Goal: Task Accomplishment & Management: Complete application form

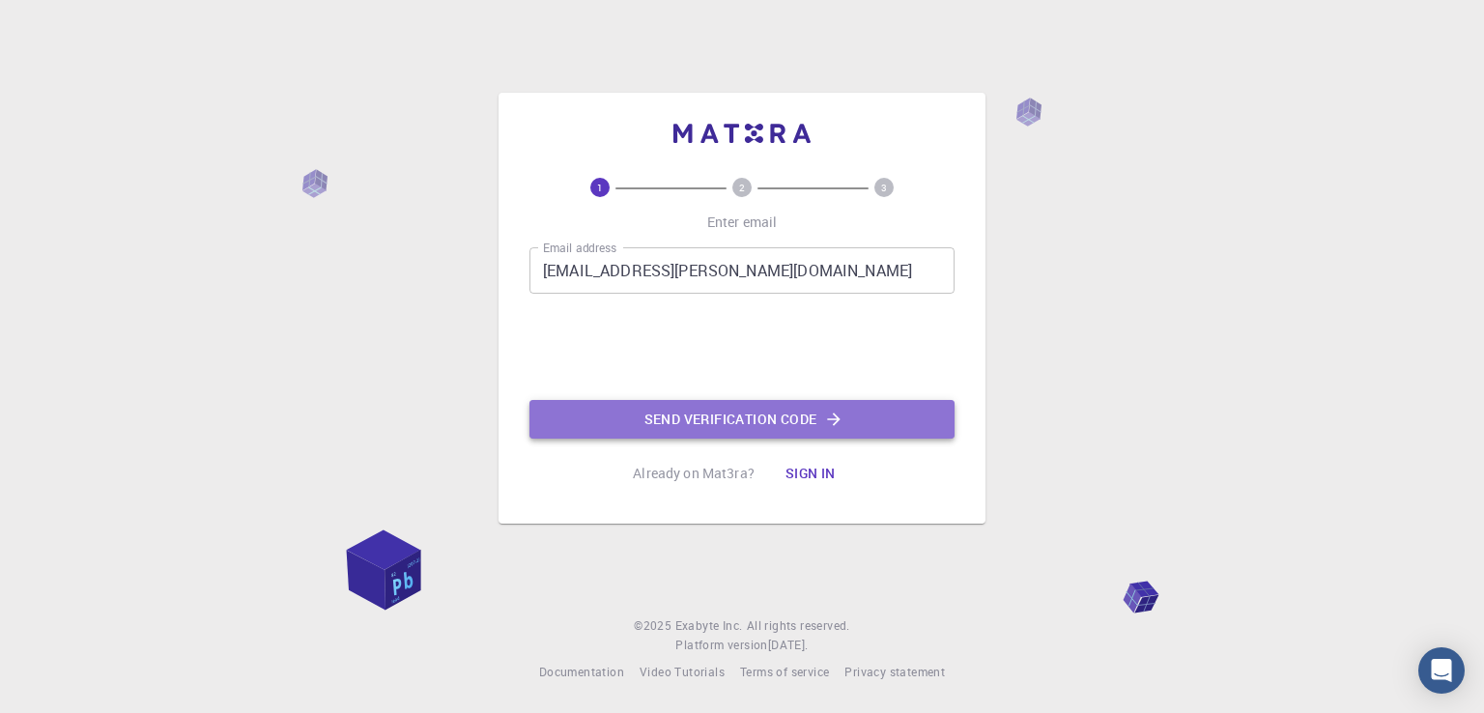
click at [646, 401] on button "Send verification code" at bounding box center [741, 419] width 425 height 39
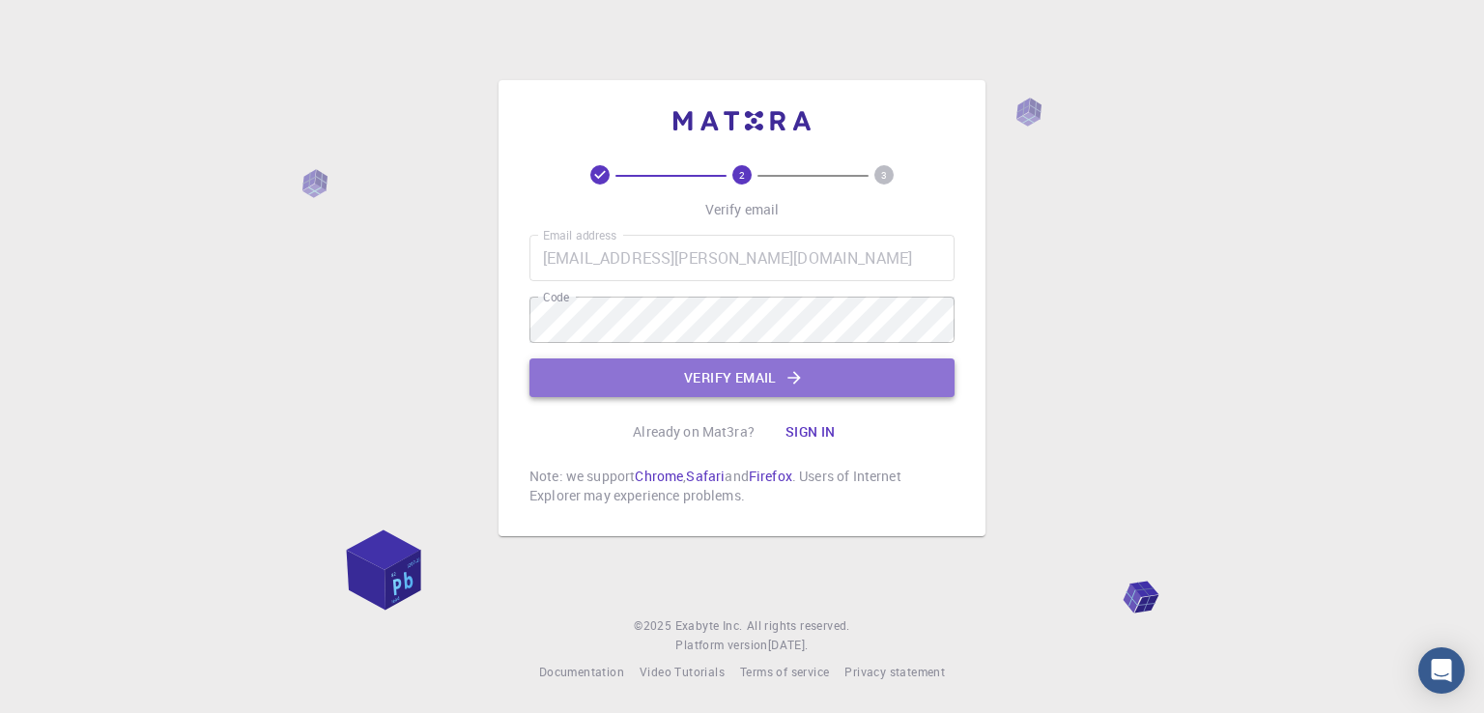
click at [763, 385] on button "Verify email" at bounding box center [741, 377] width 425 height 39
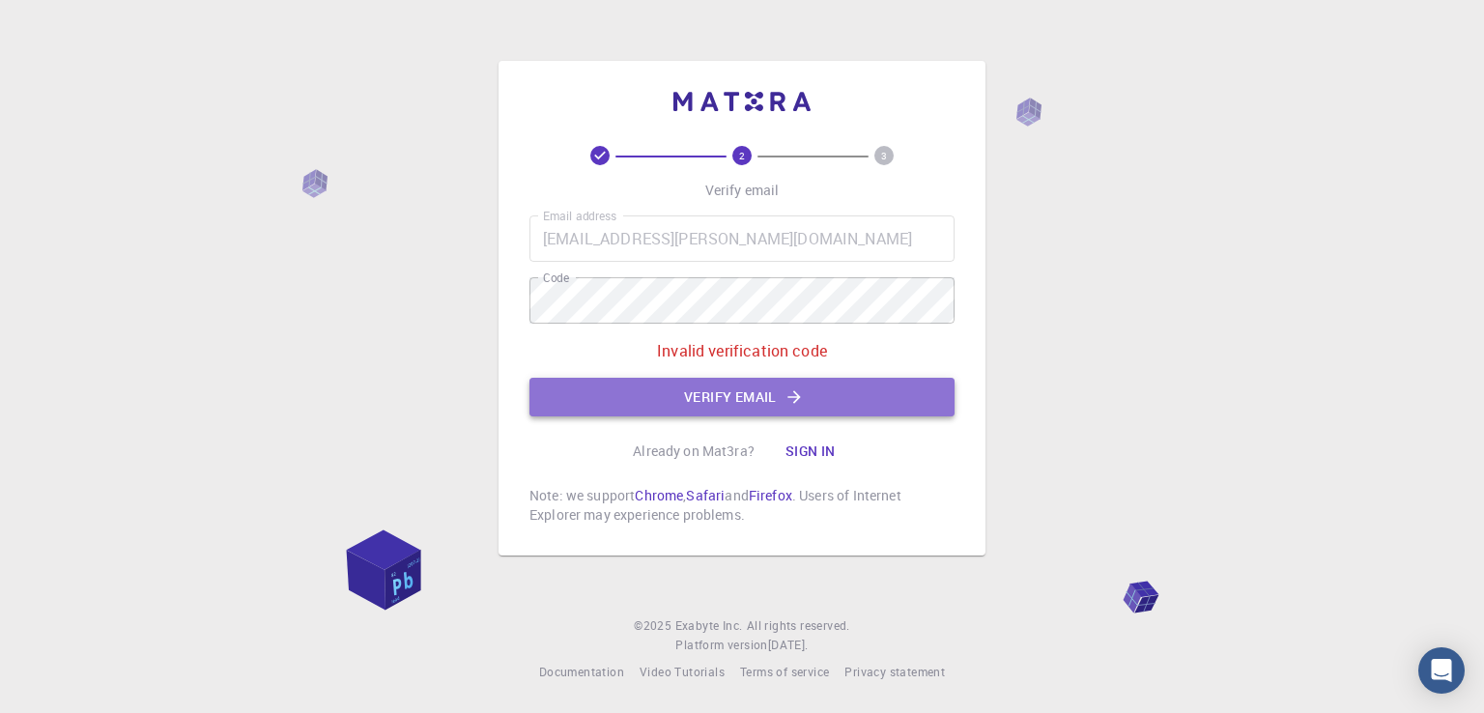
click at [718, 387] on button "Verify email" at bounding box center [741, 397] width 425 height 39
click at [839, 396] on button "Verify email" at bounding box center [741, 397] width 425 height 39
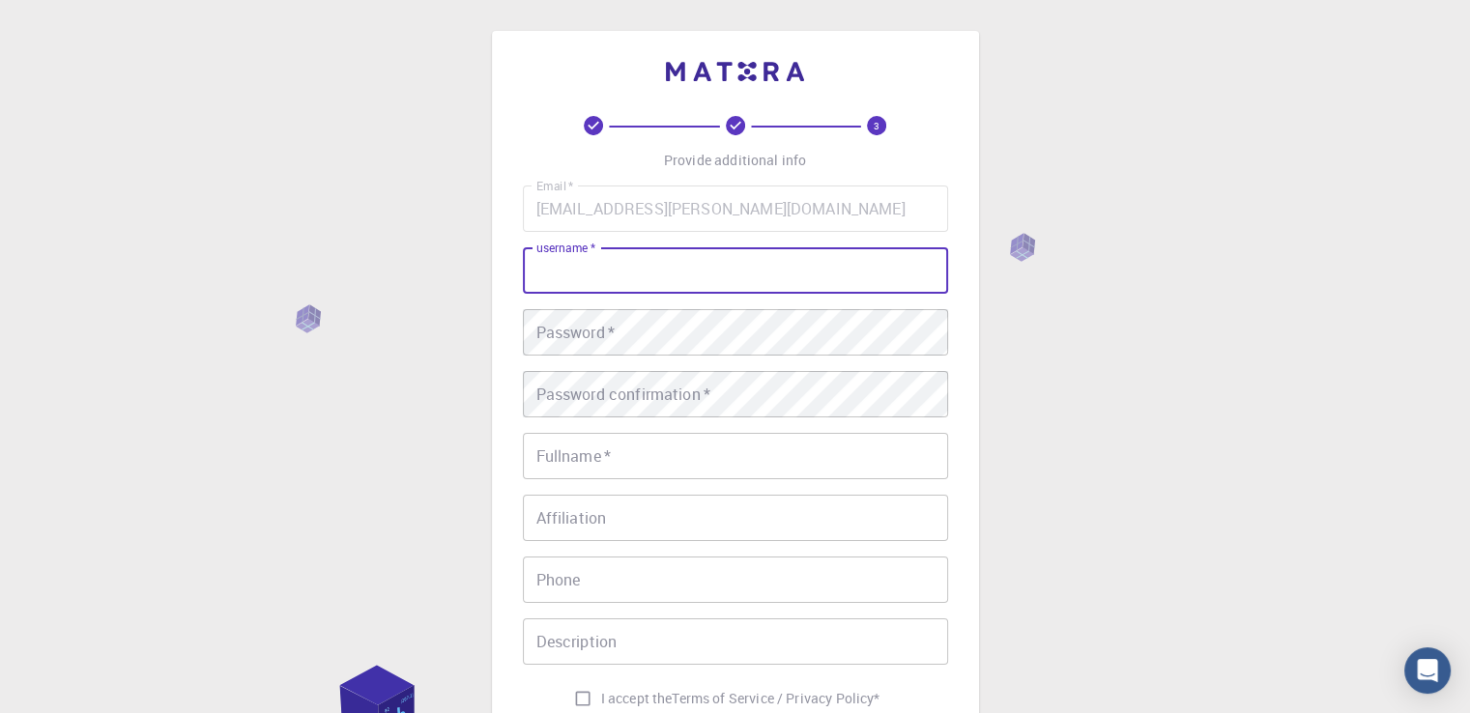
click at [703, 263] on input "username   *" at bounding box center [735, 270] width 425 height 46
drag, startPoint x: 703, startPoint y: 263, endPoint x: 684, endPoint y: 290, distance: 33.2
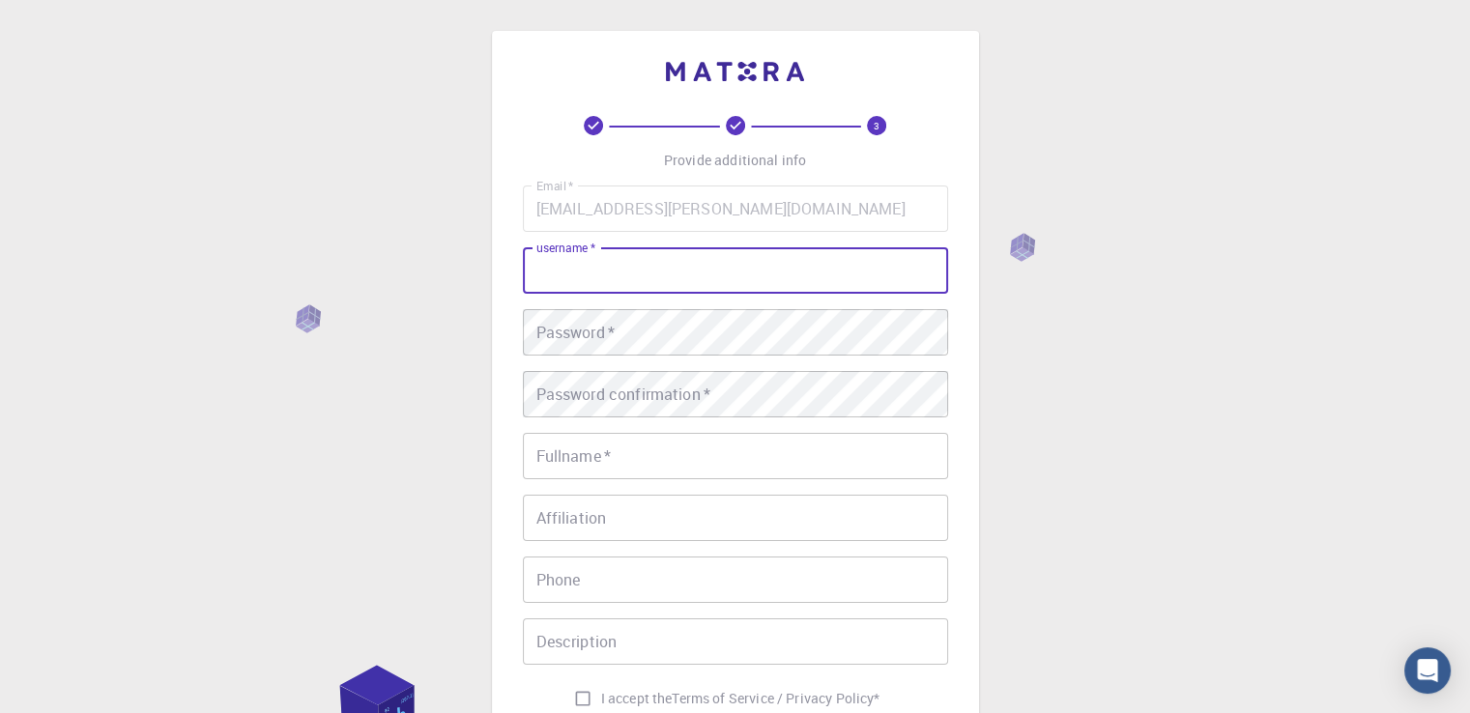
click at [684, 290] on input "username   *" at bounding box center [735, 270] width 425 height 46
type input "l"
type input "medamine"
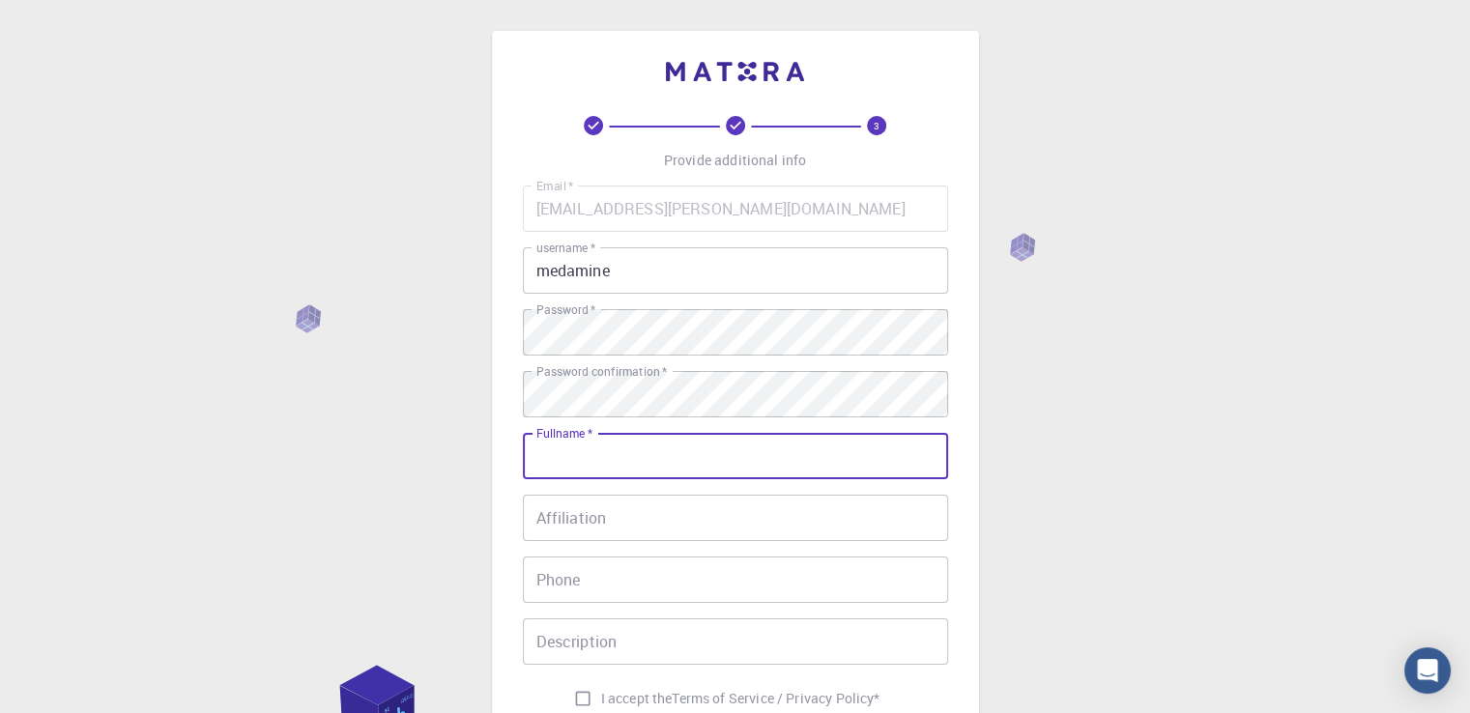
click at [666, 465] on input "Fullname   *" at bounding box center [735, 456] width 425 height 46
type input "Mohamed Amine Benatallah"
type input "0559148589"
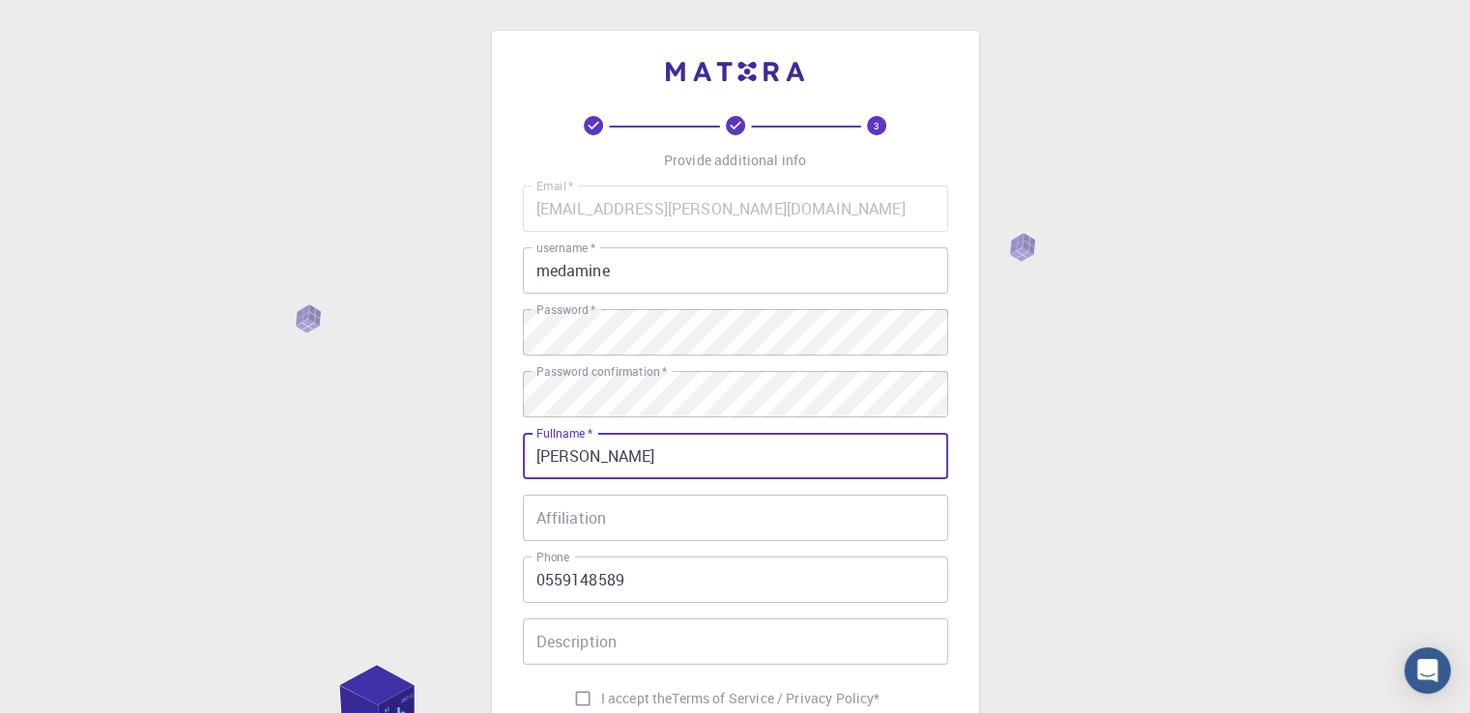
drag, startPoint x: 739, startPoint y: 455, endPoint x: 728, endPoint y: 454, distance: 11.6
click at [728, 454] on input "Mohamed Amine Benatallah" at bounding box center [735, 456] width 425 height 46
drag, startPoint x: 661, startPoint y: 457, endPoint x: 825, endPoint y: 442, distance: 165.0
click at [825, 442] on input "Mohamed Amine Benatallah" at bounding box center [735, 456] width 425 height 46
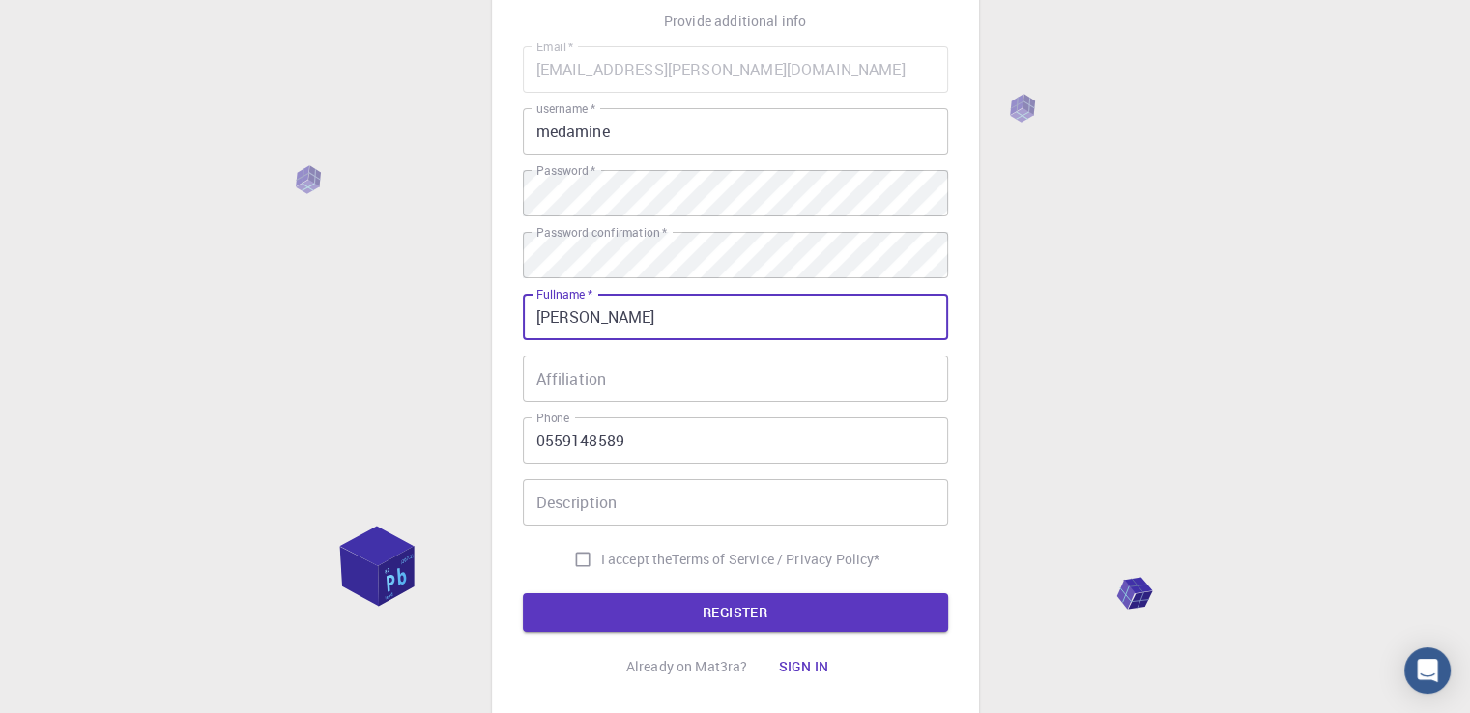
scroll to position [185, 0]
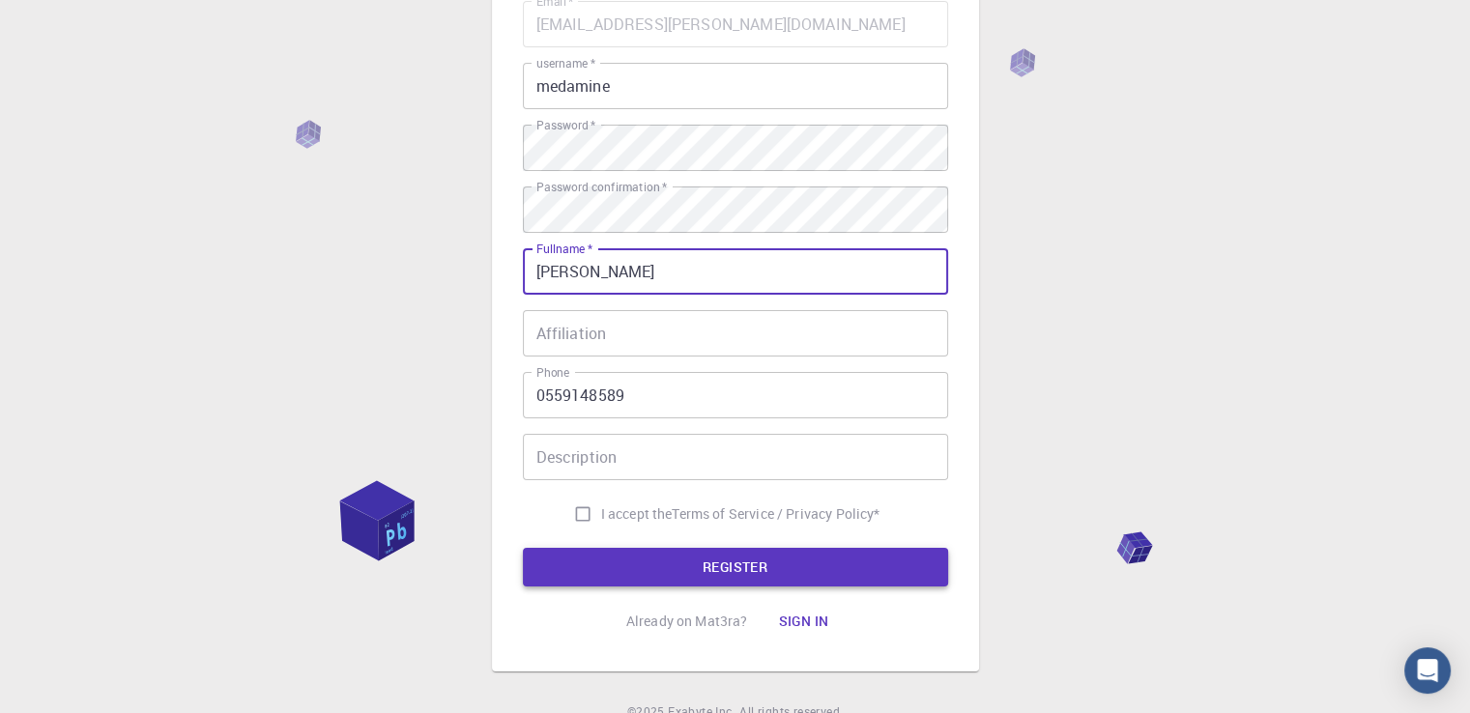
type input "[PERSON_NAME]"
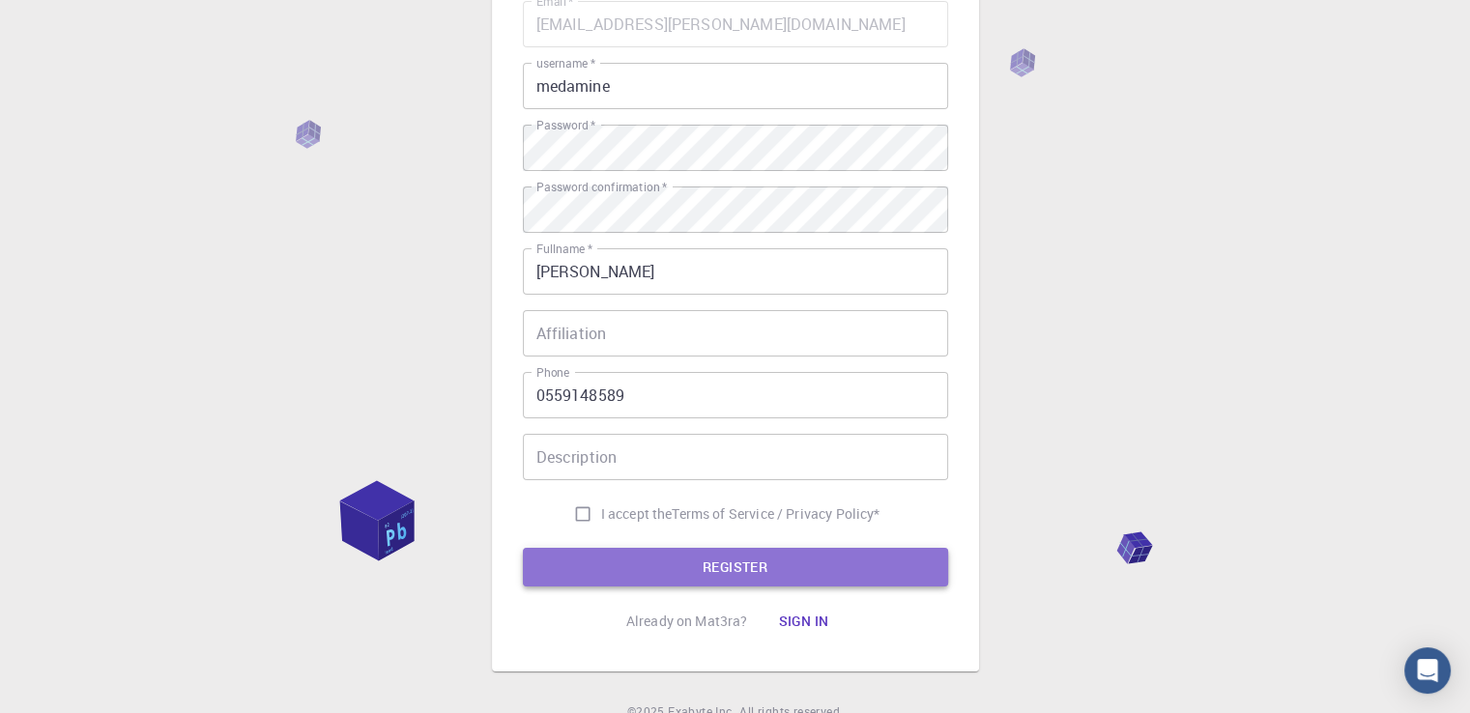
click at [732, 561] on button "REGISTER" at bounding box center [735, 567] width 425 height 39
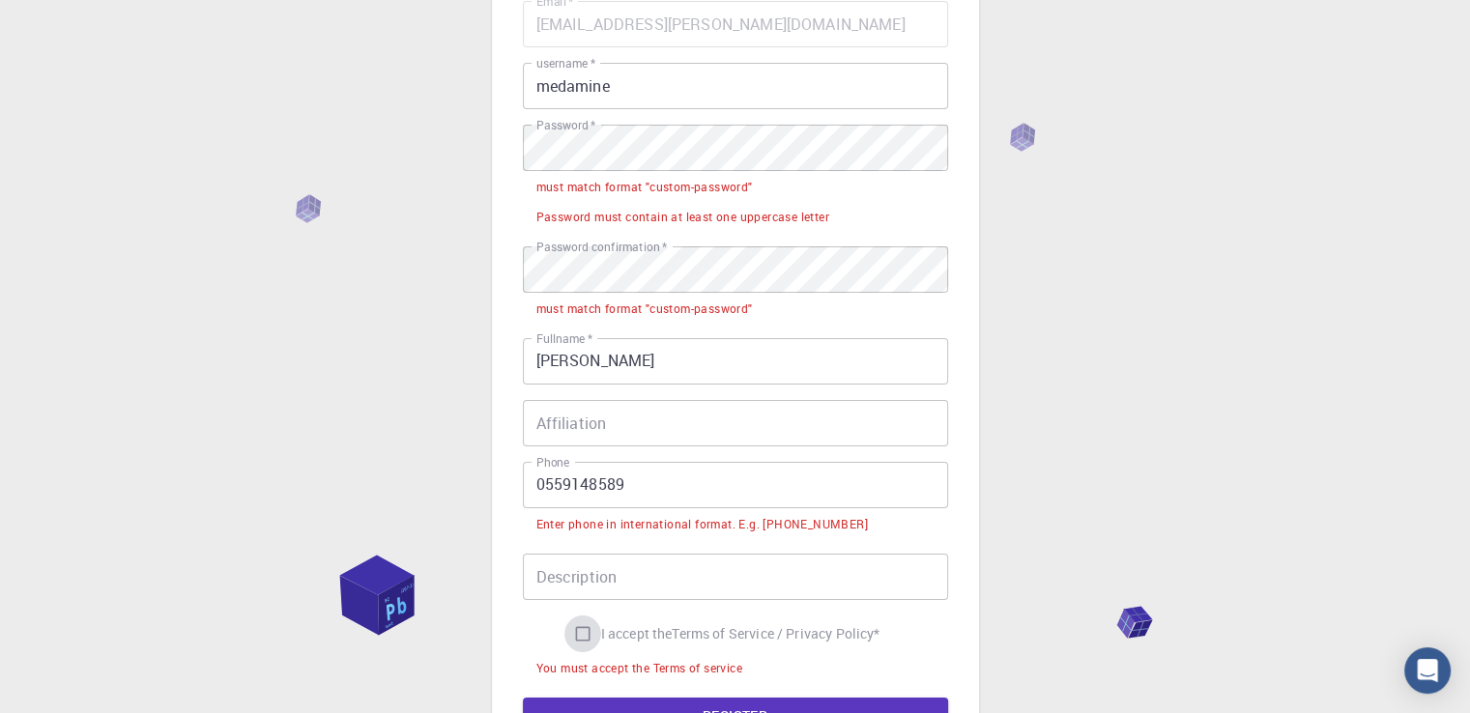
click at [576, 632] on input "I accept the Terms of Service / Privacy Policy *" at bounding box center [582, 633] width 37 height 37
checkbox input "true"
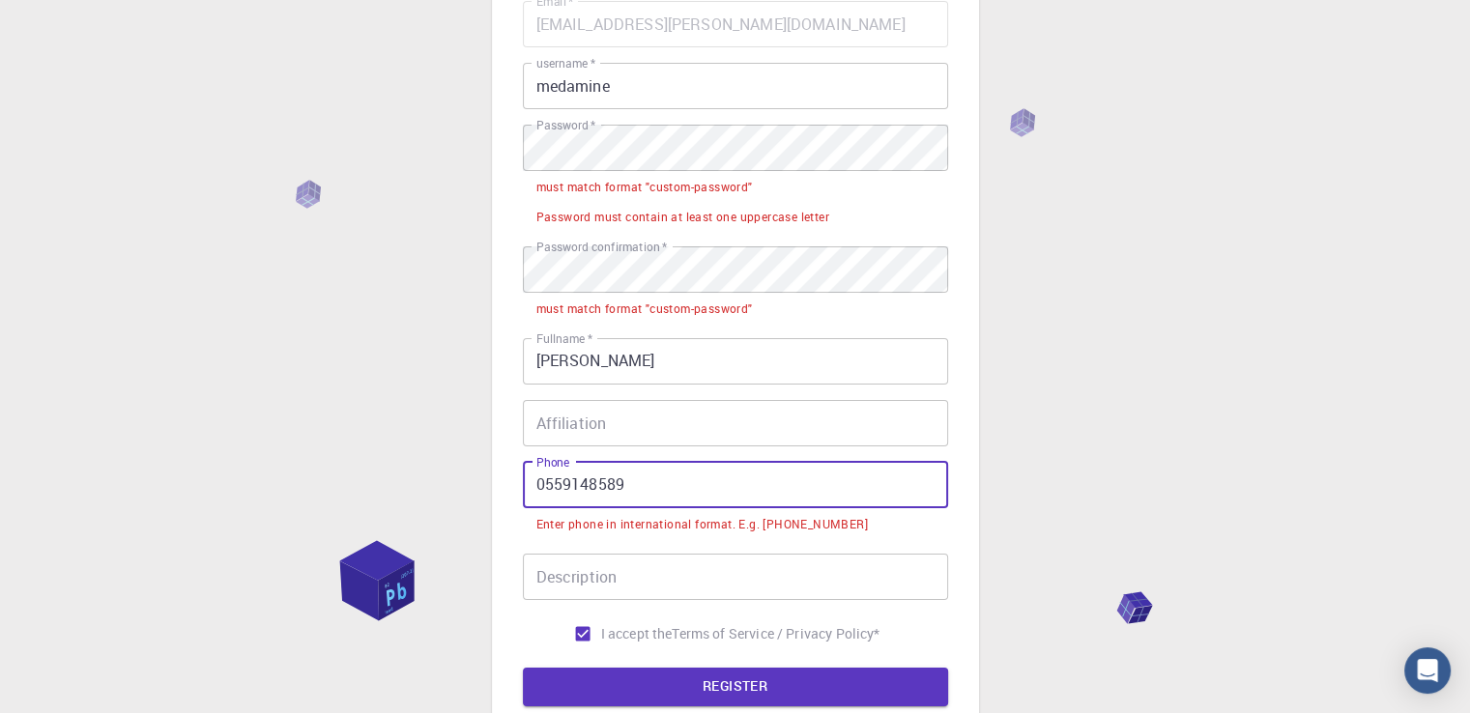
drag, startPoint x: 545, startPoint y: 484, endPoint x: 526, endPoint y: 482, distance: 19.4
click at [526, 482] on input "0559148589" at bounding box center [735, 485] width 425 height 46
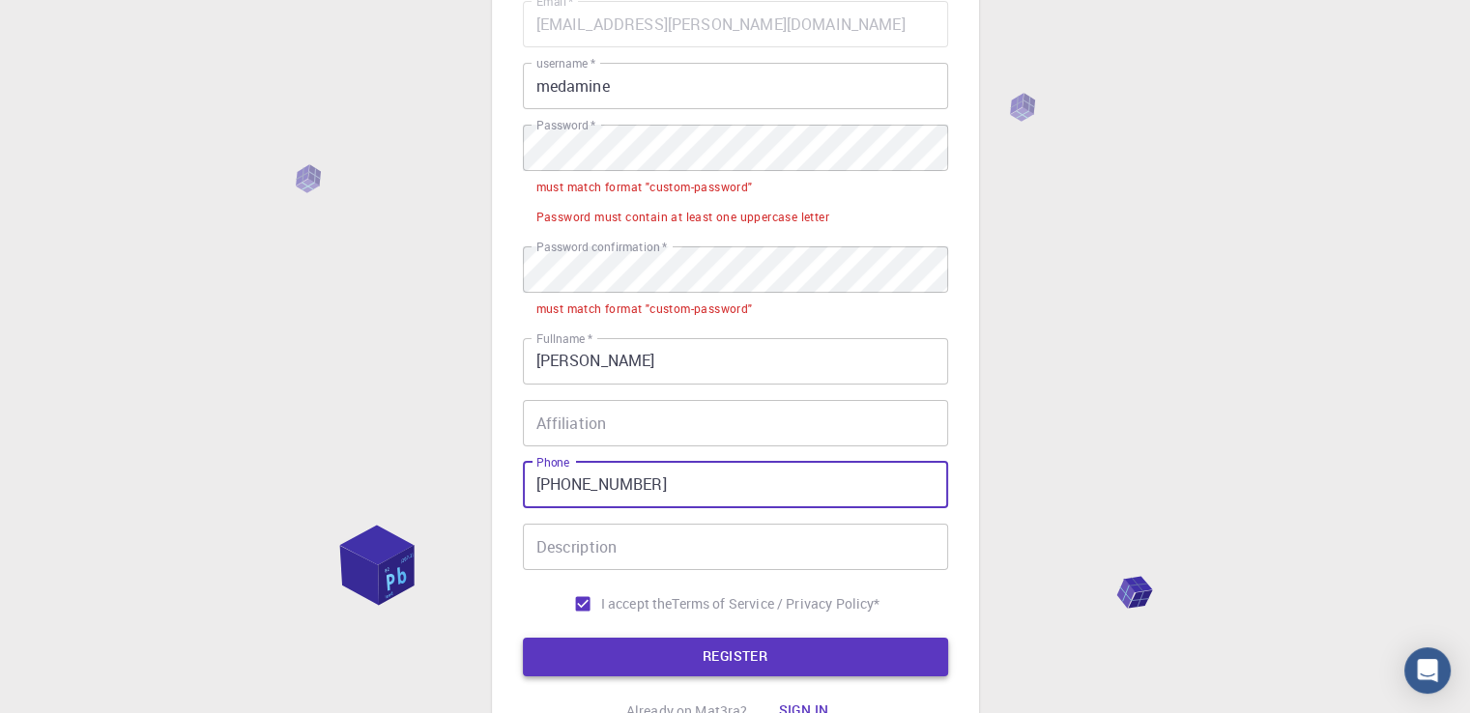
type input "+213559148589"
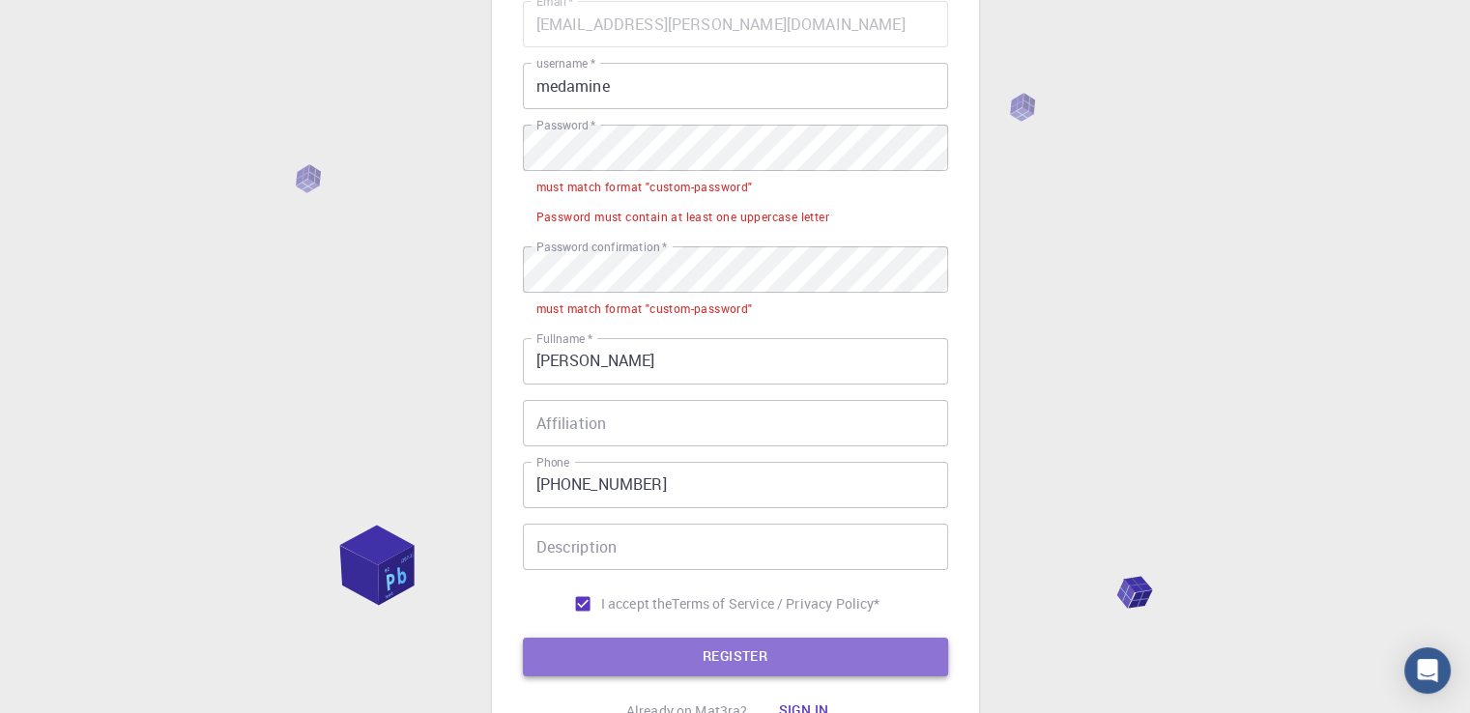
click at [668, 645] on button "REGISTER" at bounding box center [735, 657] width 425 height 39
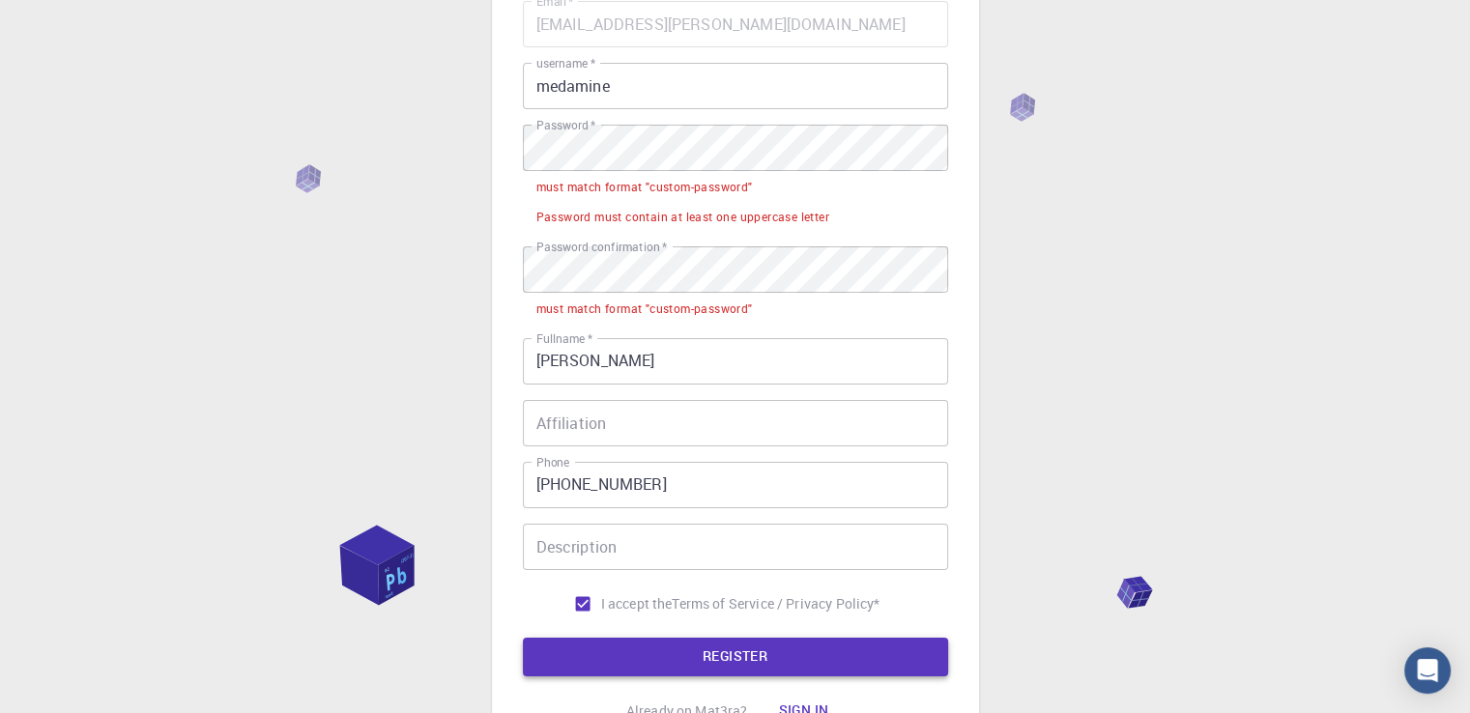
click at [668, 645] on button "REGISTER" at bounding box center [735, 657] width 425 height 39
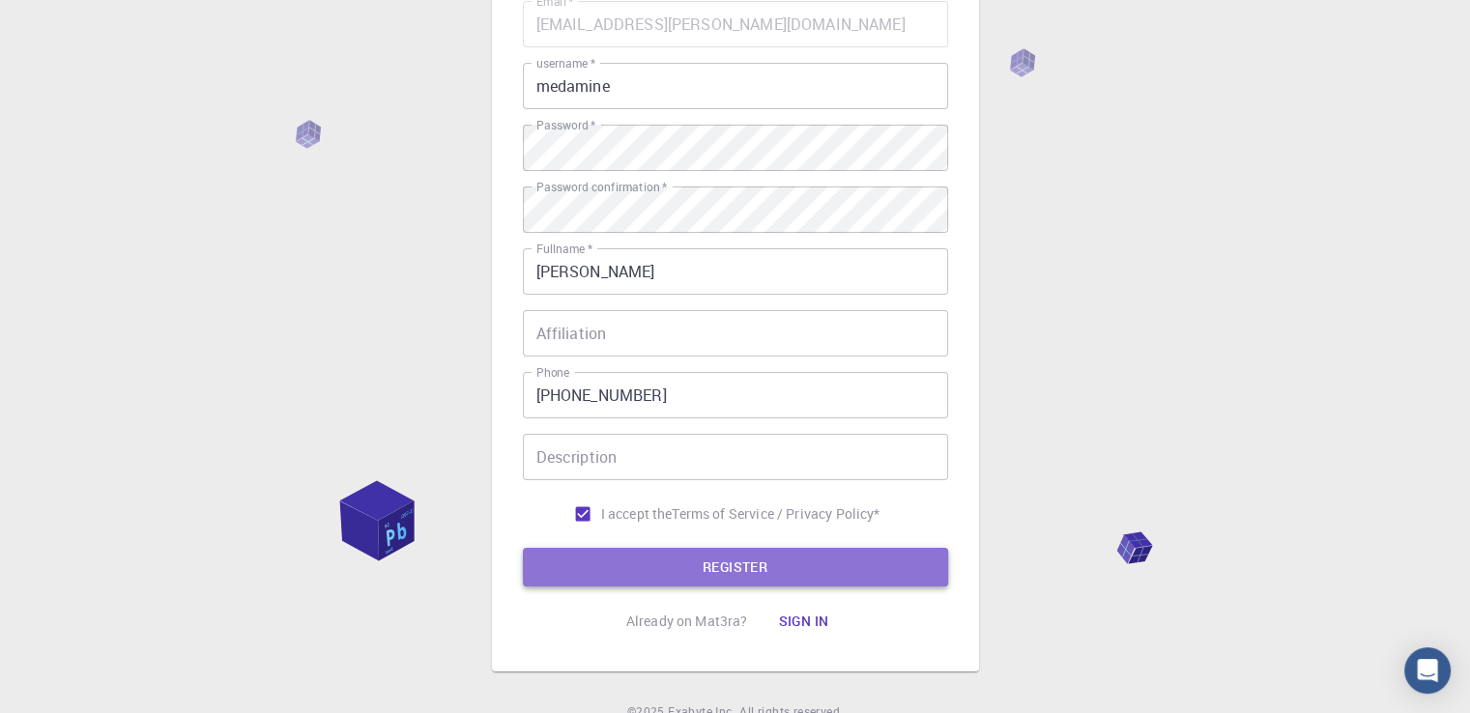
click at [688, 583] on button "REGISTER" at bounding box center [735, 567] width 425 height 39
click at [727, 554] on button "REGISTER" at bounding box center [735, 567] width 425 height 39
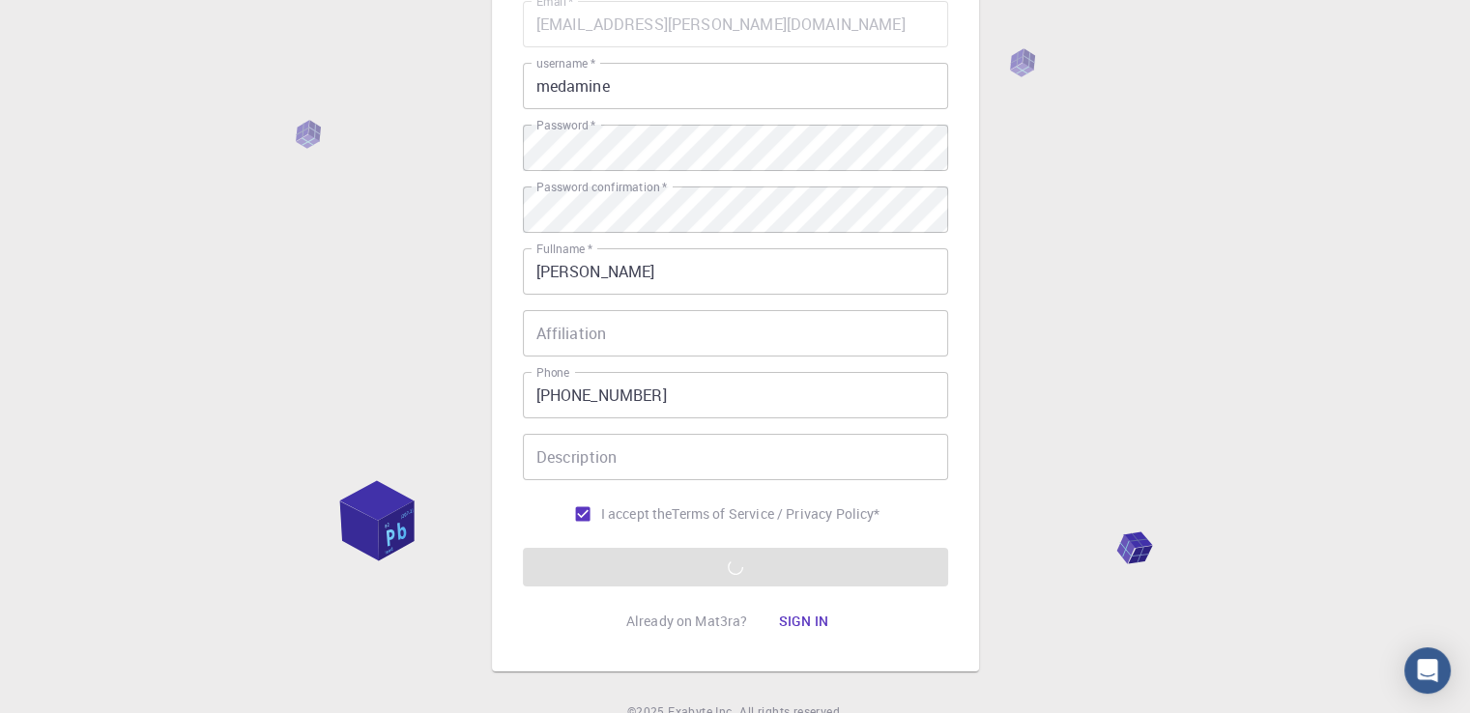
scroll to position [0, 0]
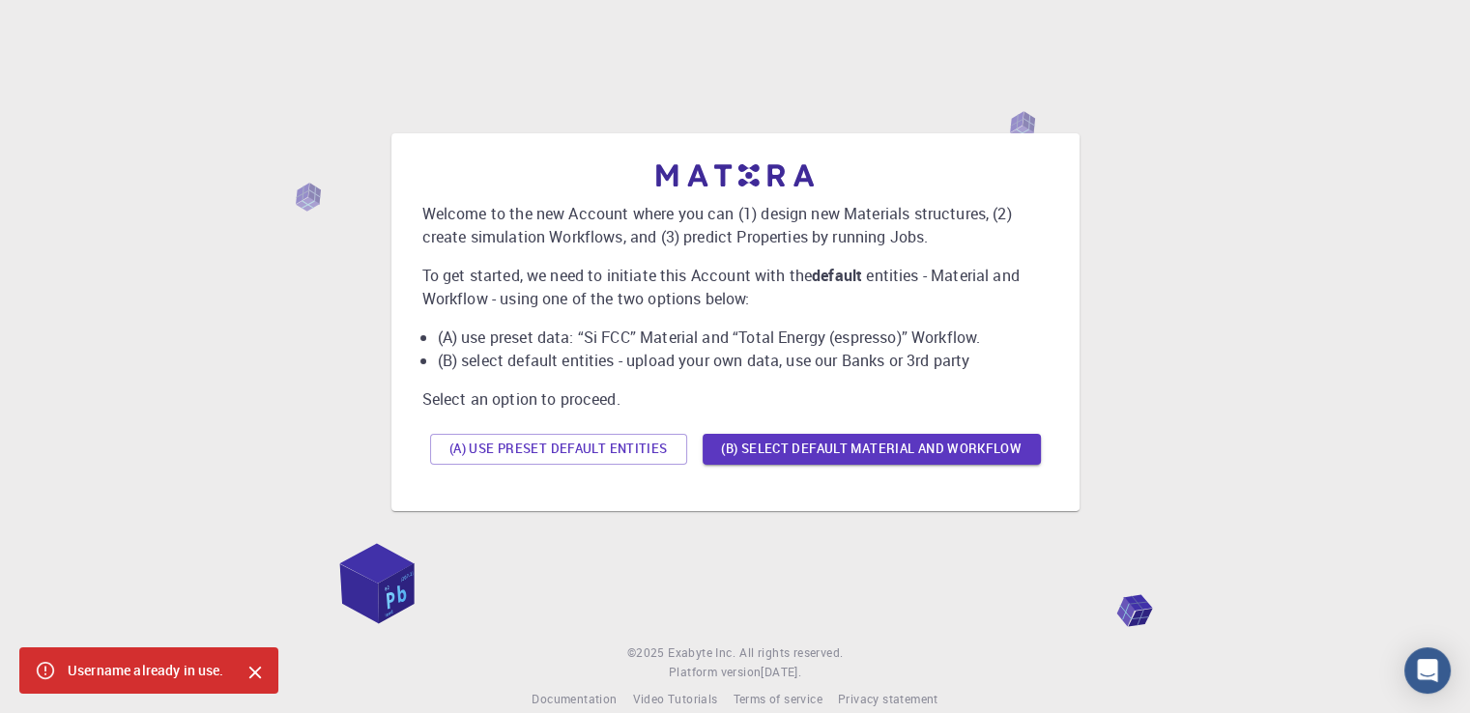
drag, startPoint x: 1483, startPoint y: 445, endPoint x: 1447, endPoint y: 355, distance: 97.6
click at [1447, 355] on html "Welcome to the new Account where you can (1) design new Materials structures, (…" at bounding box center [735, 370] width 1470 height 740
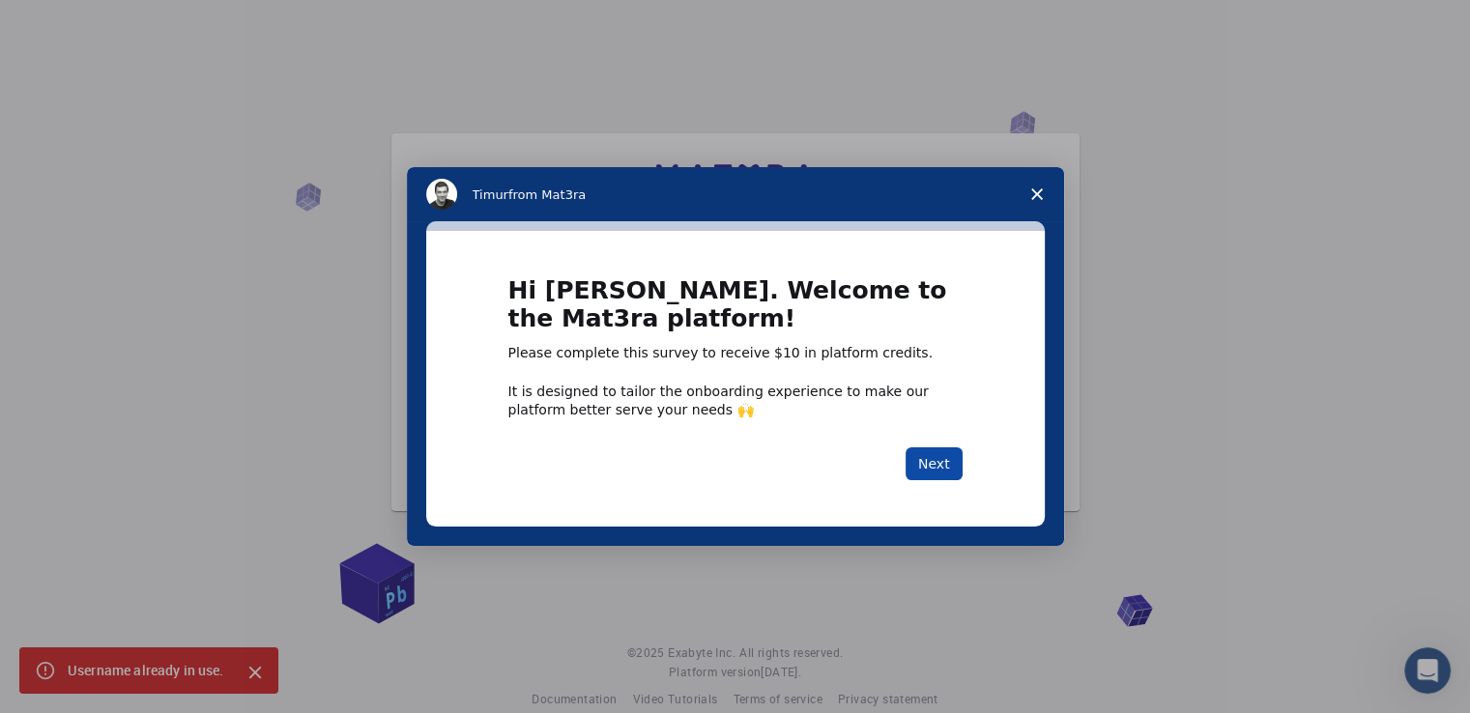
click at [940, 460] on button "Next" at bounding box center [933, 463] width 57 height 33
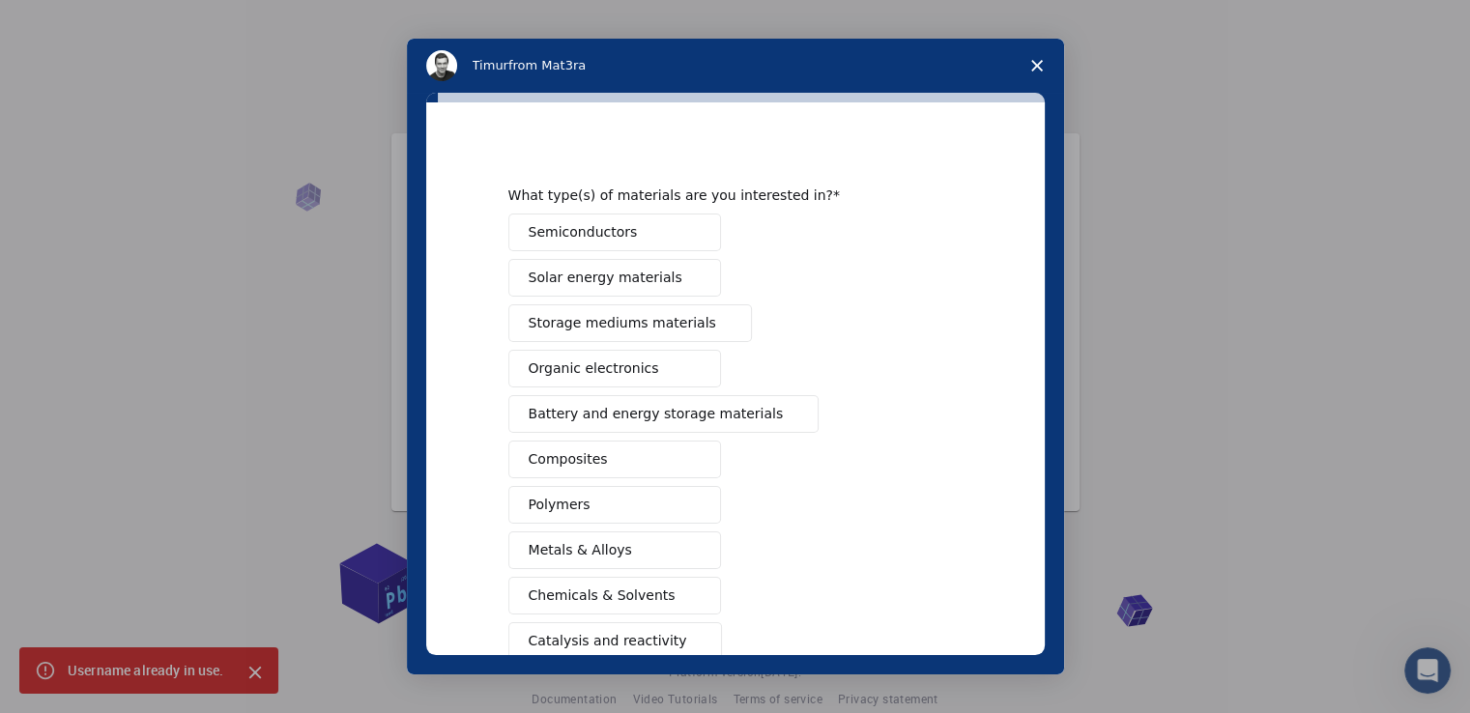
scroll to position [18, 0]
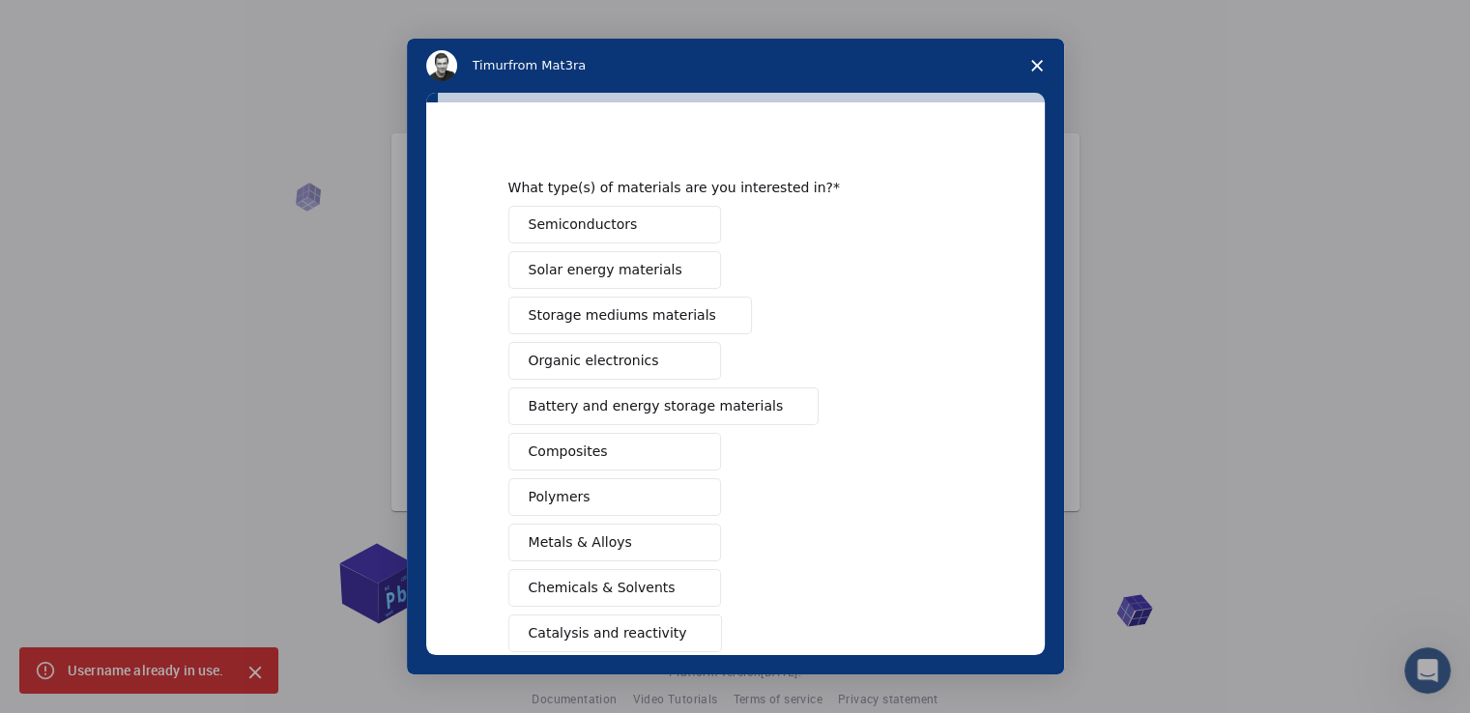
click at [633, 263] on span "Solar energy materials" at bounding box center [606, 270] width 154 height 20
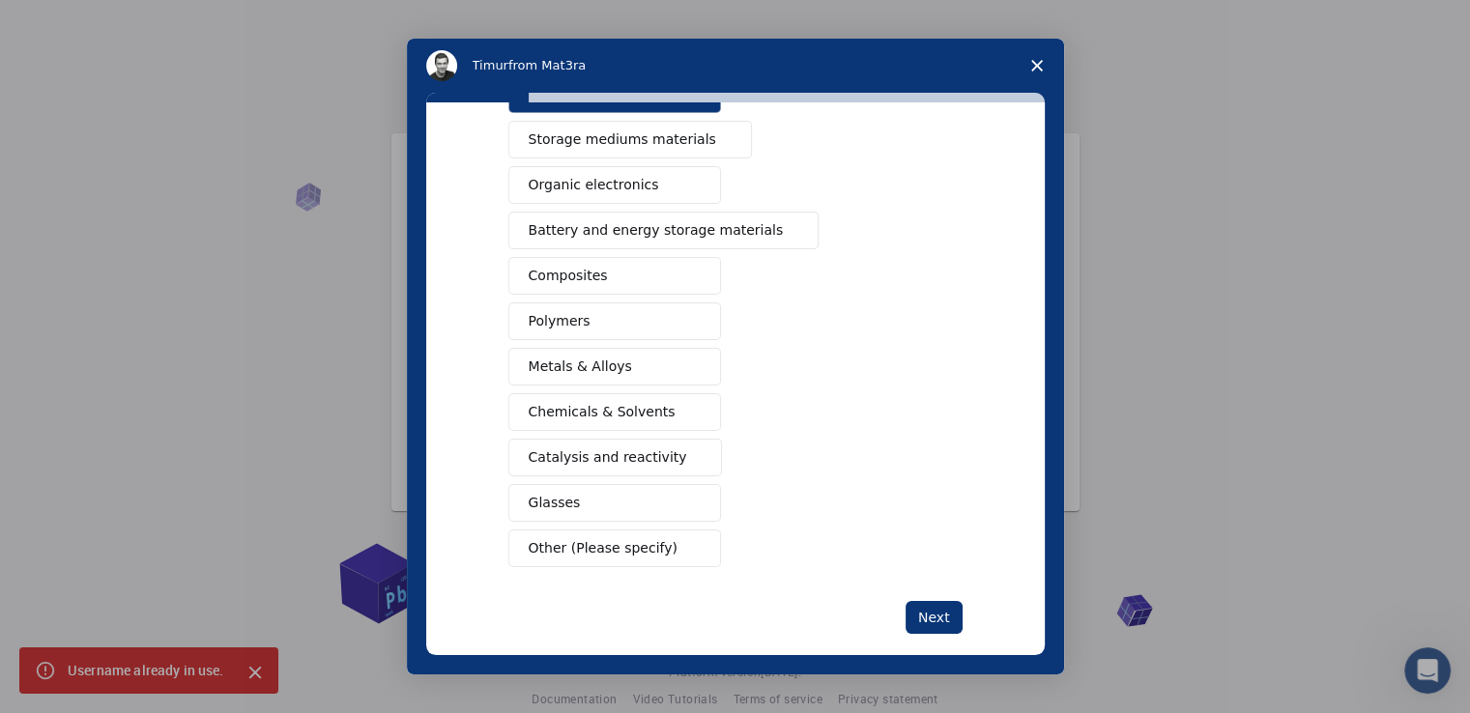
scroll to position [214, 0]
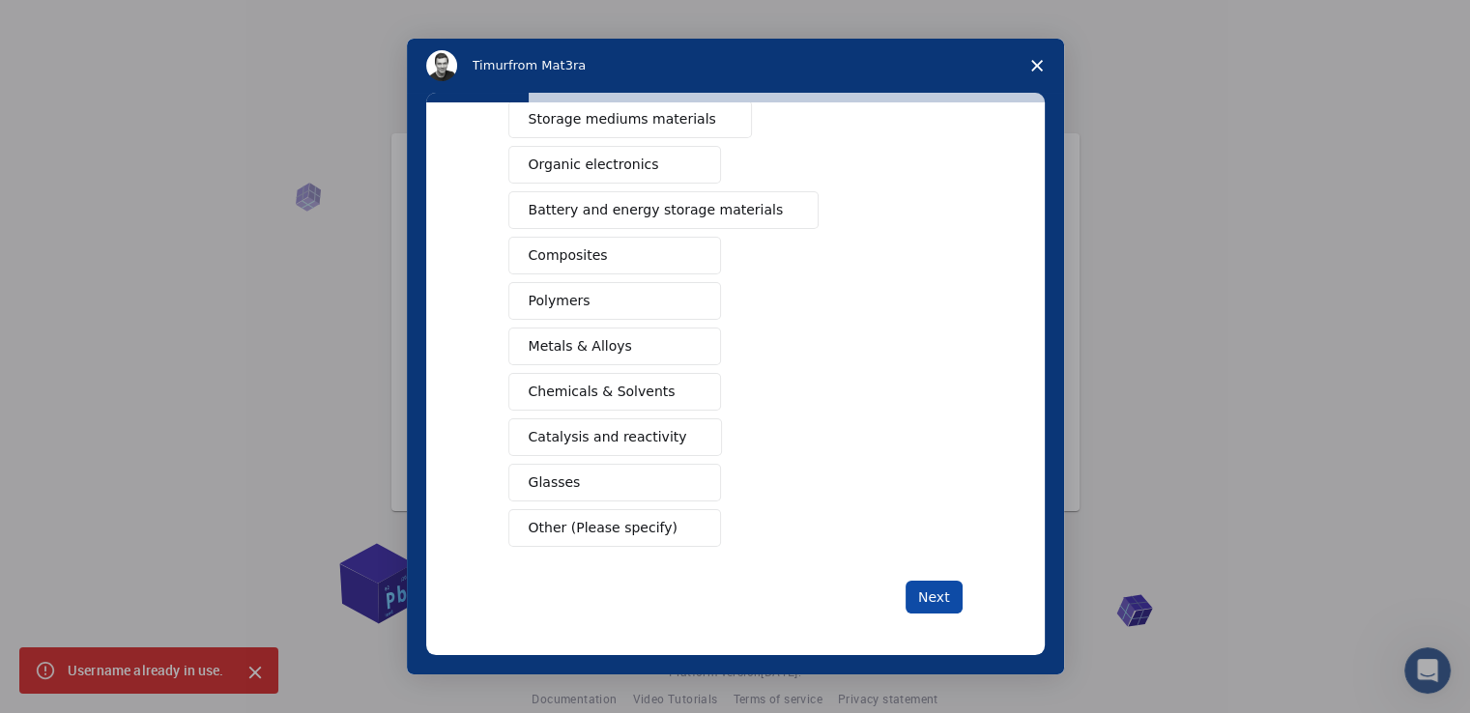
click at [941, 587] on button "Next" at bounding box center [933, 597] width 57 height 33
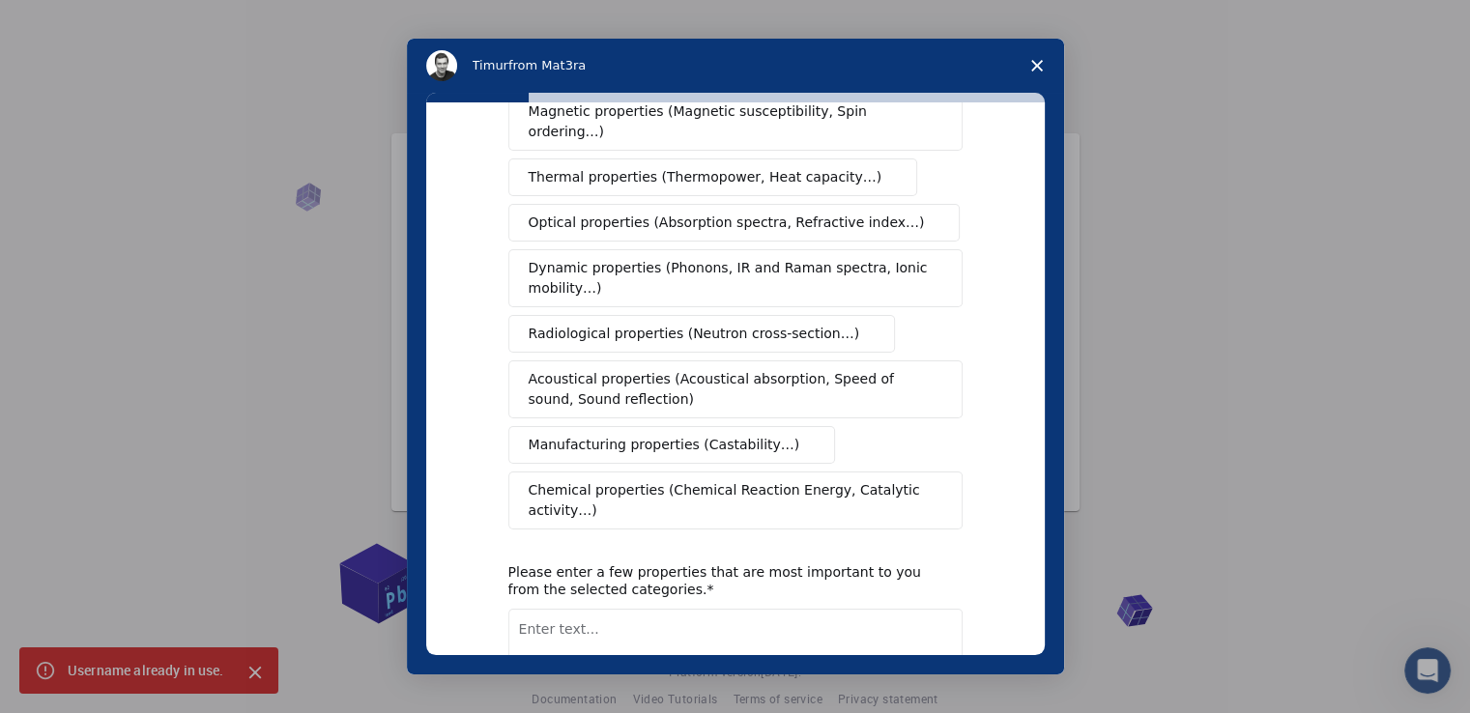
scroll to position [0, 0]
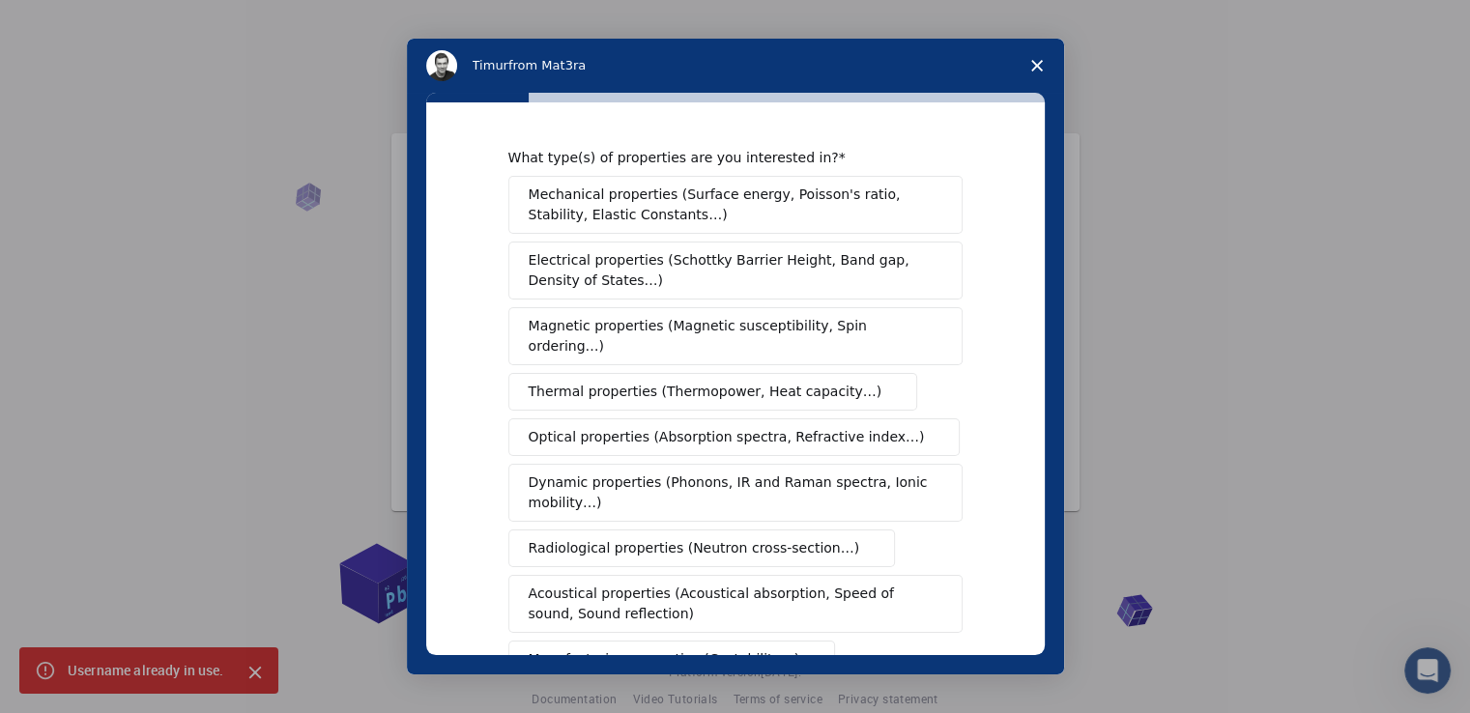
drag, startPoint x: 1043, startPoint y: 252, endPoint x: 1036, endPoint y: 296, distance: 44.2
click at [1040, 290] on div "What type(s) of properties are you interested in? Mechanical properties (Surfac…" at bounding box center [735, 378] width 618 height 553
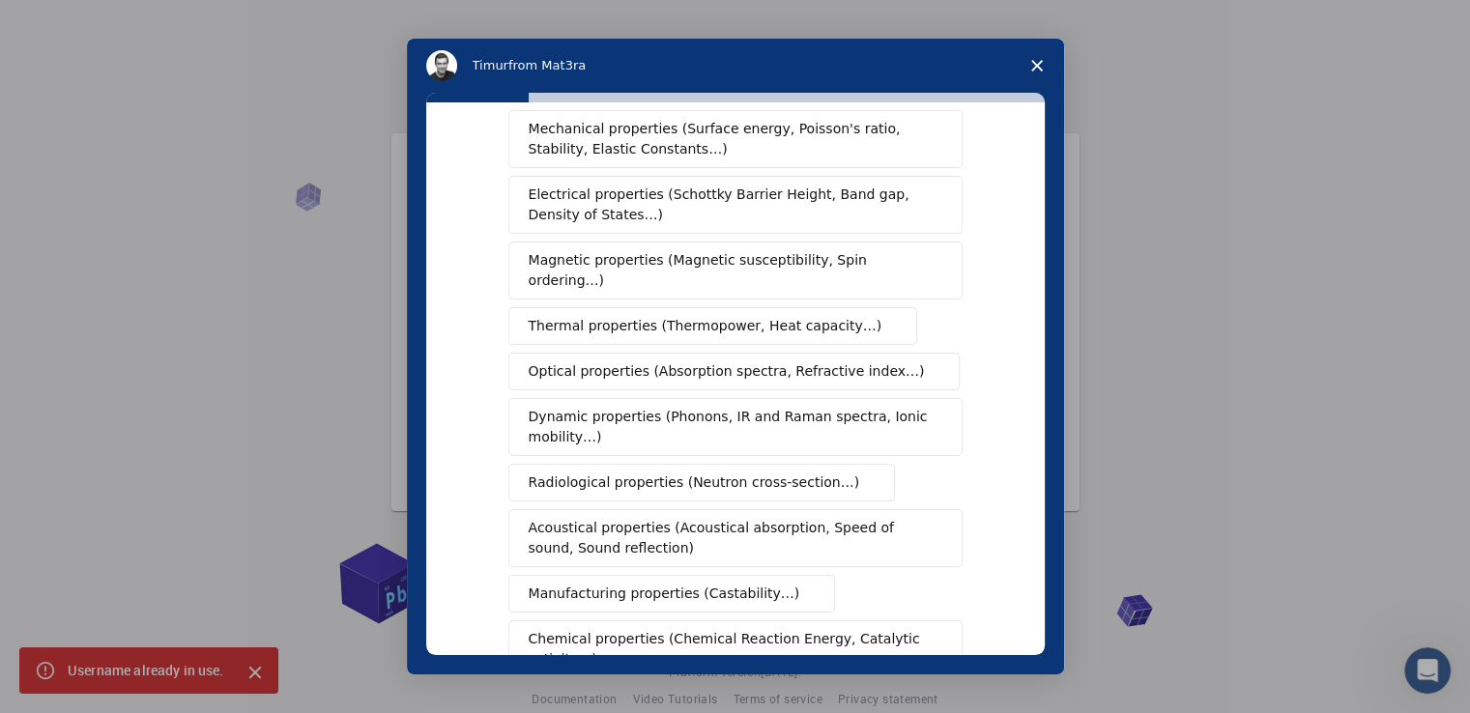
scroll to position [62, 0]
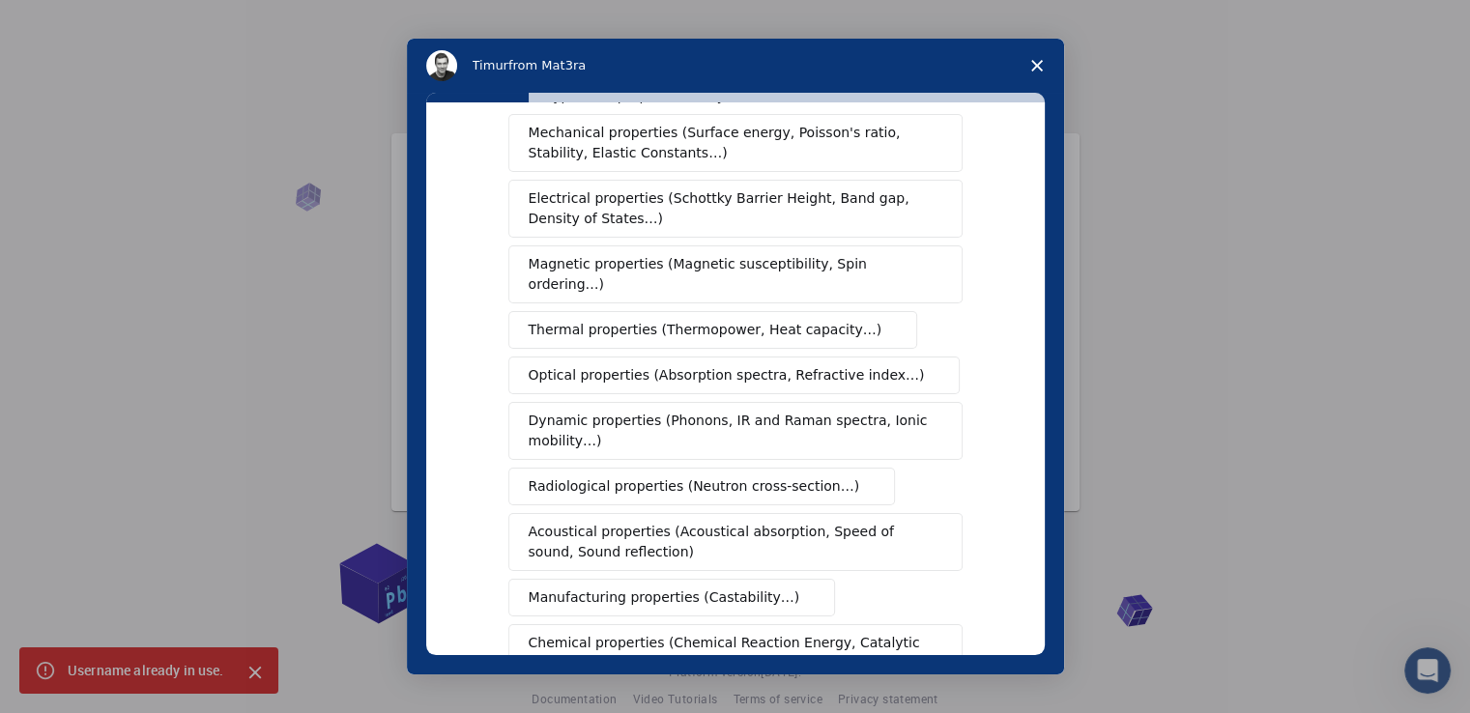
click at [891, 221] on span "Electrical properties (Schottky Barrier Height, Band gap, Density of States…)" at bounding box center [730, 208] width 402 height 41
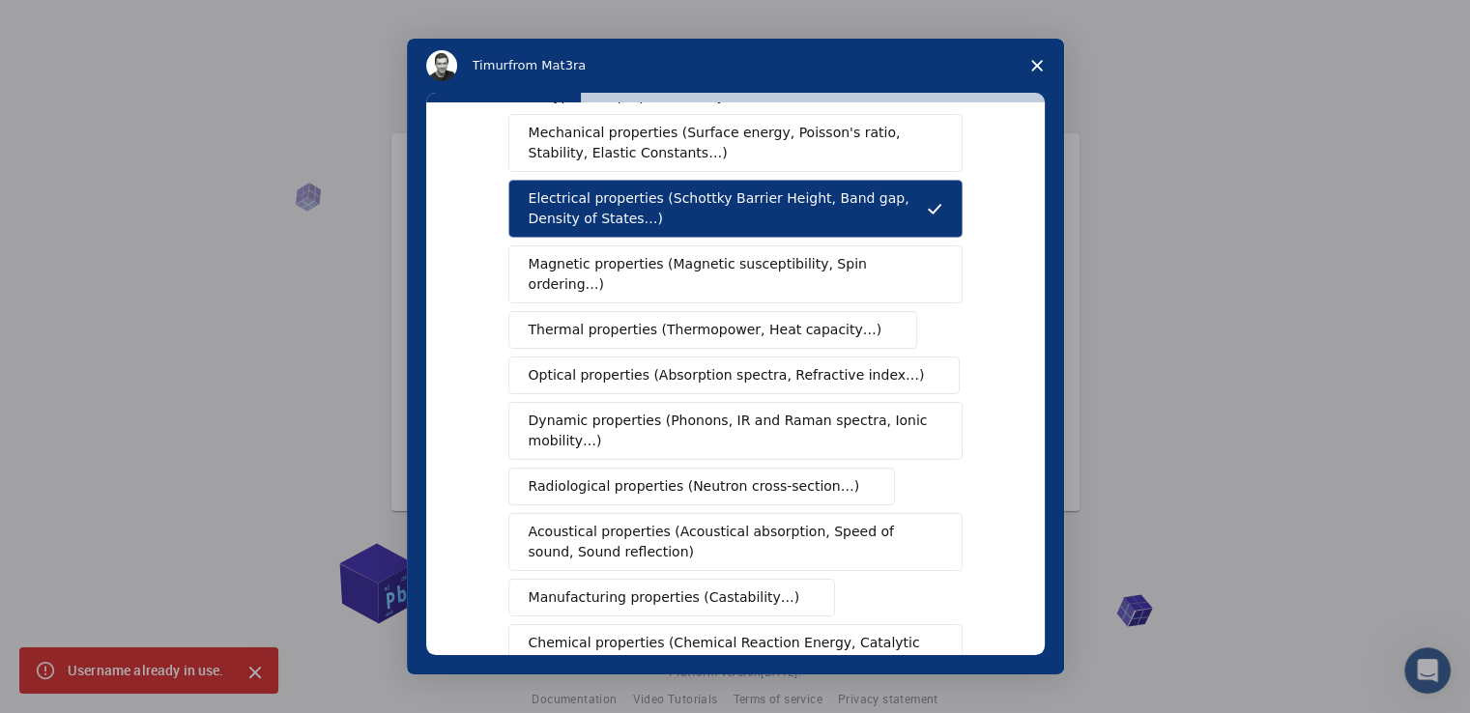
scroll to position [315, 0]
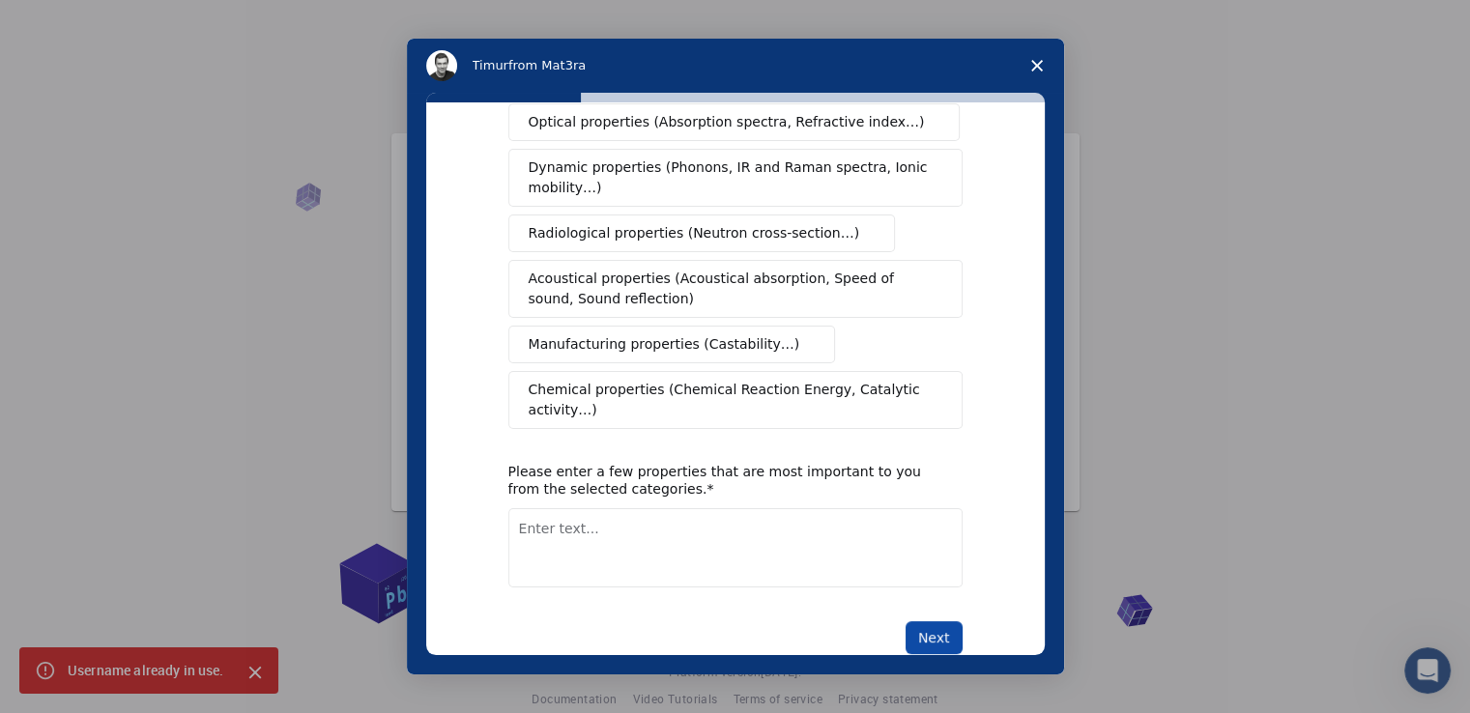
click at [923, 621] on button "Next" at bounding box center [933, 637] width 57 height 33
click at [812, 529] on textarea "Enter text..." at bounding box center [735, 547] width 454 height 79
type textarea "perovskite"
click at [950, 621] on button "Next" at bounding box center [933, 637] width 57 height 33
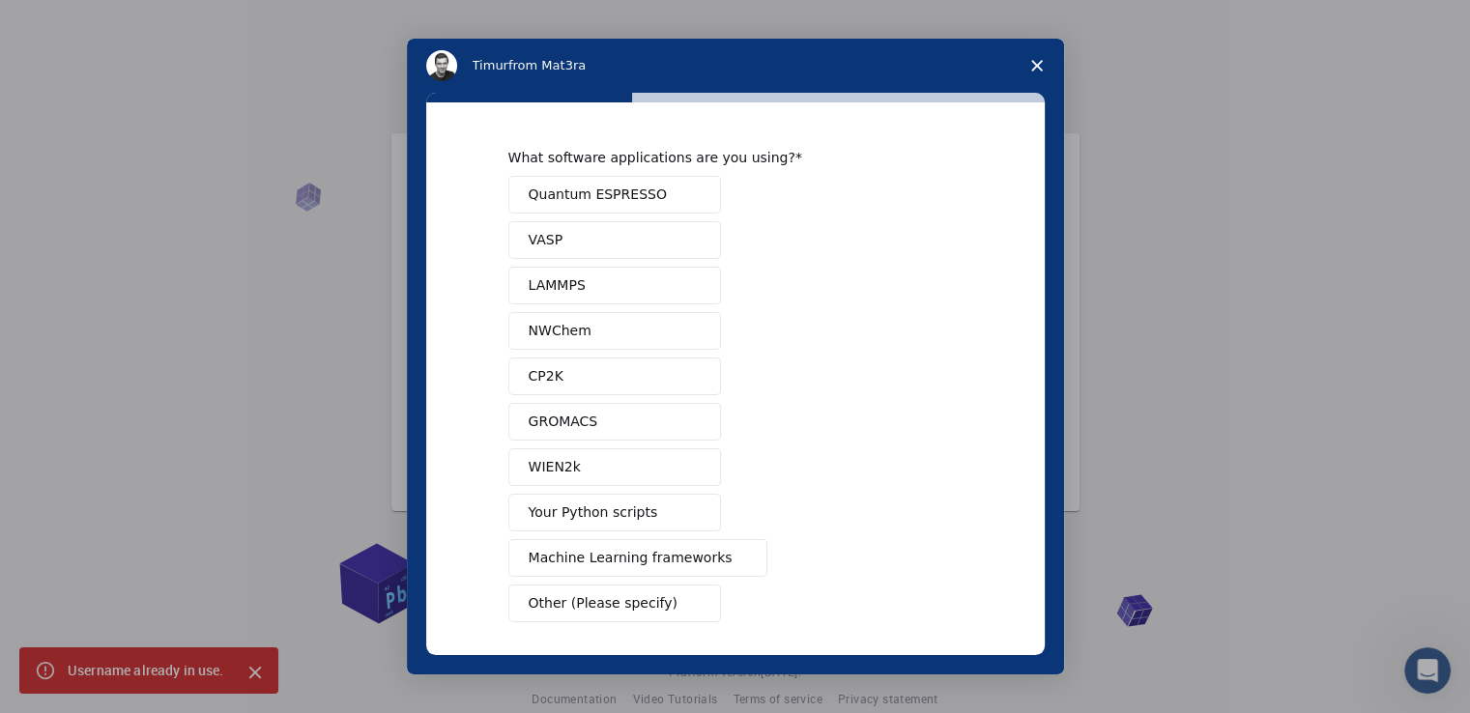
click at [651, 600] on button "Other (Please specify)" at bounding box center [614, 604] width 213 height 38
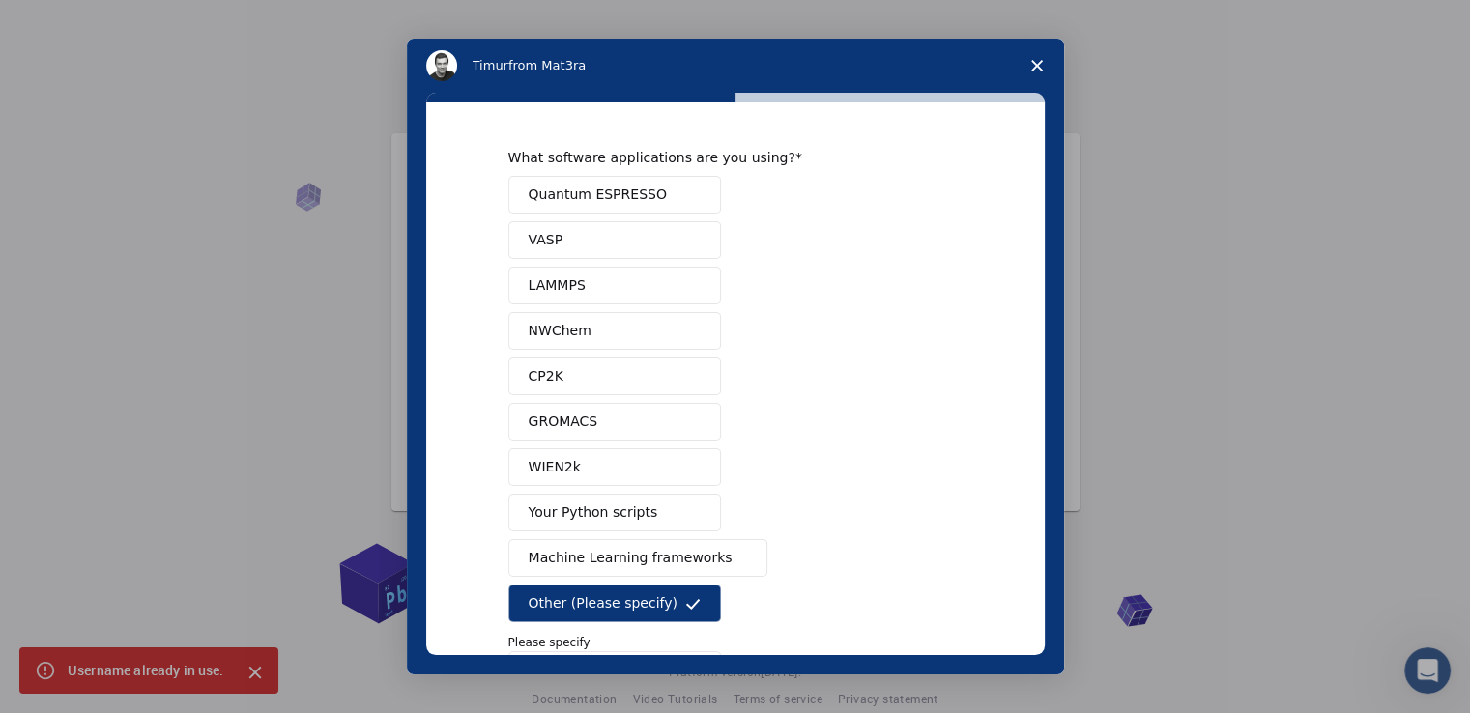
drag, startPoint x: 1044, startPoint y: 412, endPoint x: 1018, endPoint y: 472, distance: 66.2
click at [1018, 472] on div "What software applications are you using? Quantum ESPRESSO VASP LAMMPS NWChem C…" at bounding box center [735, 384] width 657 height 582
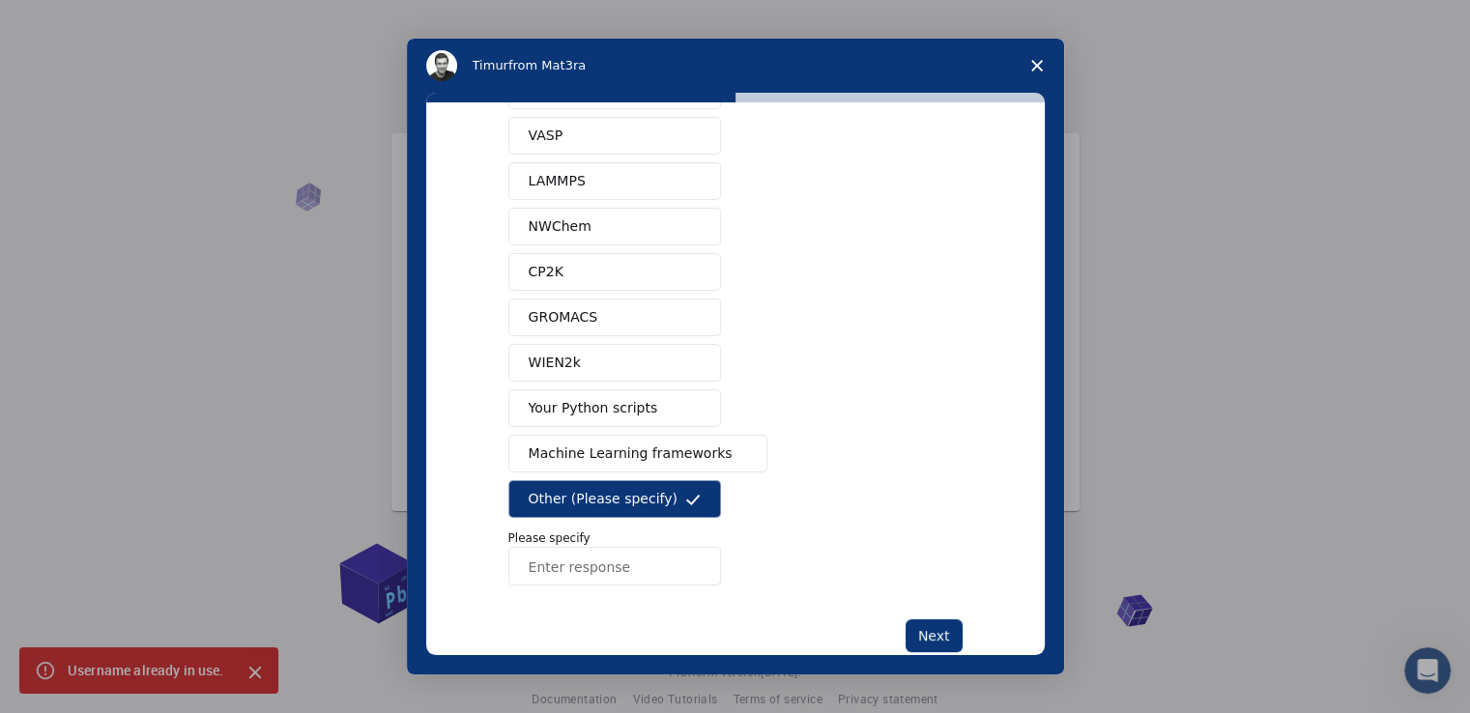
scroll to position [127, 0]
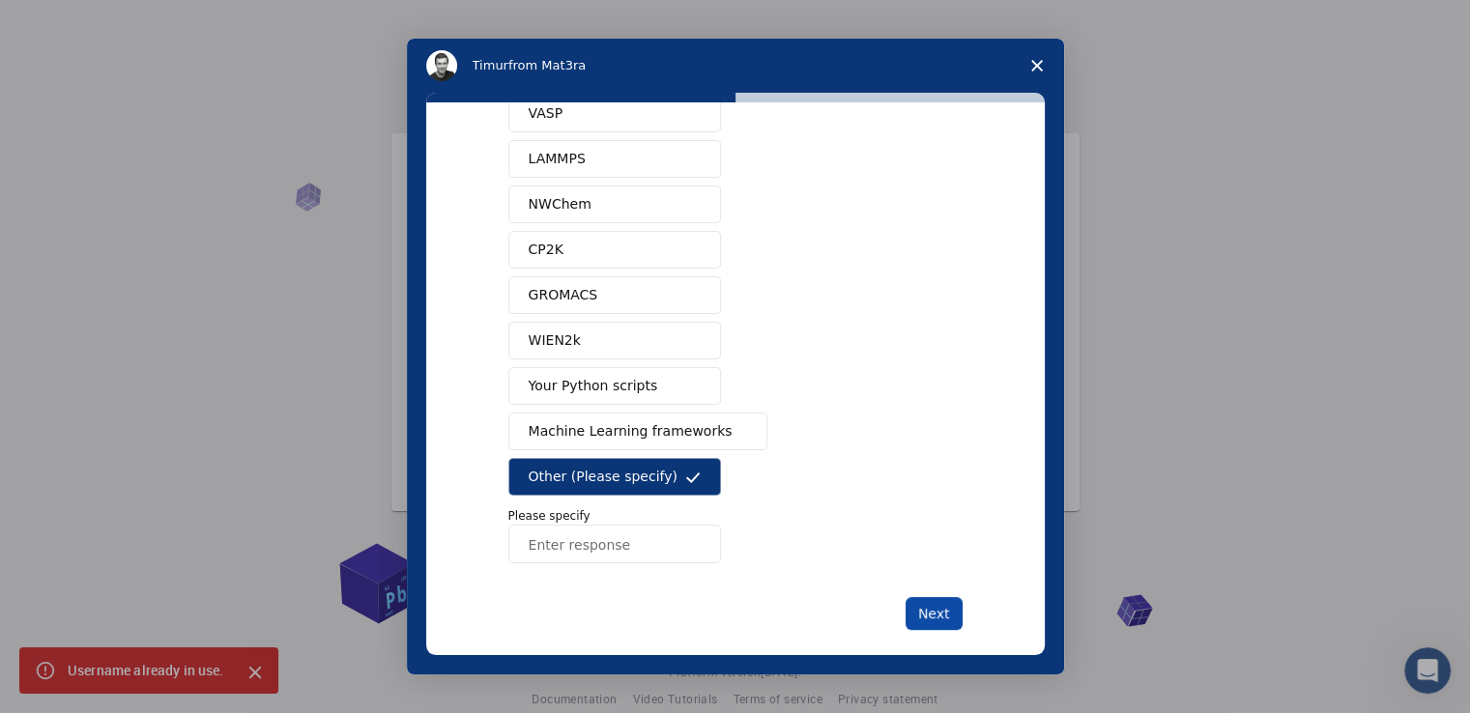
click at [928, 612] on button "Next" at bounding box center [933, 613] width 57 height 33
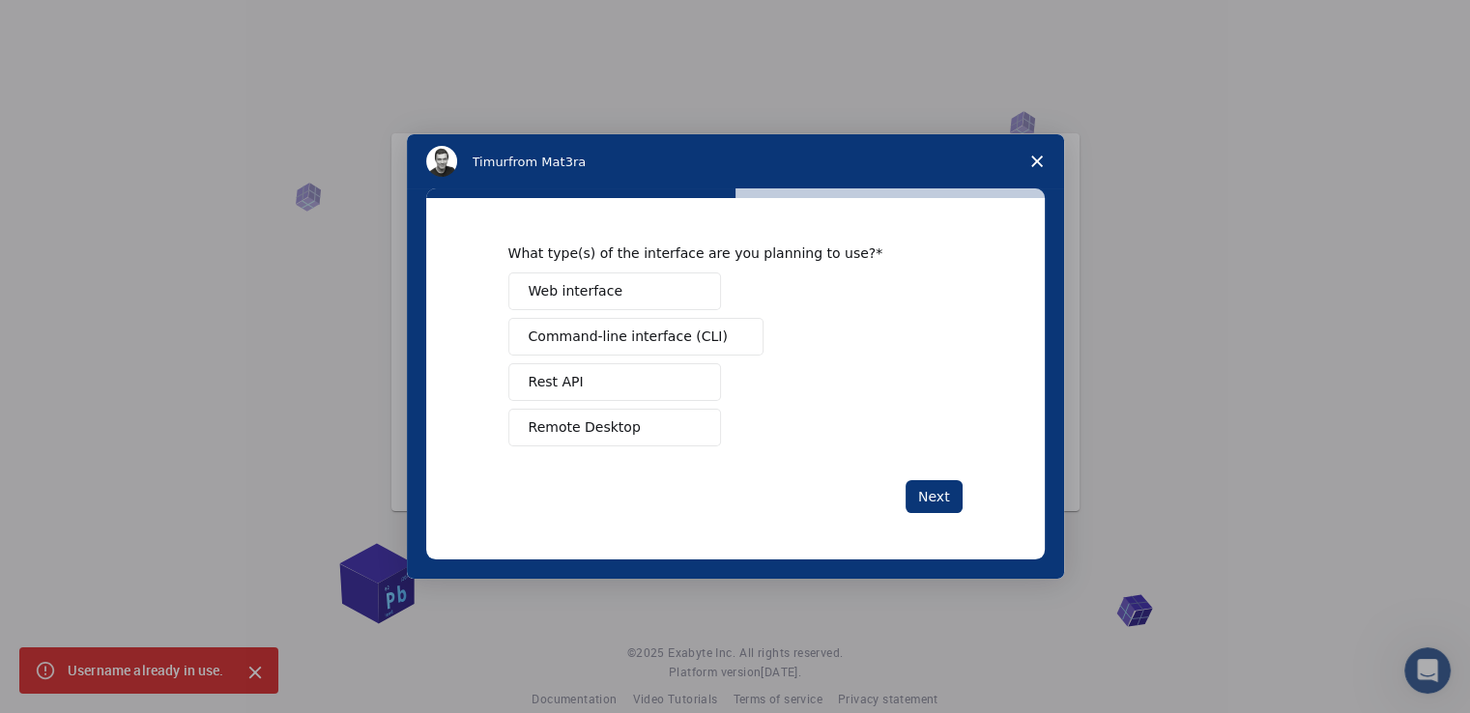
click at [655, 432] on button "Remote Desktop" at bounding box center [614, 428] width 213 height 38
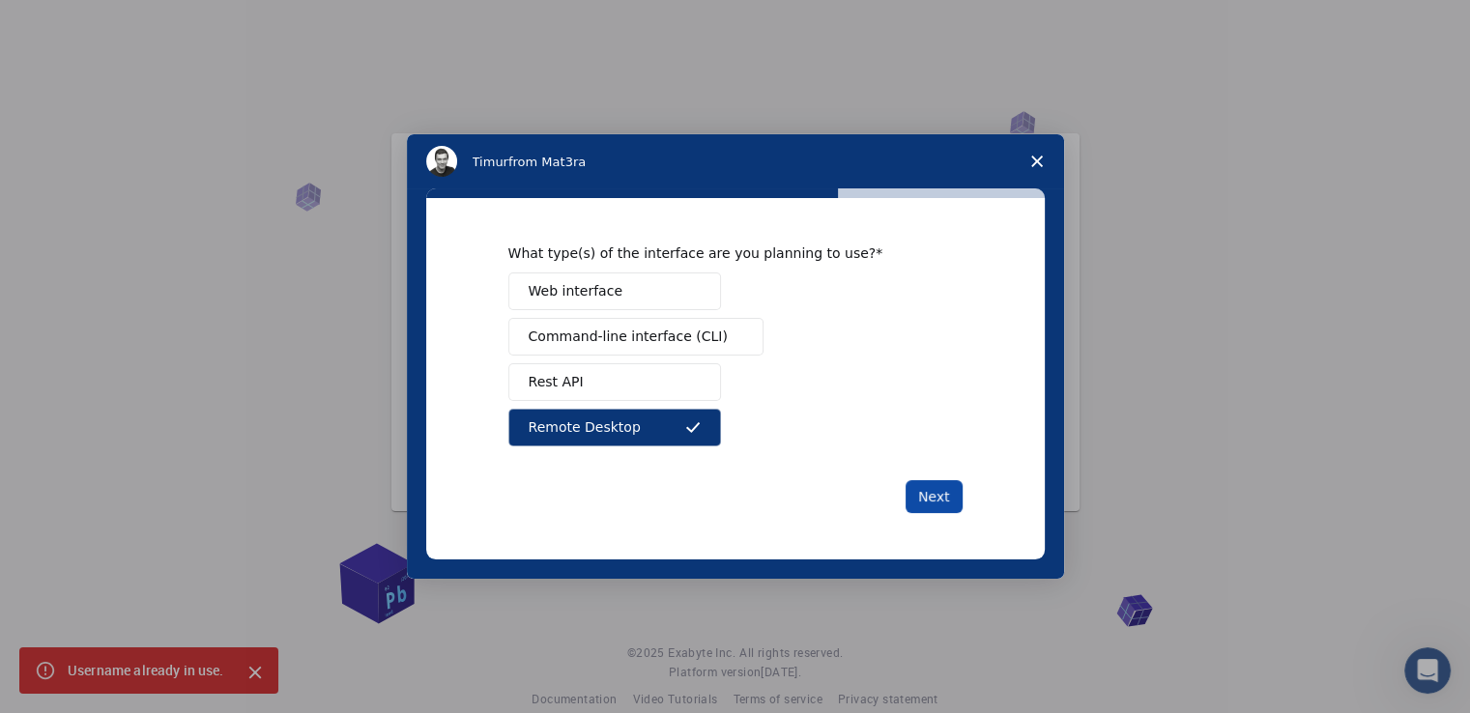
click at [953, 483] on button "Next" at bounding box center [933, 496] width 57 height 33
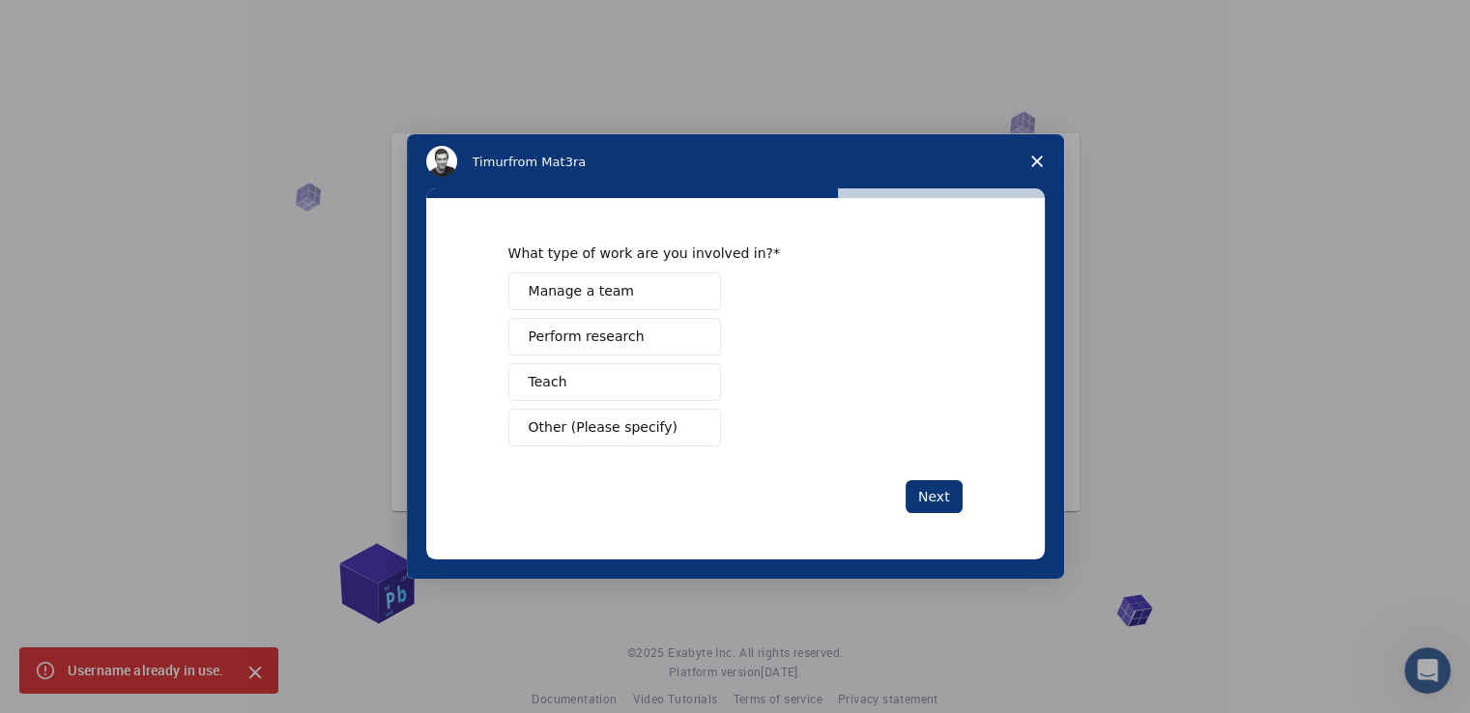
click at [629, 429] on span "Other (Please specify)" at bounding box center [603, 427] width 149 height 20
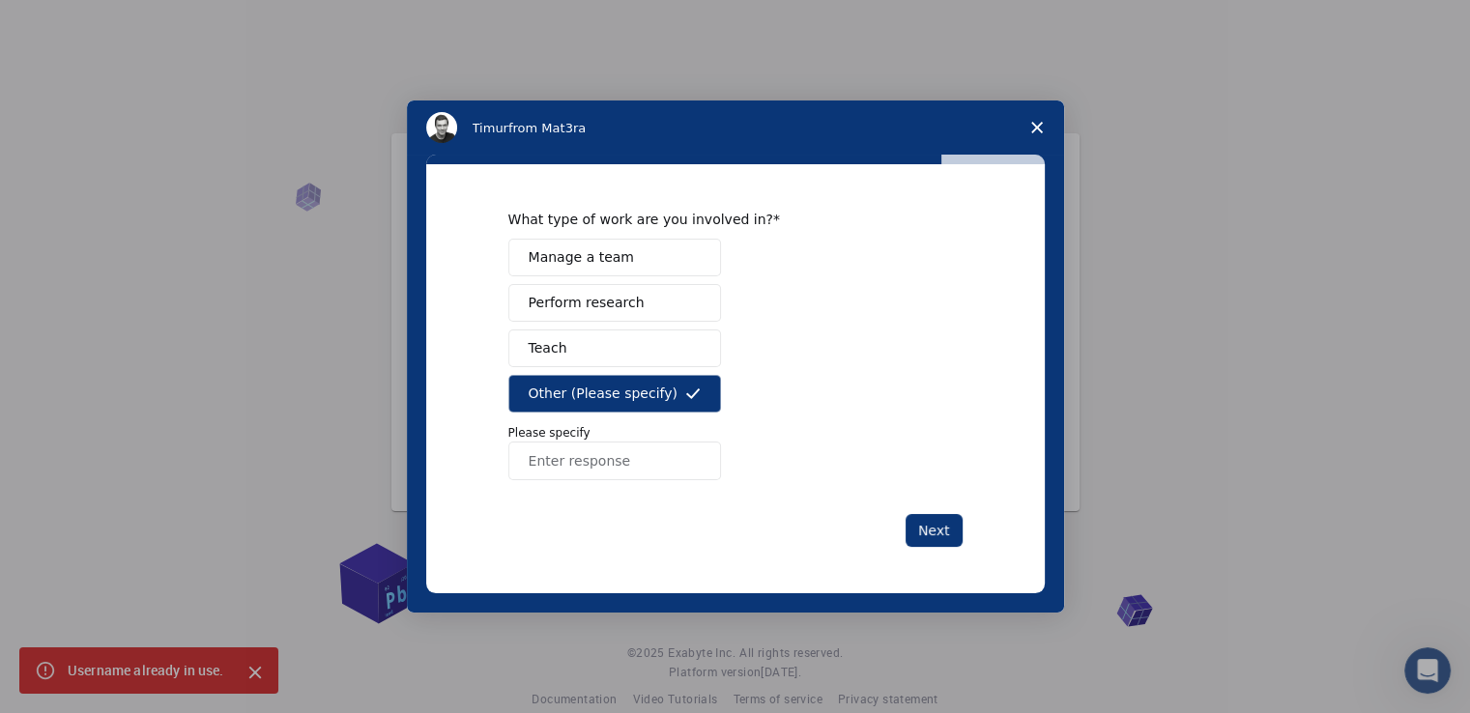
click at [676, 314] on button "Perform research" at bounding box center [614, 303] width 213 height 38
click at [696, 387] on icon "Intercom messenger" at bounding box center [692, 393] width 15 height 15
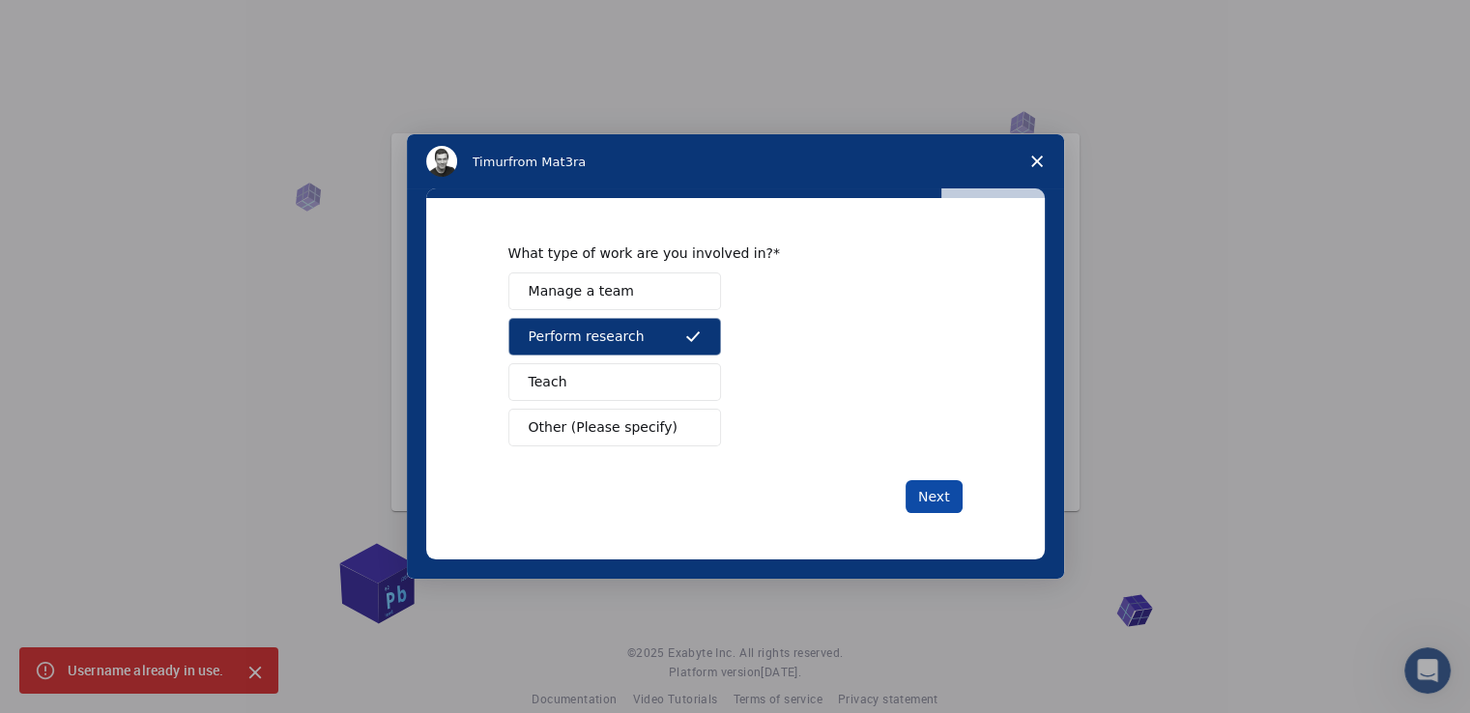
click at [950, 498] on button "Next" at bounding box center [933, 496] width 57 height 33
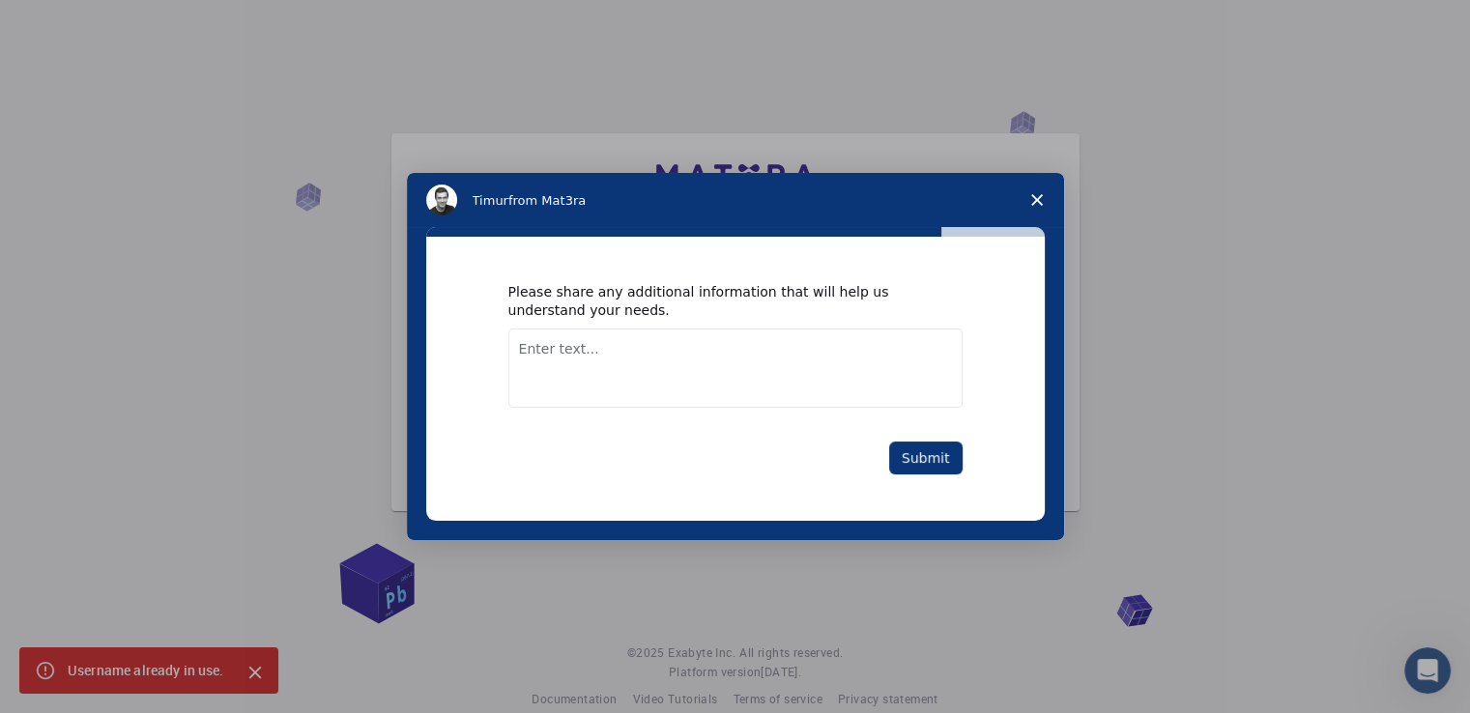
click at [892, 391] on textarea "Enter text..." at bounding box center [735, 368] width 454 height 79
type textarea "perovskite solar cell"
click at [923, 467] on button "Submit" at bounding box center [925, 458] width 73 height 33
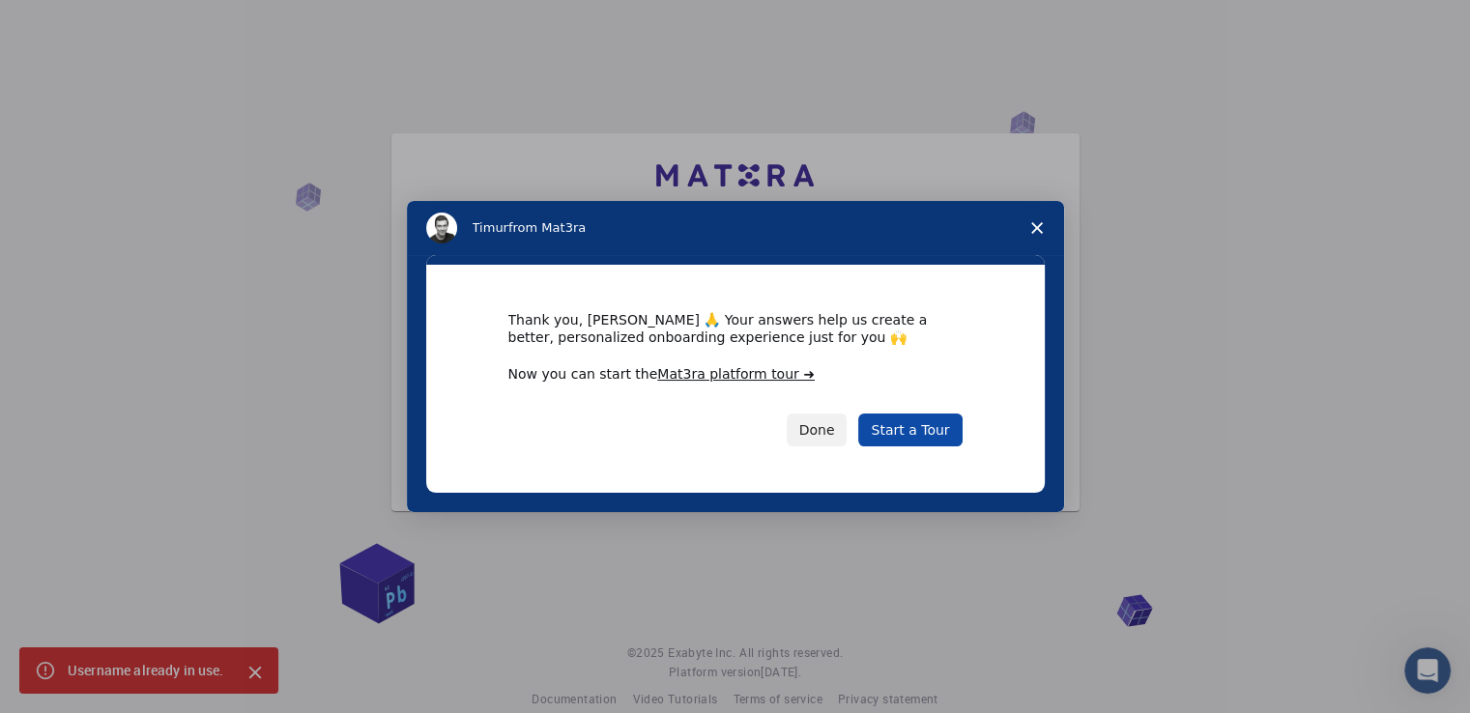
click at [919, 424] on link "Start a Tour" at bounding box center [909, 430] width 103 height 33
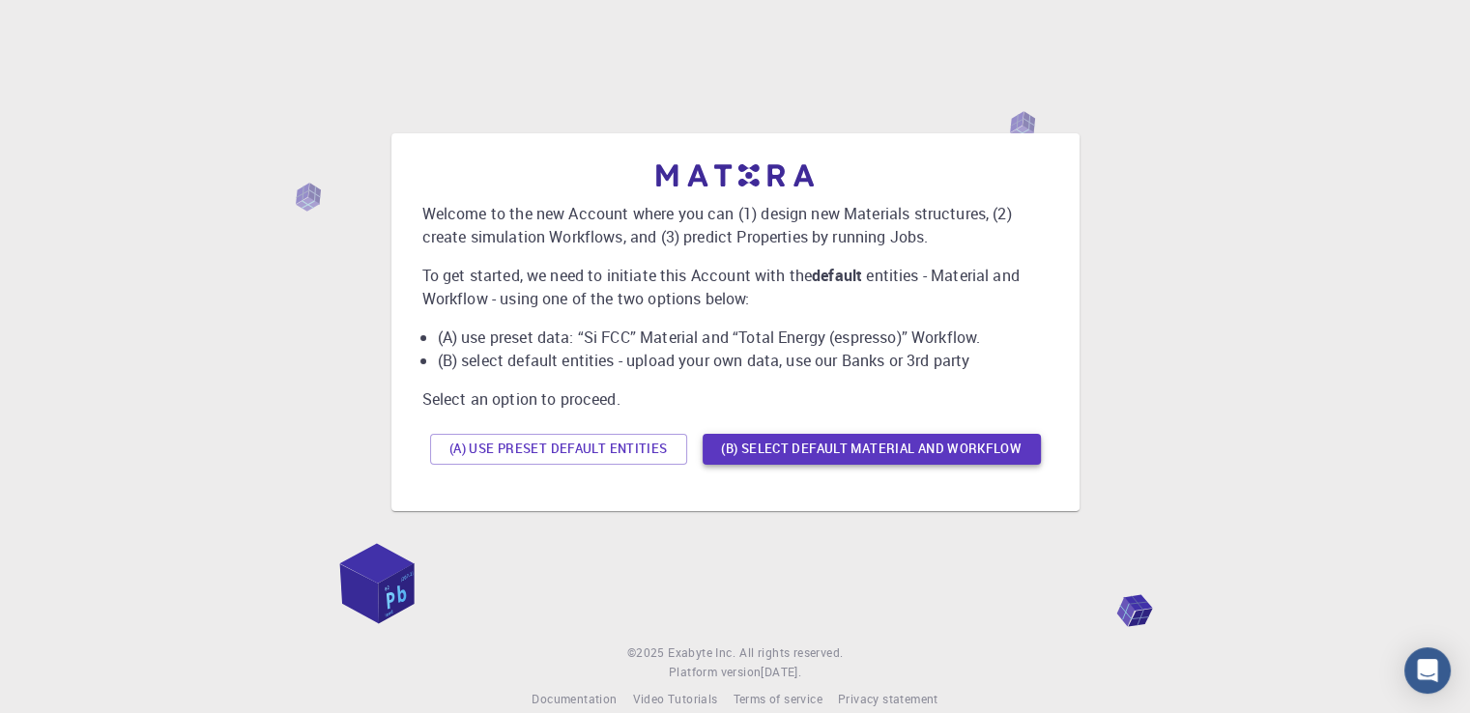
click at [761, 445] on button "(B) Select default material and workflow" at bounding box center [871, 449] width 338 height 31
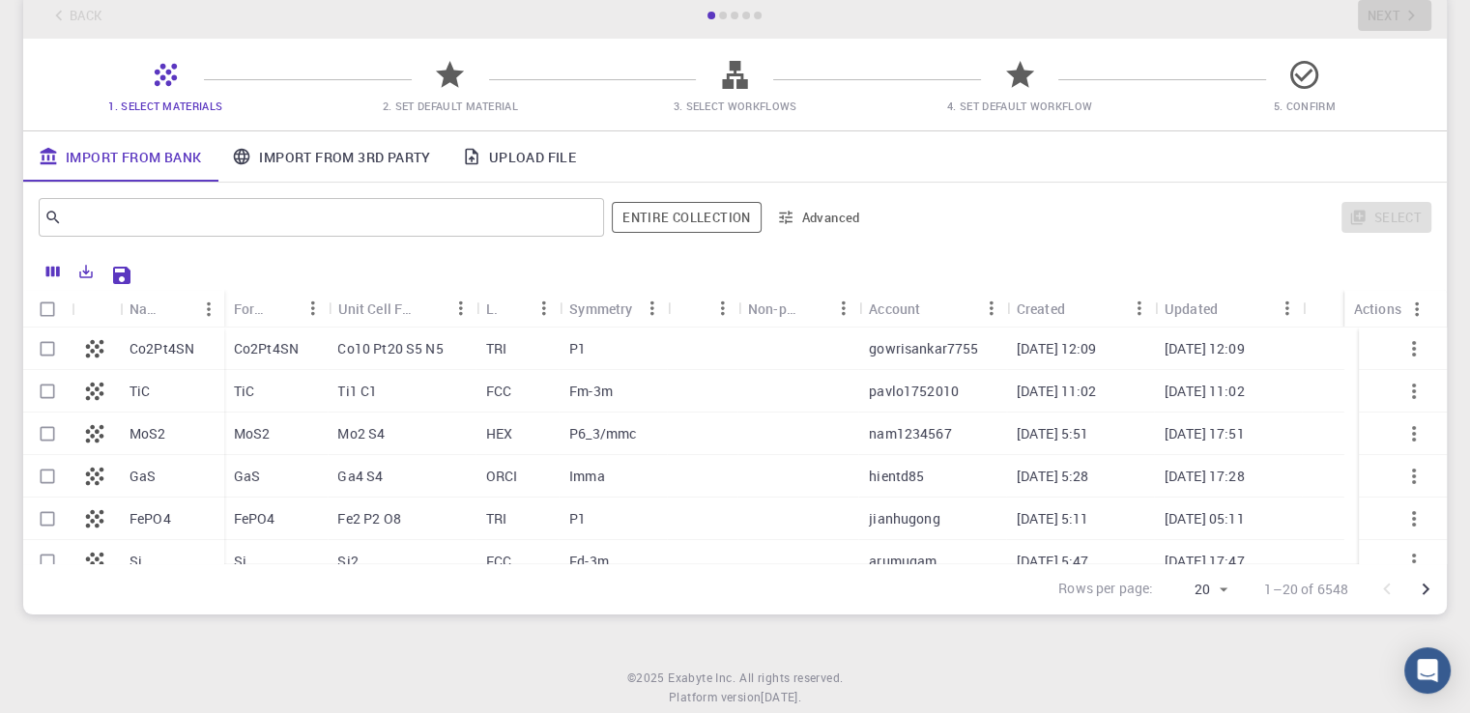
scroll to position [118, 0]
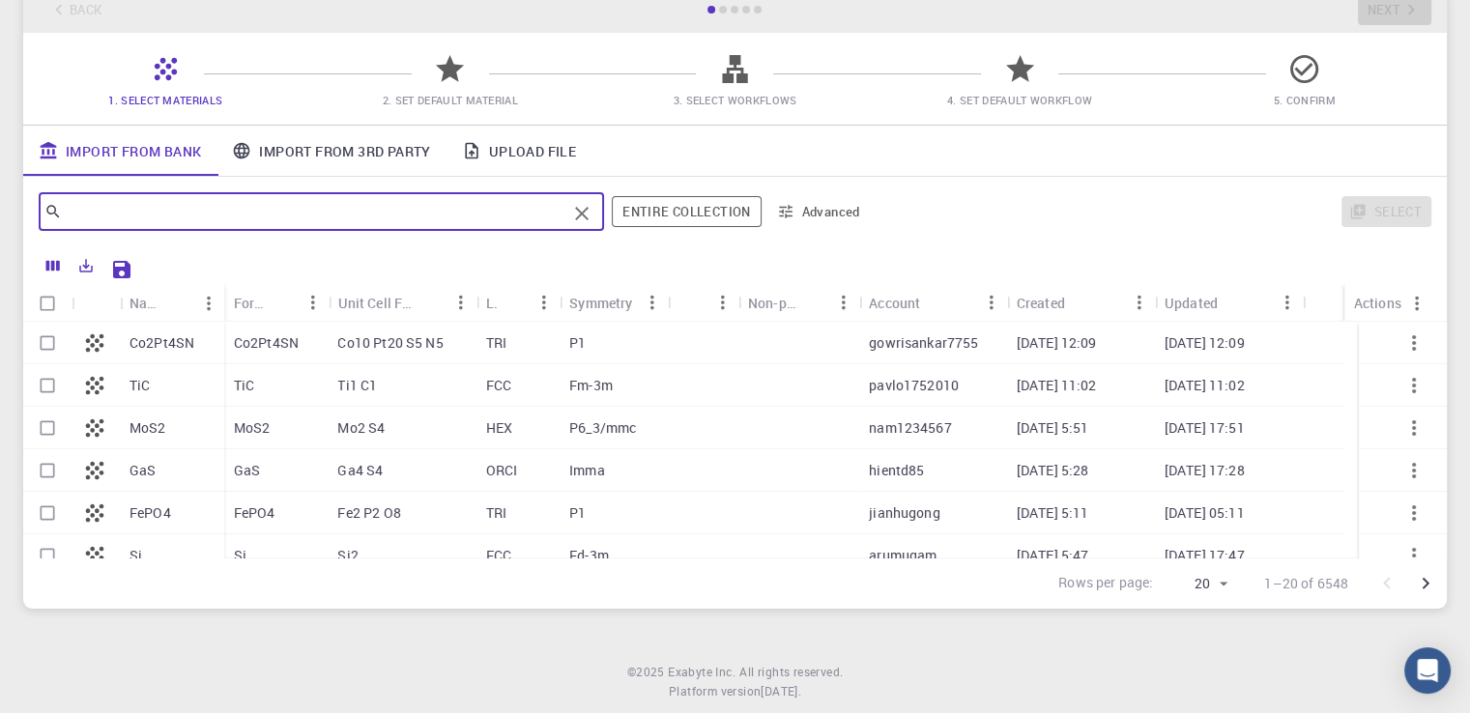
click at [469, 214] on input "text" at bounding box center [314, 211] width 504 height 27
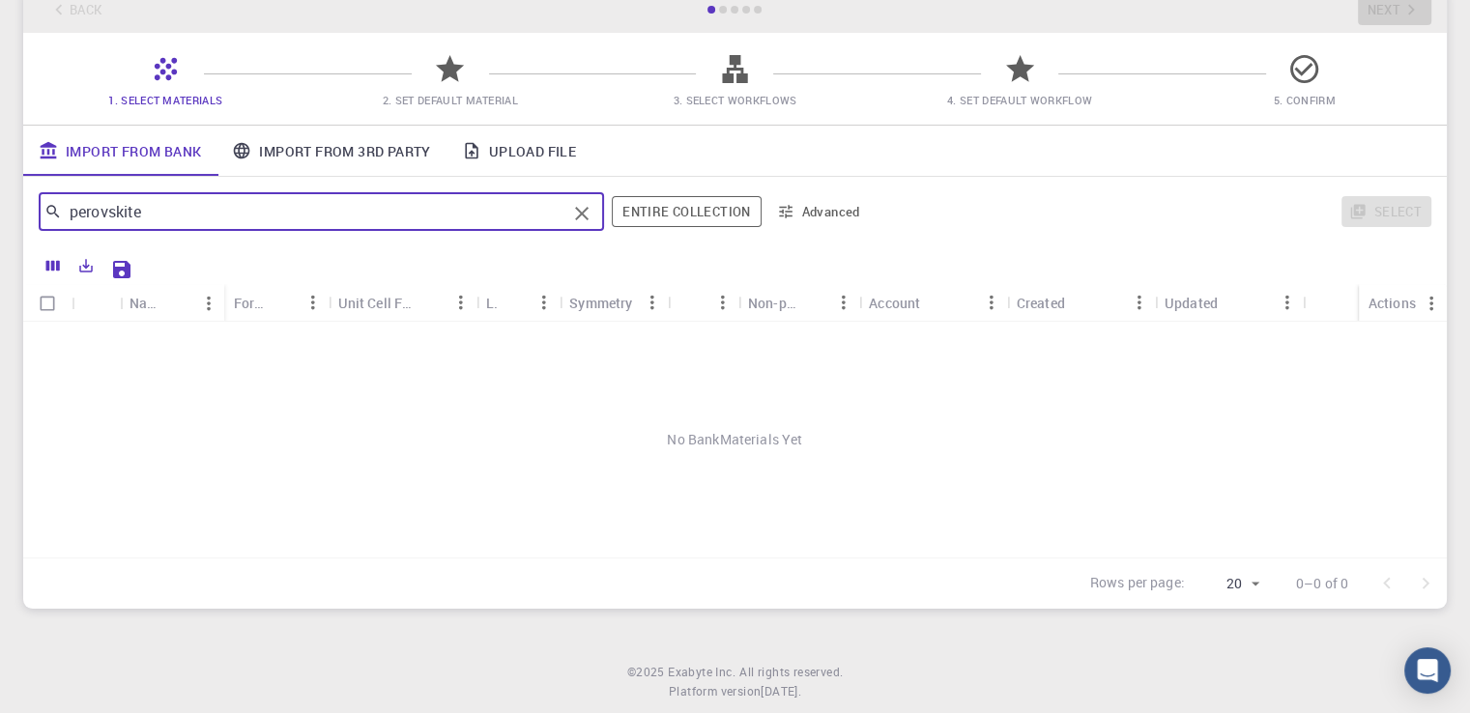
click at [494, 214] on input "perovskite" at bounding box center [314, 211] width 504 height 27
type input "M"
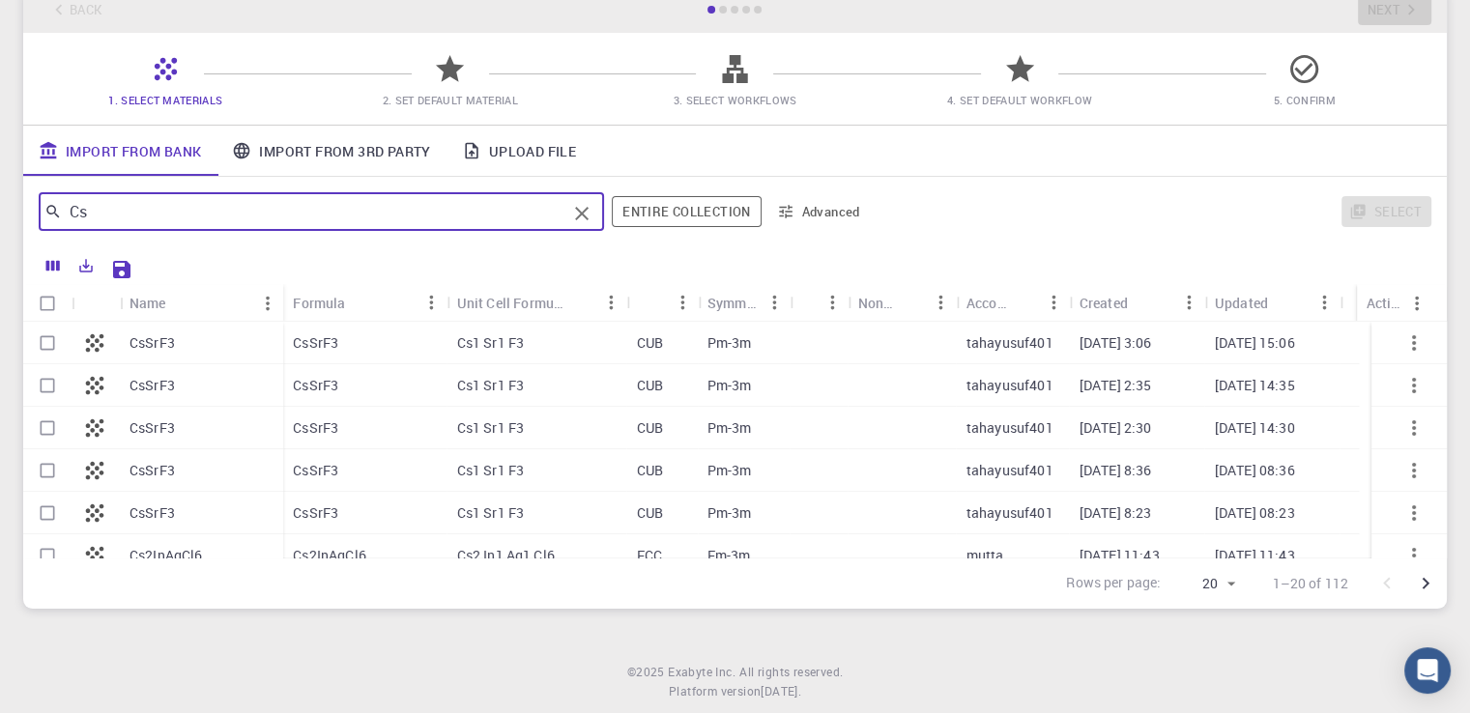
type input "Cs"
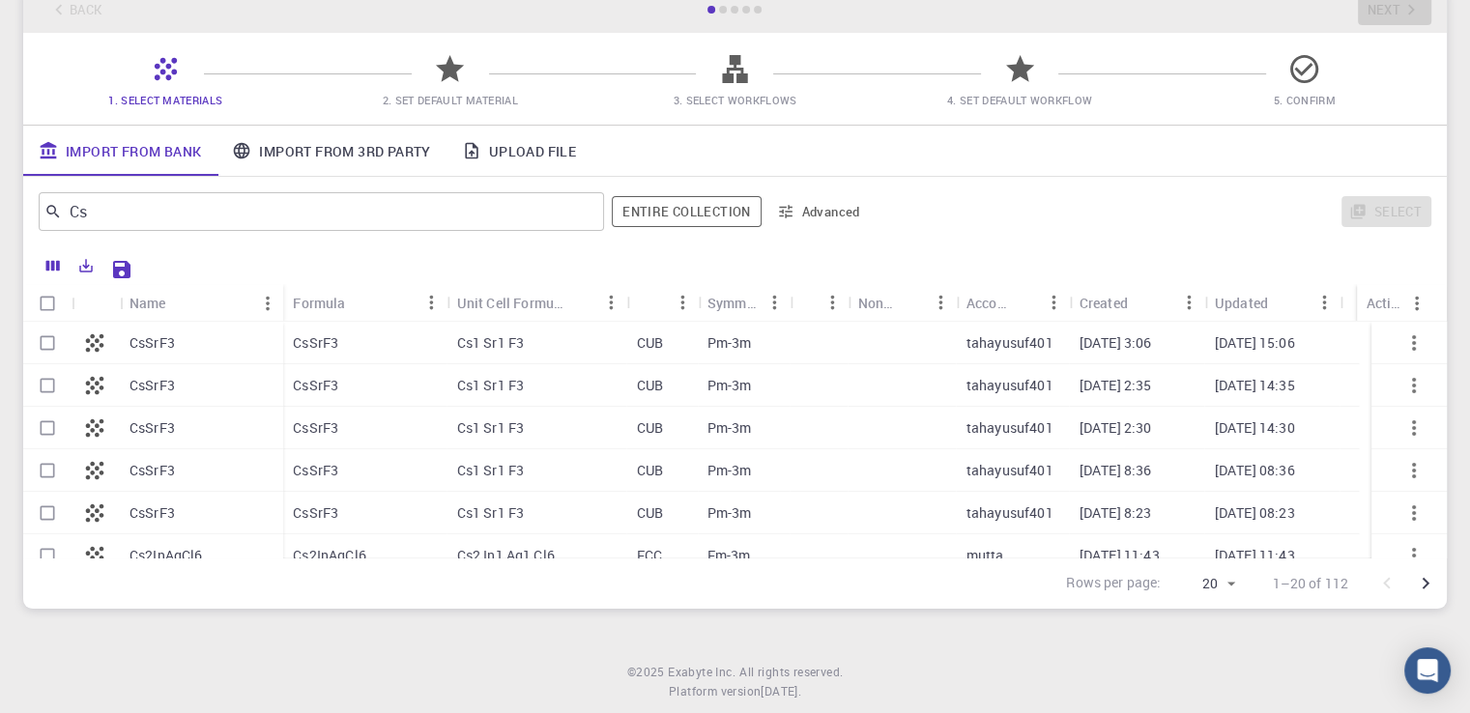
click at [229, 546] on div "Cs2InAgCl6" at bounding box center [201, 555] width 163 height 43
checkbox input "true"
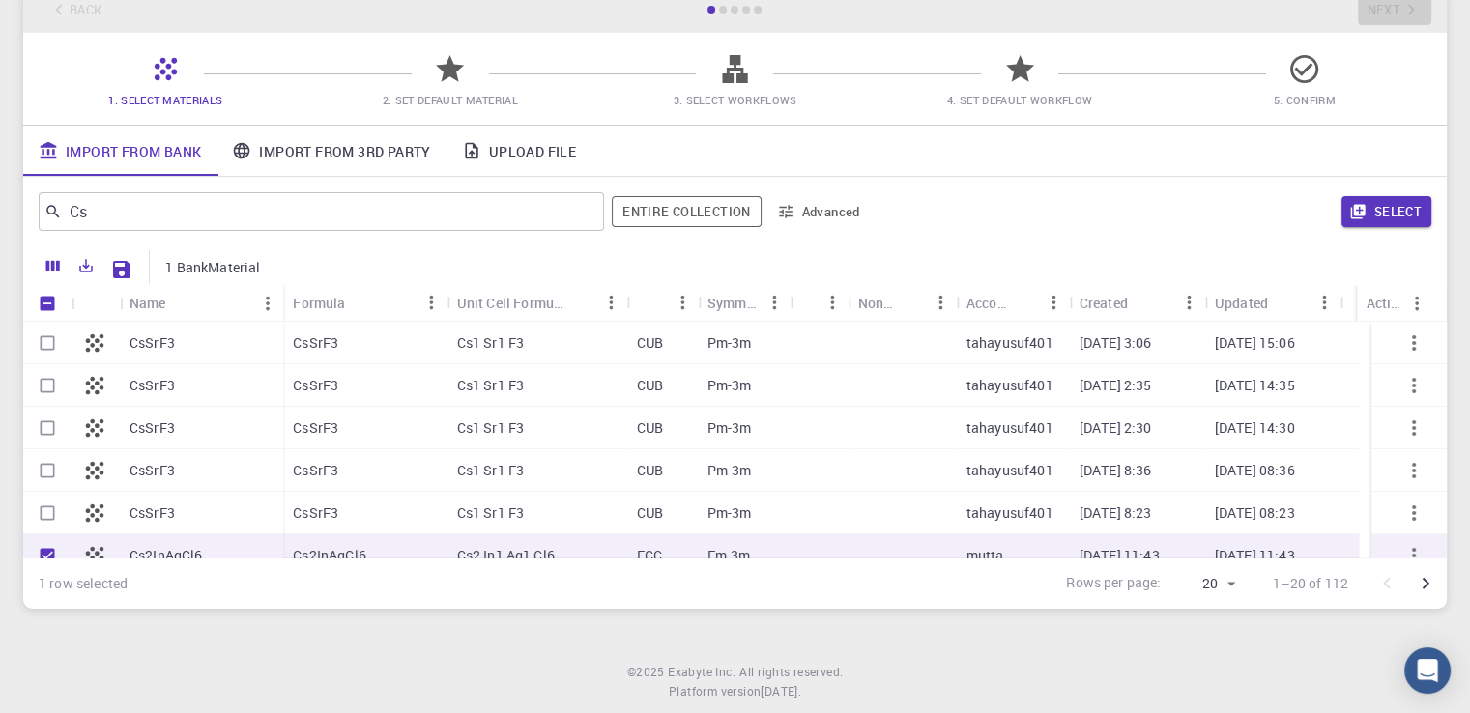
click at [409, 545] on div "Cs2InAgCl6" at bounding box center [364, 555] width 163 height 43
checkbox input "false"
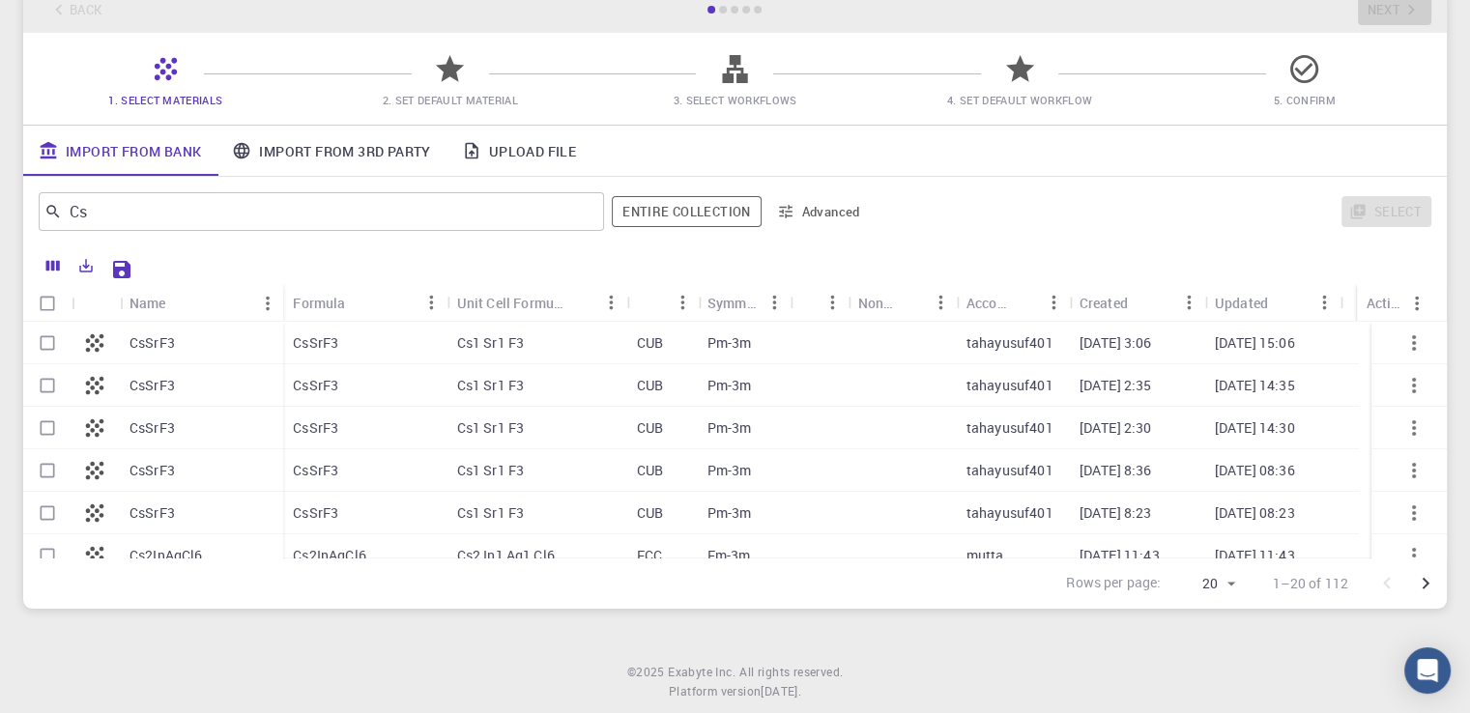
click at [235, 542] on div "Cs2InAgCl6" at bounding box center [201, 555] width 163 height 43
checkbox input "true"
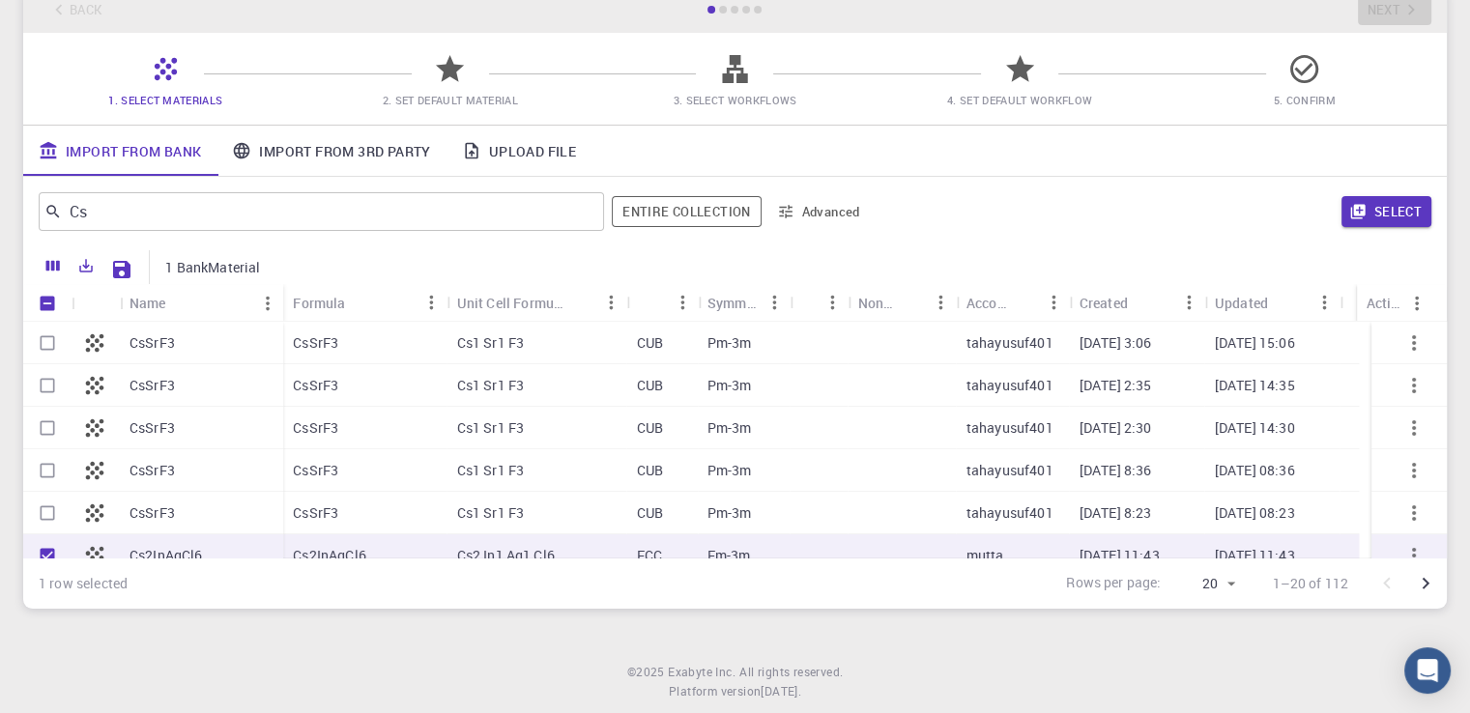
click at [235, 542] on div "Cs2InAgCl6" at bounding box center [201, 555] width 163 height 43
checkbox input "false"
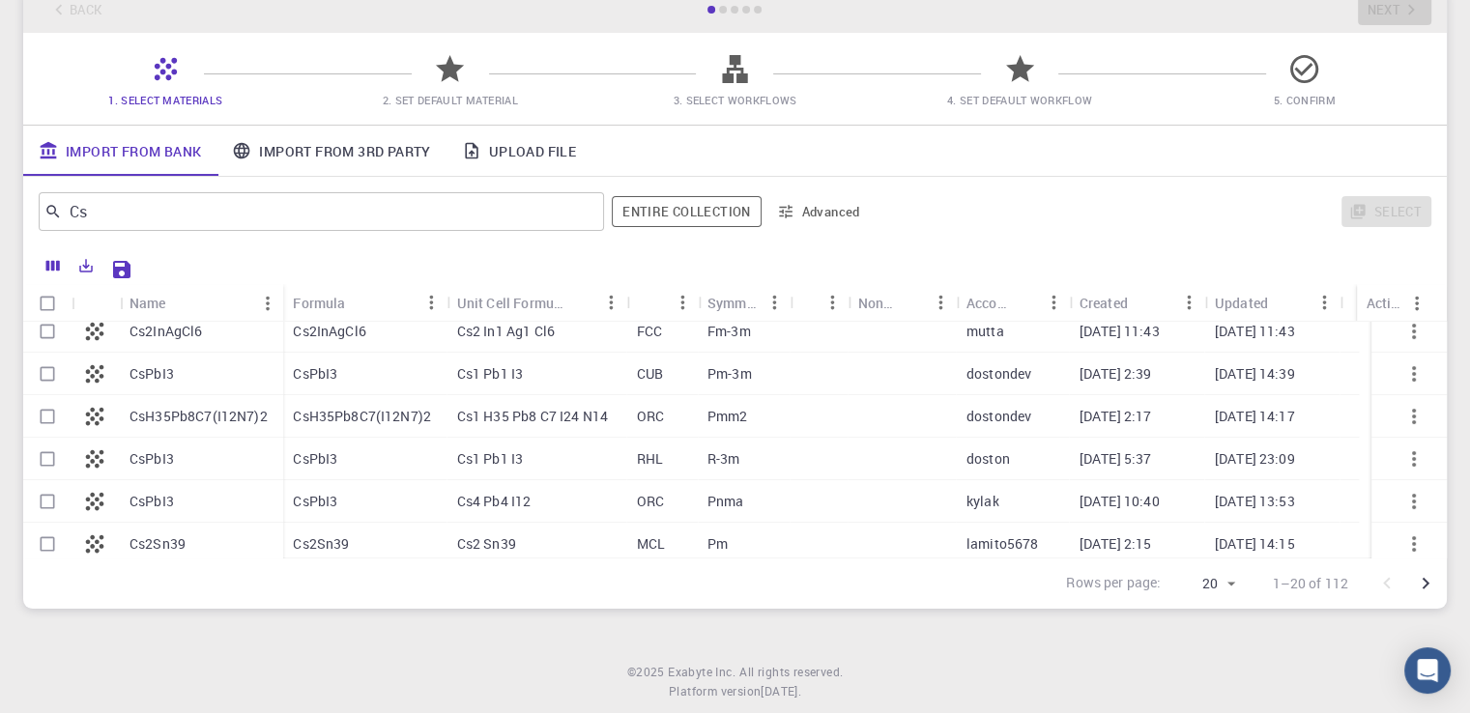
scroll to position [247, 0]
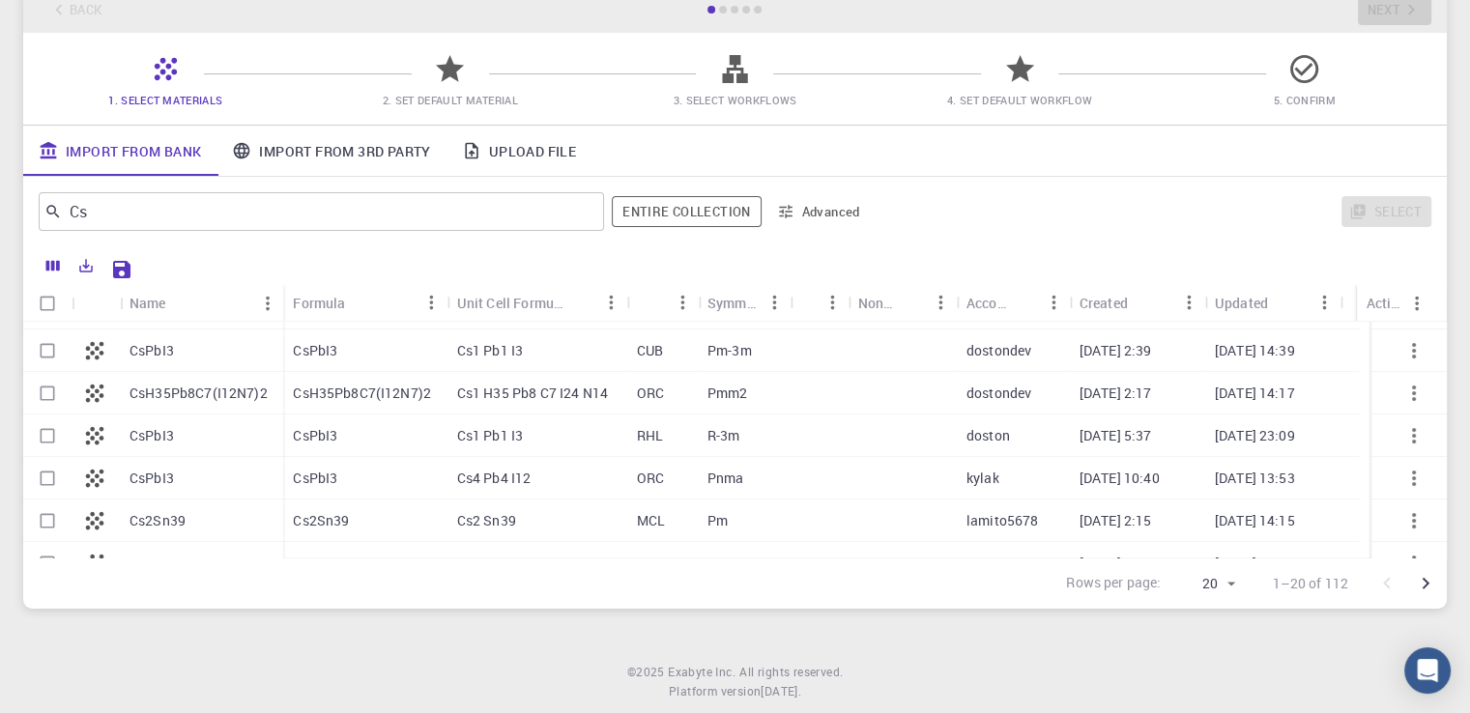
click at [330, 405] on div "CsH35Pb8C7(I12N7)2" at bounding box center [364, 393] width 163 height 43
checkbox input "true"
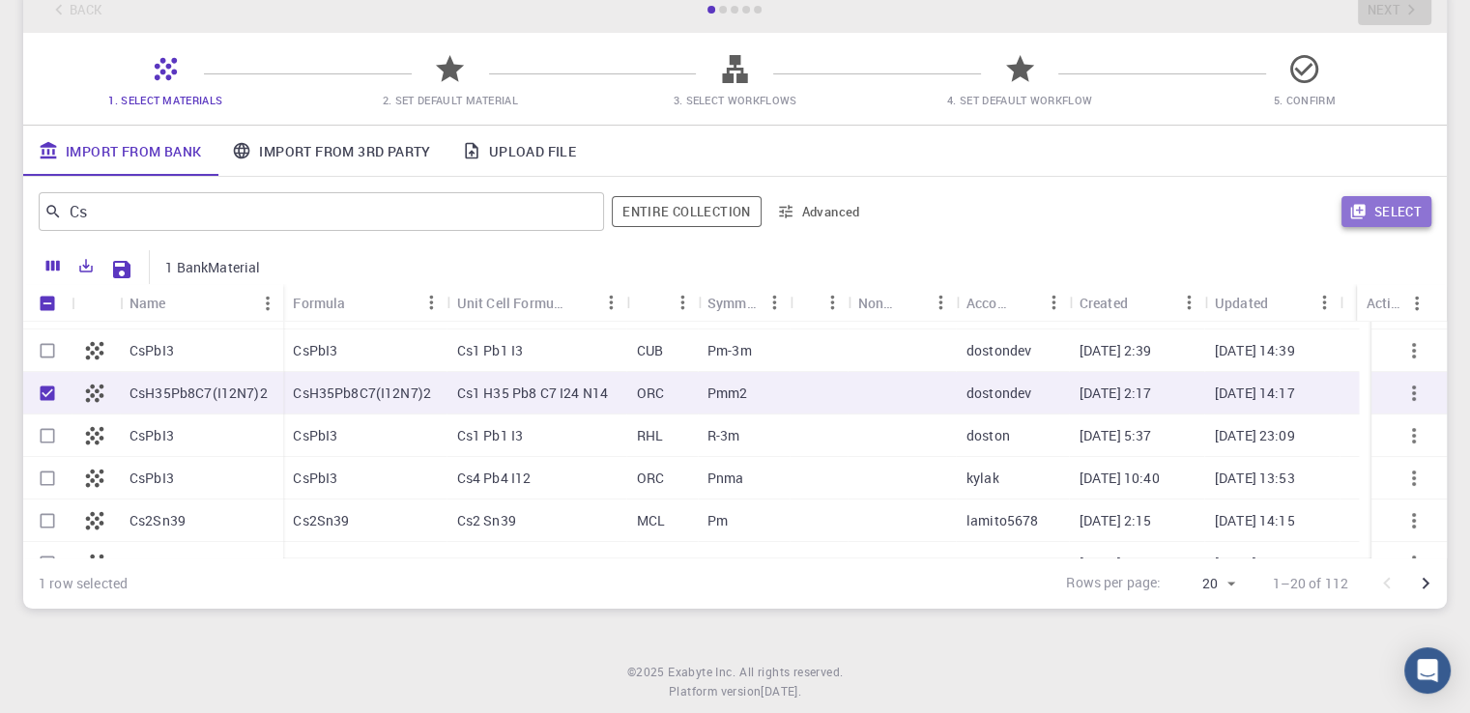
click at [1379, 214] on button "Select" at bounding box center [1386, 211] width 90 height 31
click at [93, 267] on icon "Export" at bounding box center [87, 267] width 14 height 14
click at [127, 263] on icon "Save Explorer Settings" at bounding box center [121, 269] width 17 height 17
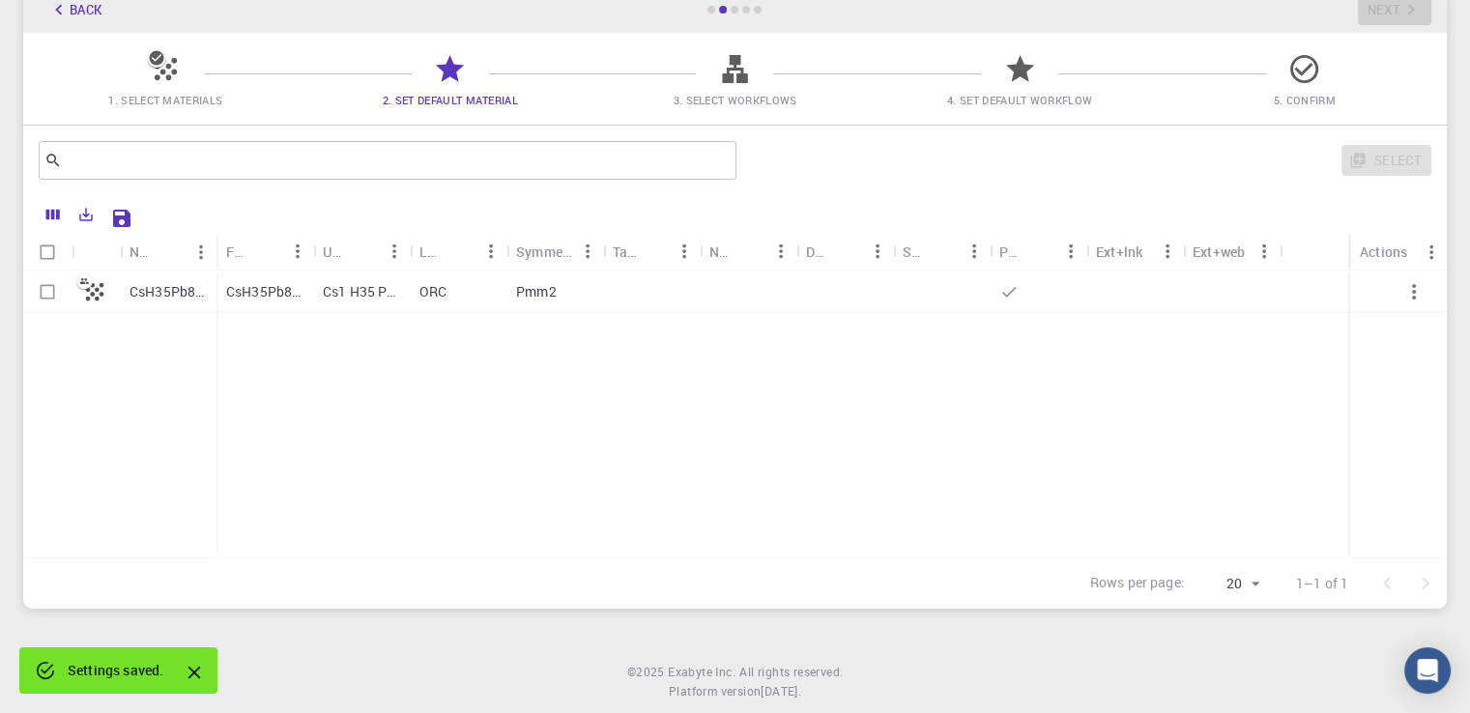
click at [491, 301] on div "ORC" at bounding box center [458, 292] width 97 height 43
checkbox input "true"
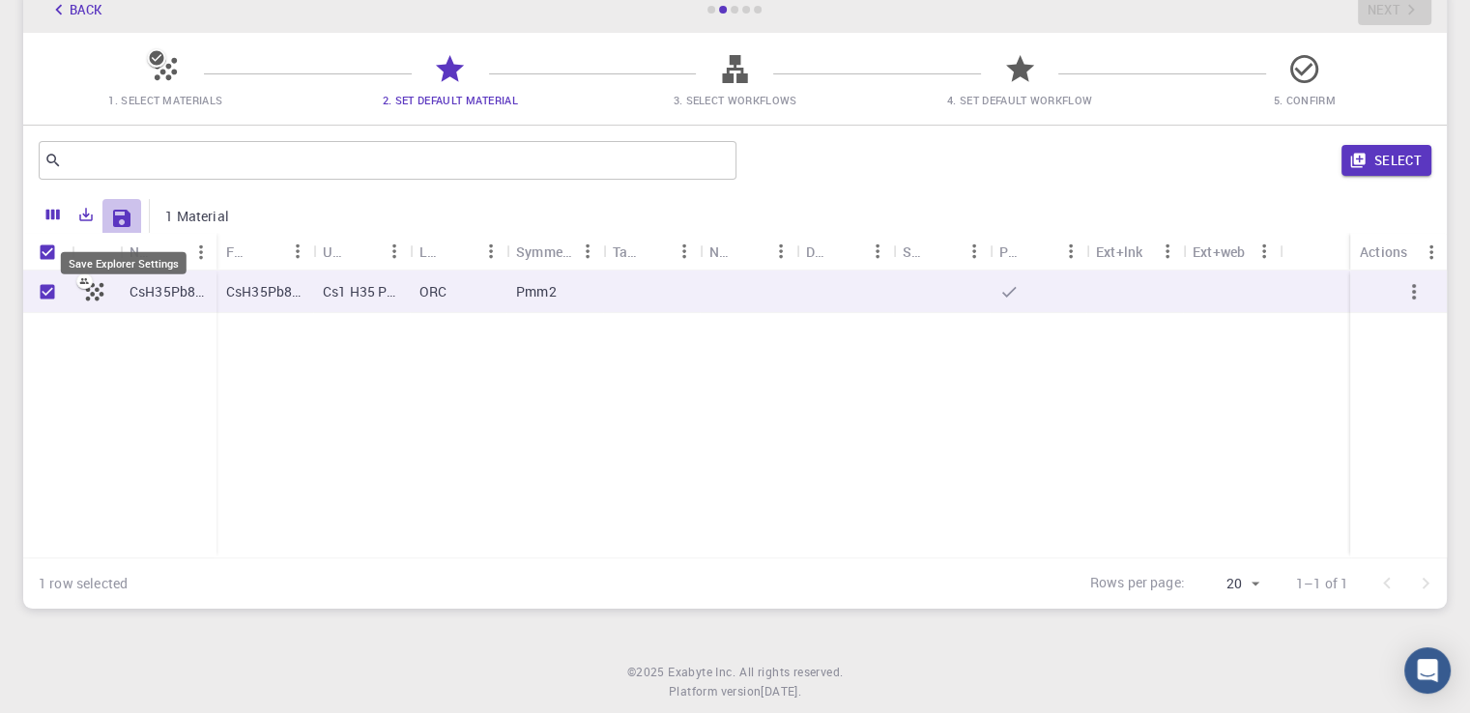
click at [109, 220] on button "Save Explorer Settings" at bounding box center [121, 218] width 39 height 39
click at [127, 214] on icon "Save Explorer Settings" at bounding box center [121, 218] width 17 height 17
click at [128, 218] on icon "Save Explorer Settings" at bounding box center [121, 218] width 17 height 17
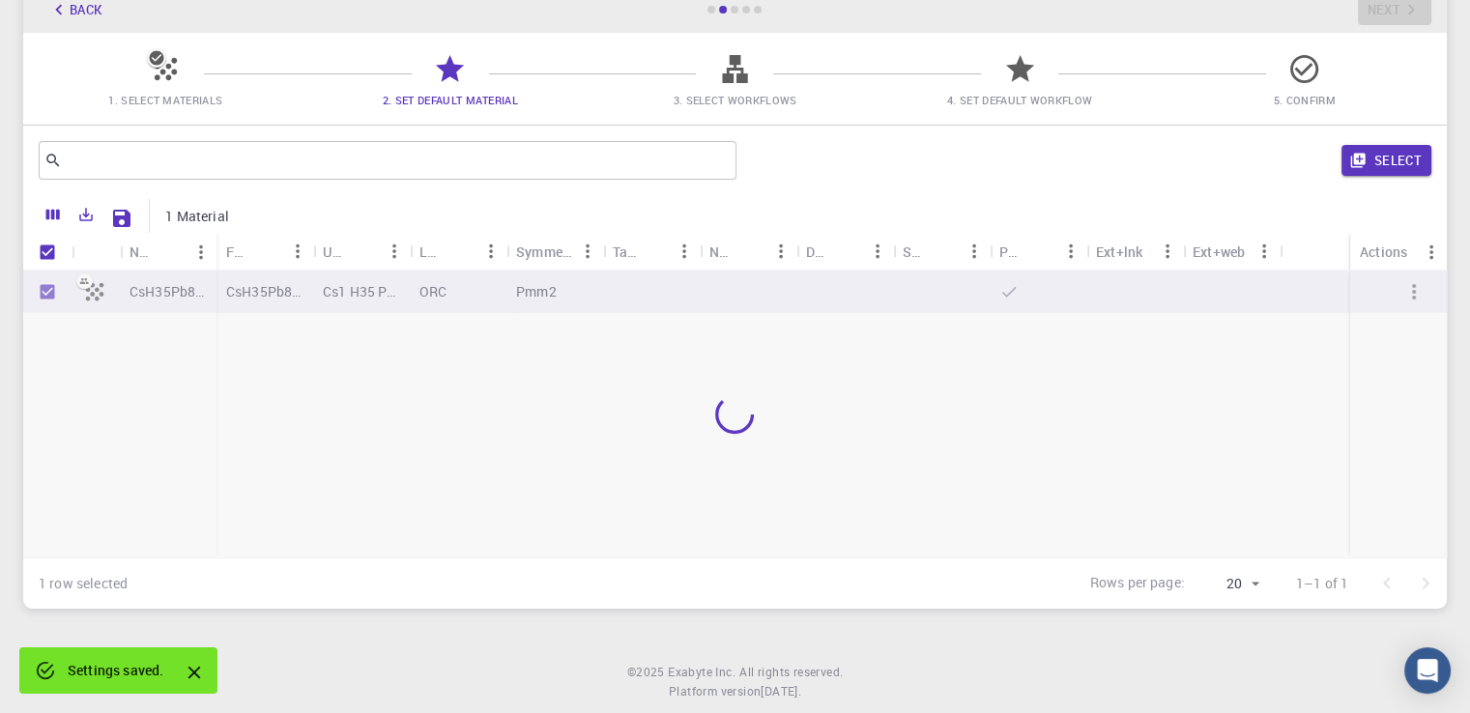
click at [269, 291] on div at bounding box center [734, 414] width 1423 height 287
click at [269, 291] on p "CsH35Pb8C7(I12N7)2" at bounding box center [264, 291] width 77 height 19
checkbox input "false"
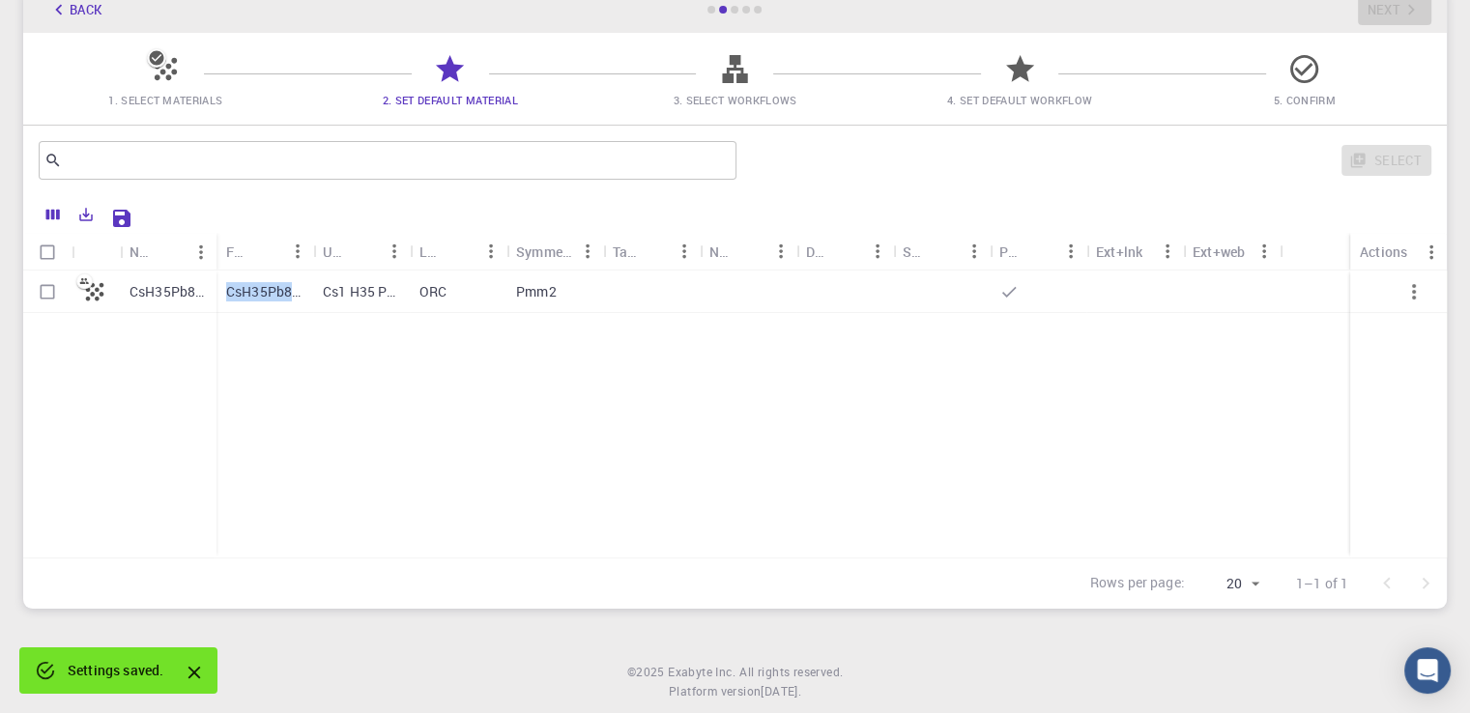
click at [269, 291] on p "CsH35Pb8C7(I12N7)2" at bounding box center [264, 291] width 77 height 19
checkbox input "true"
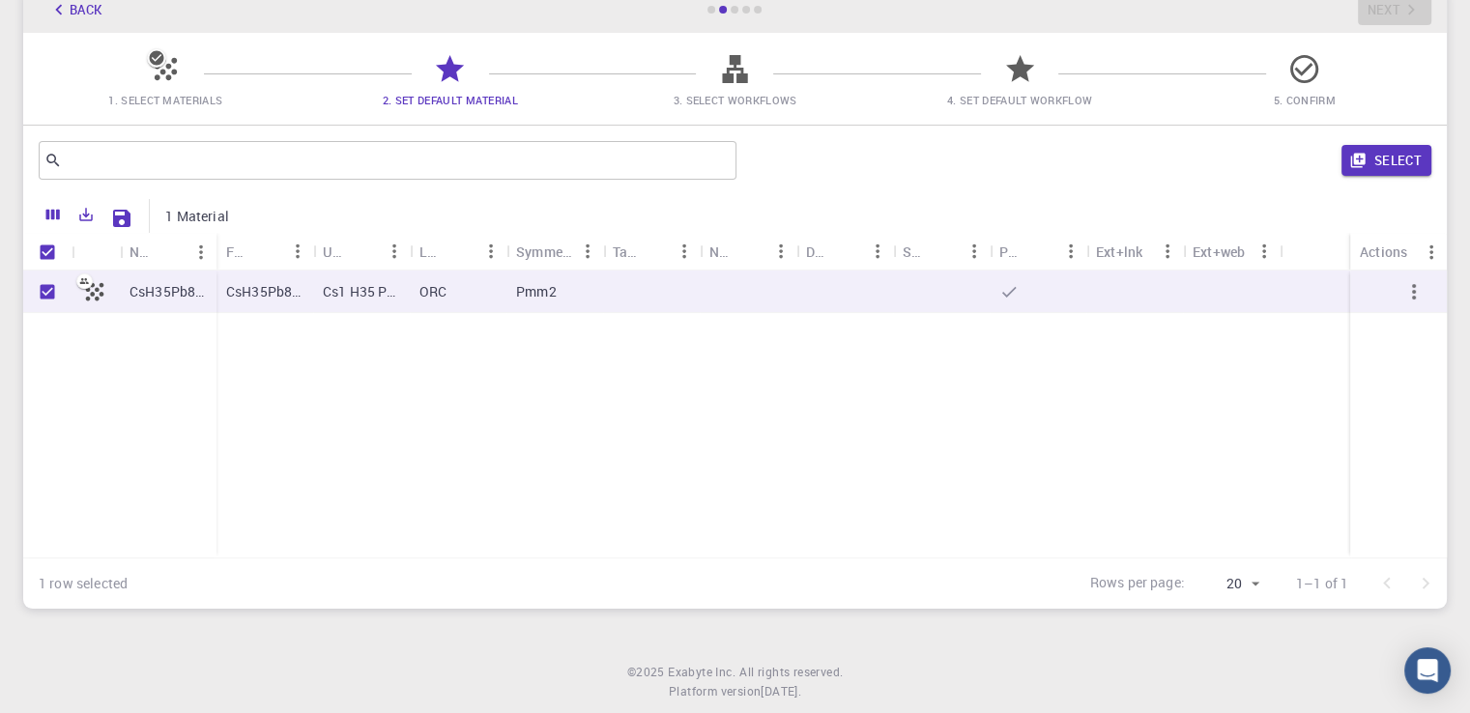
click at [160, 295] on p "CsH35Pb8C7(I12N7)2 (clone)" at bounding box center [167, 291] width 77 height 19
drag, startPoint x: 160, startPoint y: 295, endPoint x: 141, endPoint y: 294, distance: 19.3
click at [160, 295] on p "CsH35Pb8C7(I12N7)2 (clone)" at bounding box center [167, 291] width 77 height 19
checkbox input "true"
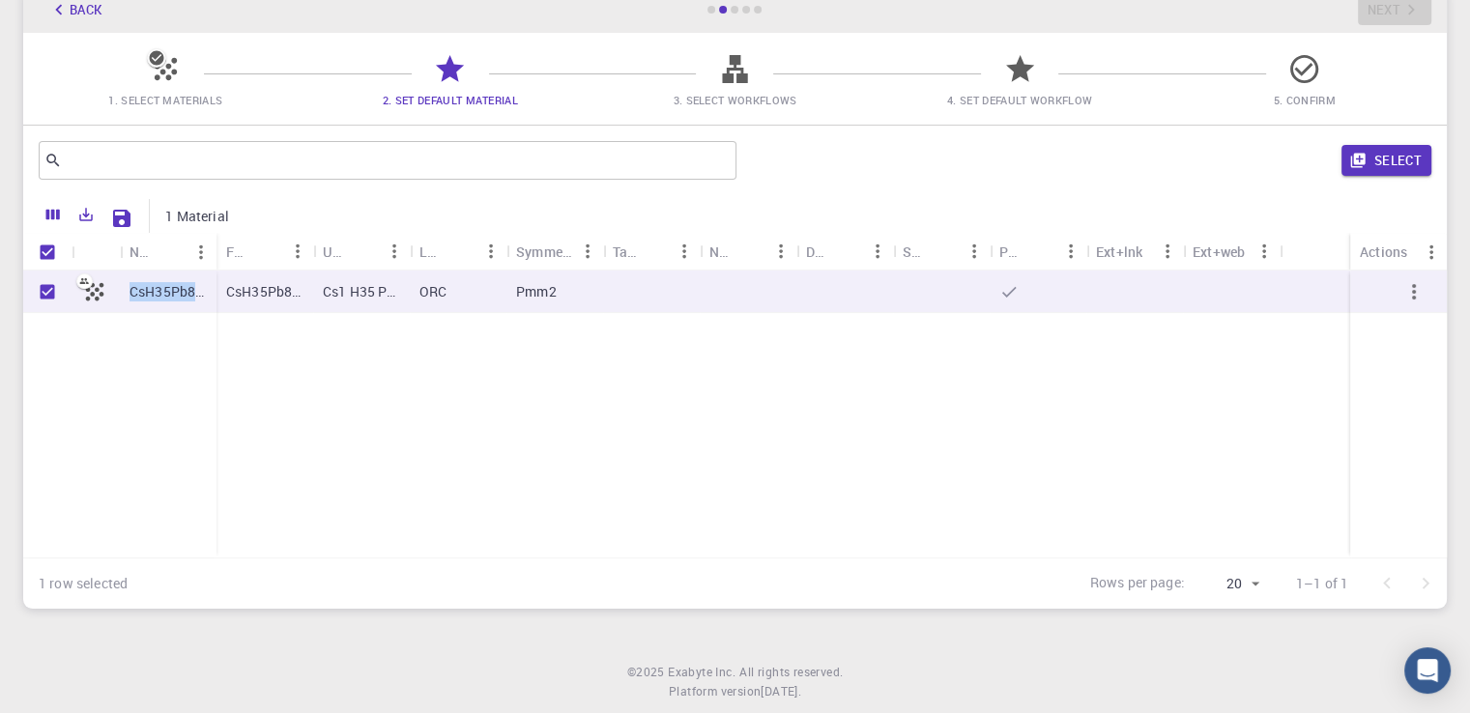
click at [94, 294] on icon at bounding box center [95, 291] width 18 height 18
checkbox input "false"
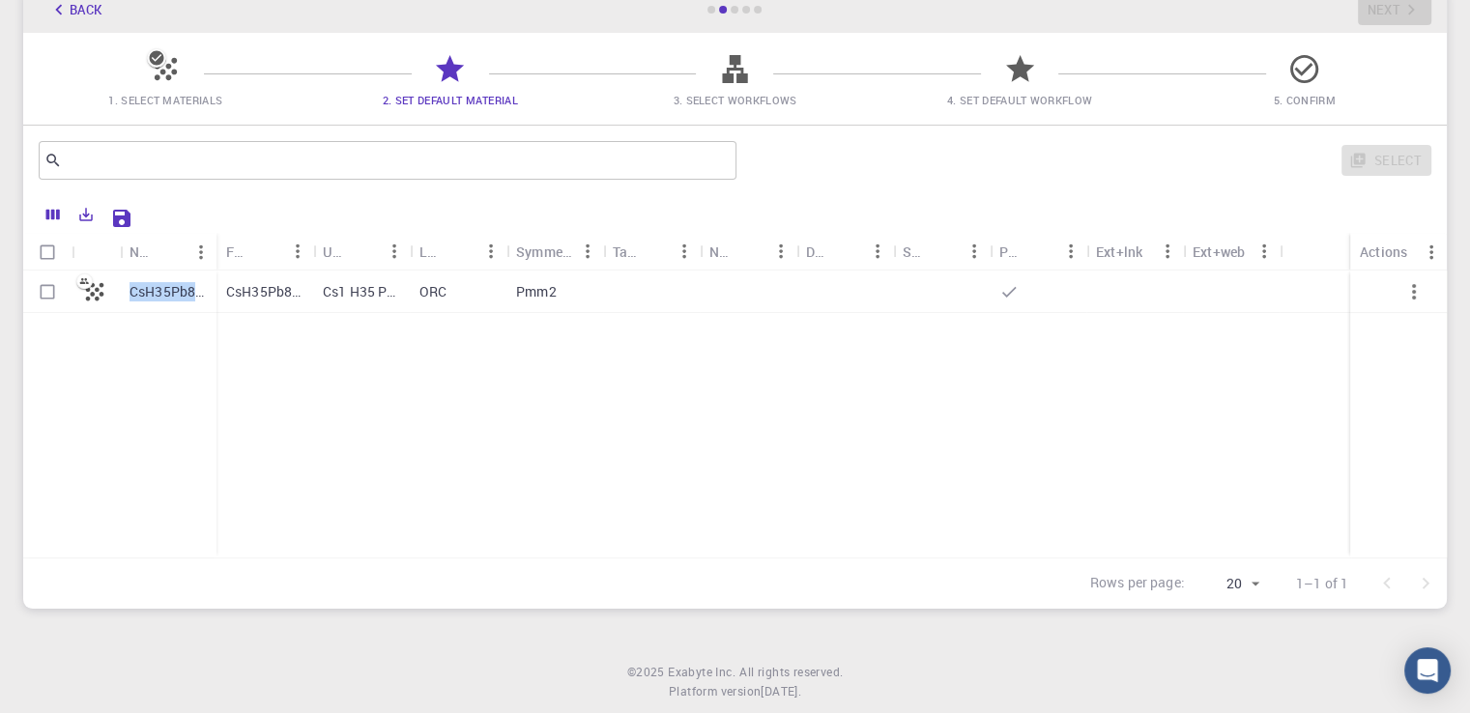
click at [94, 294] on icon at bounding box center [95, 291] width 18 height 18
checkbox input "true"
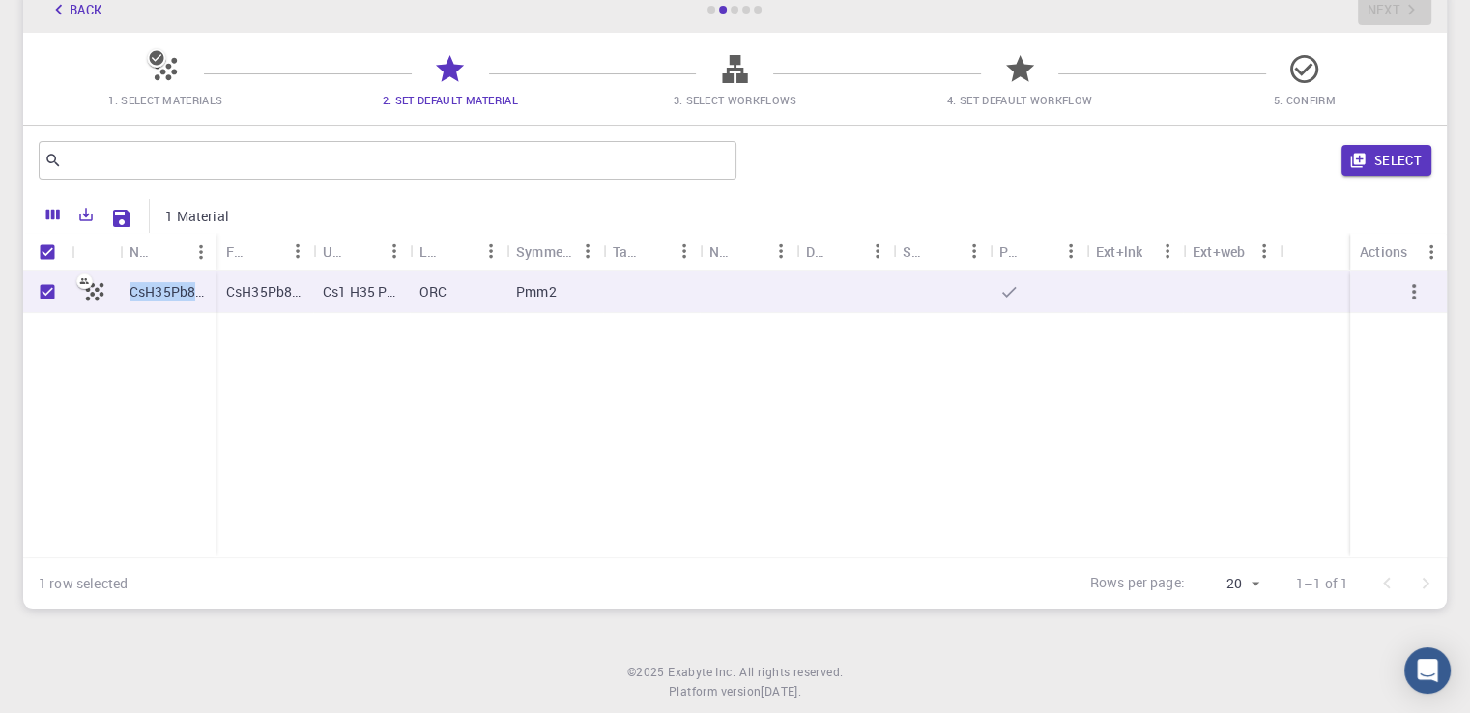
click at [94, 294] on icon at bounding box center [95, 291] width 18 height 18
checkbox input "false"
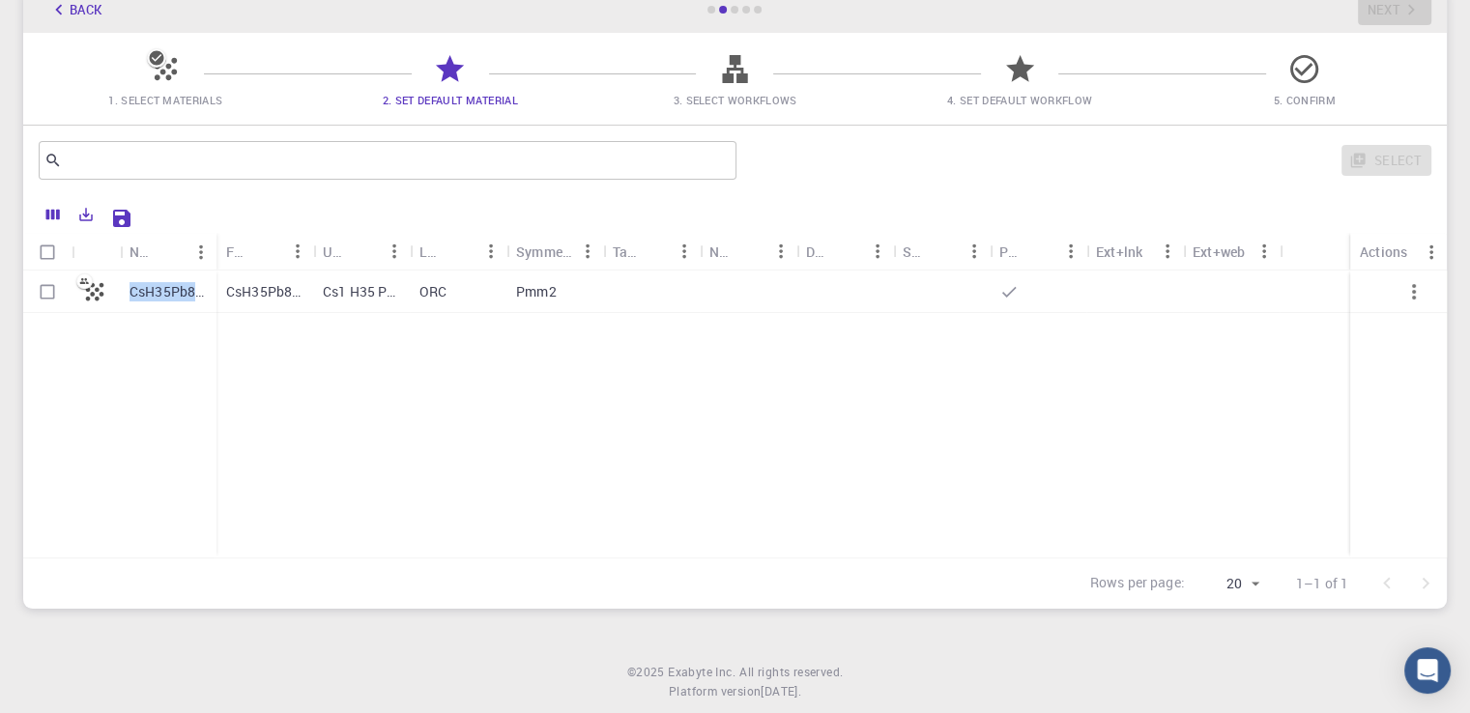
click at [86, 283] on icon at bounding box center [84, 281] width 10 height 6
checkbox input "true"
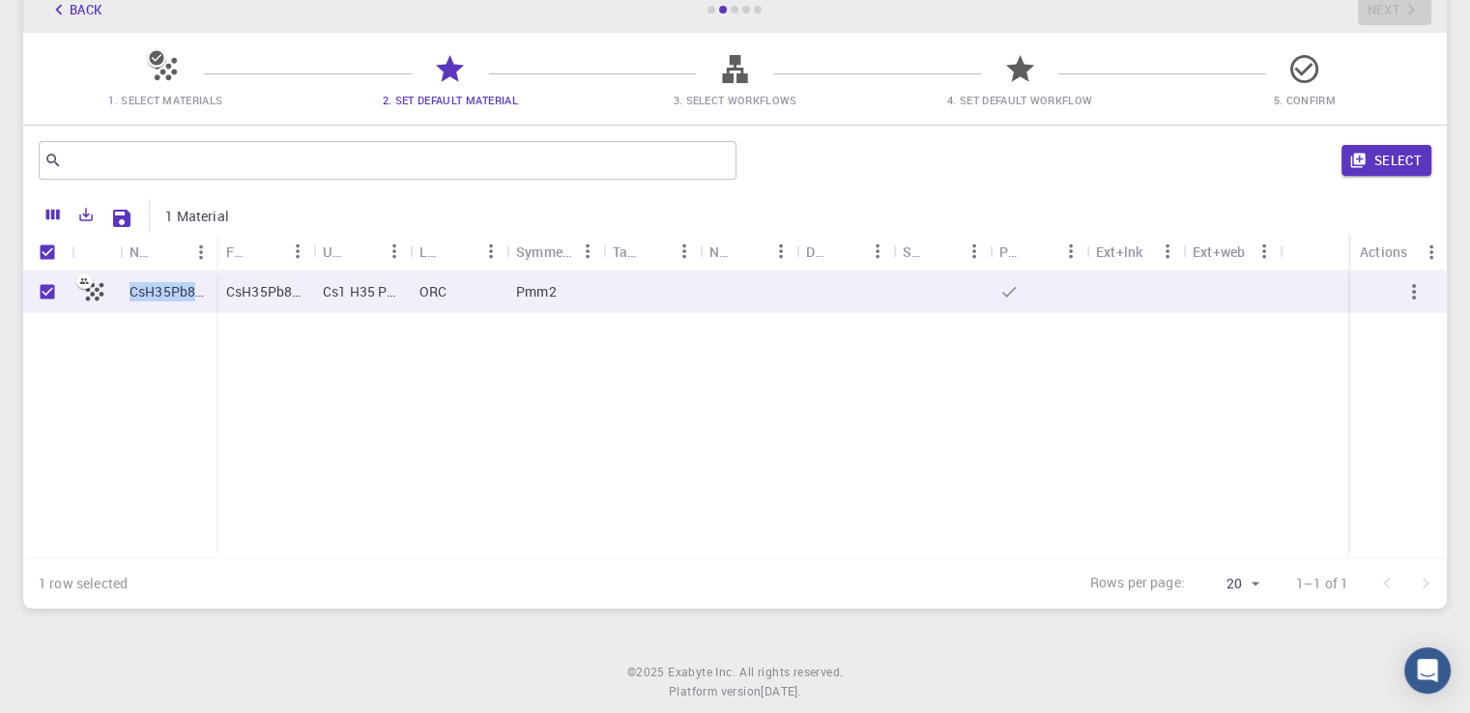
click at [86, 283] on icon at bounding box center [84, 281] width 10 height 6
checkbox input "false"
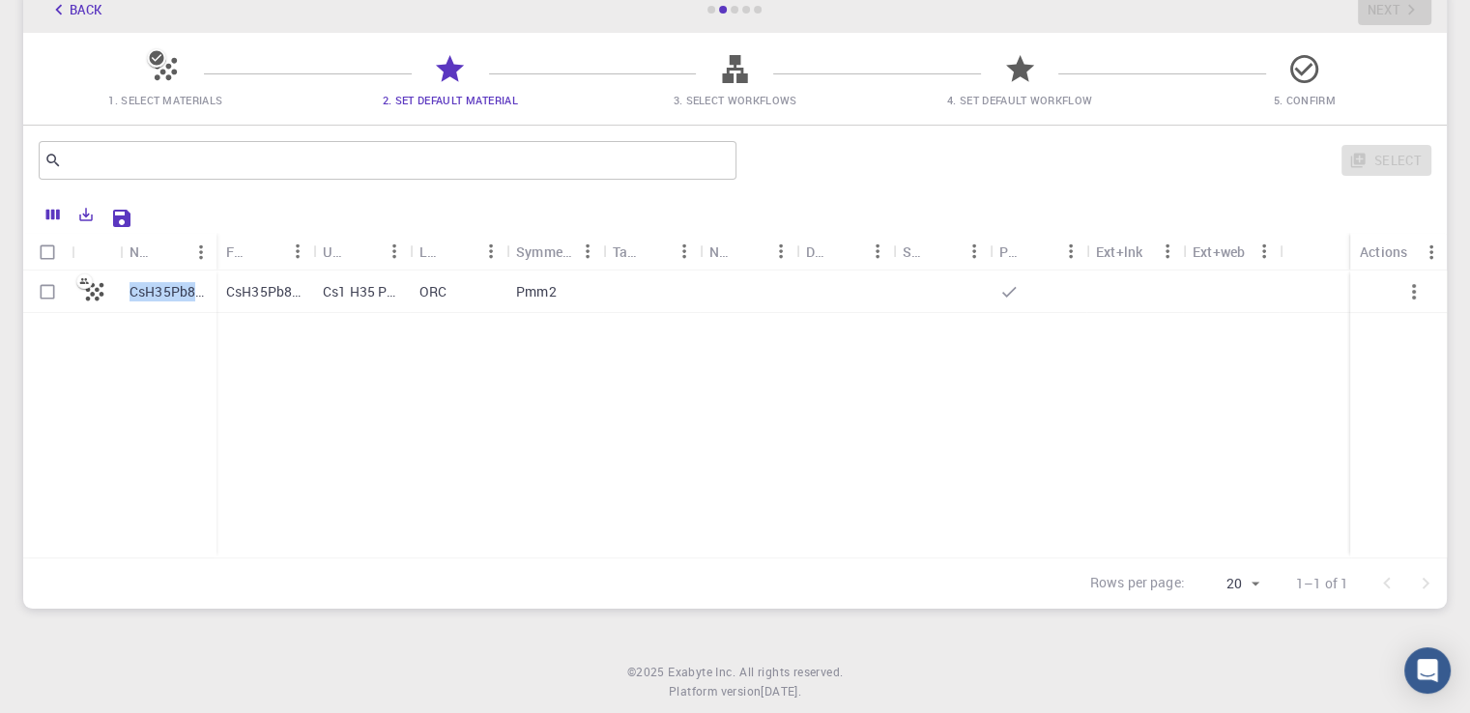
click at [86, 283] on icon at bounding box center [84, 281] width 10 height 6
checkbox input "true"
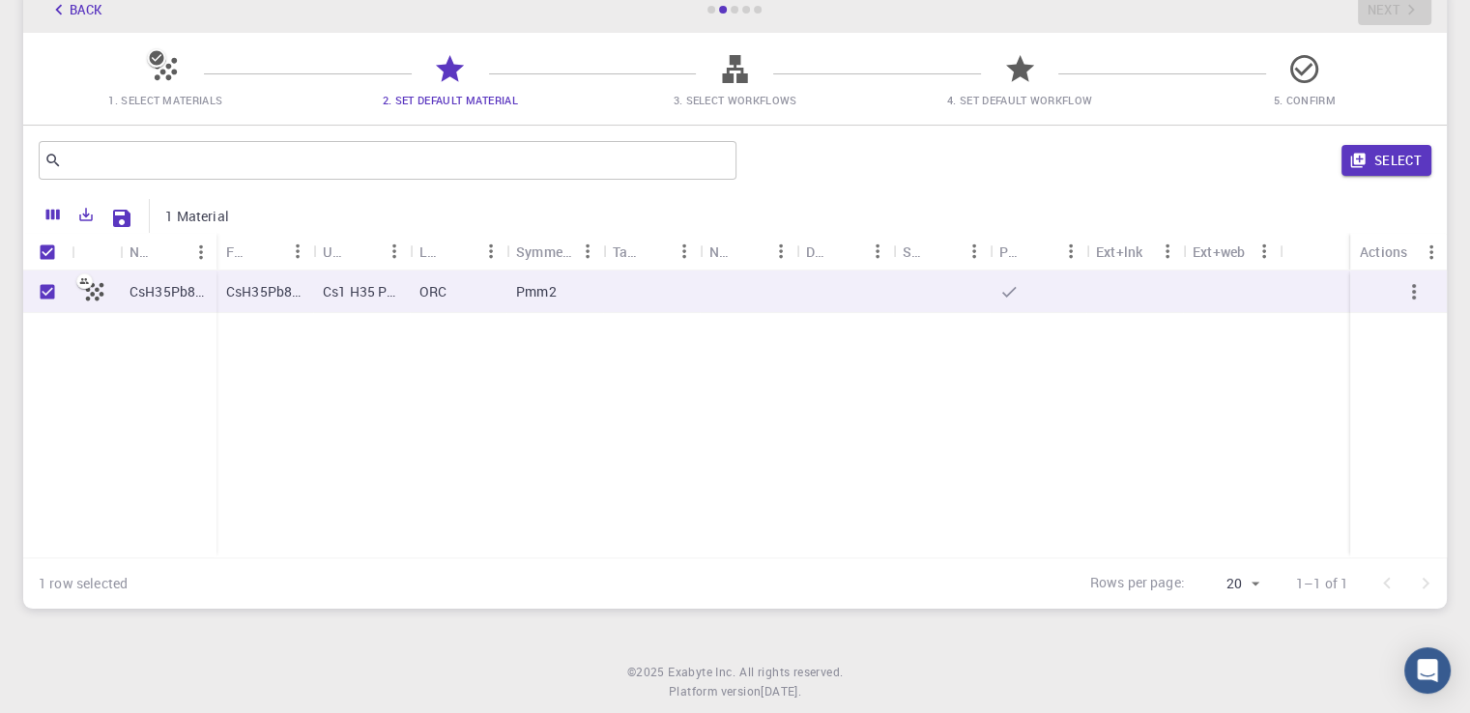
click at [196, 214] on p "1 Material" at bounding box center [197, 216] width 64 height 19
click at [48, 207] on icon "Columns" at bounding box center [52, 214] width 17 height 17
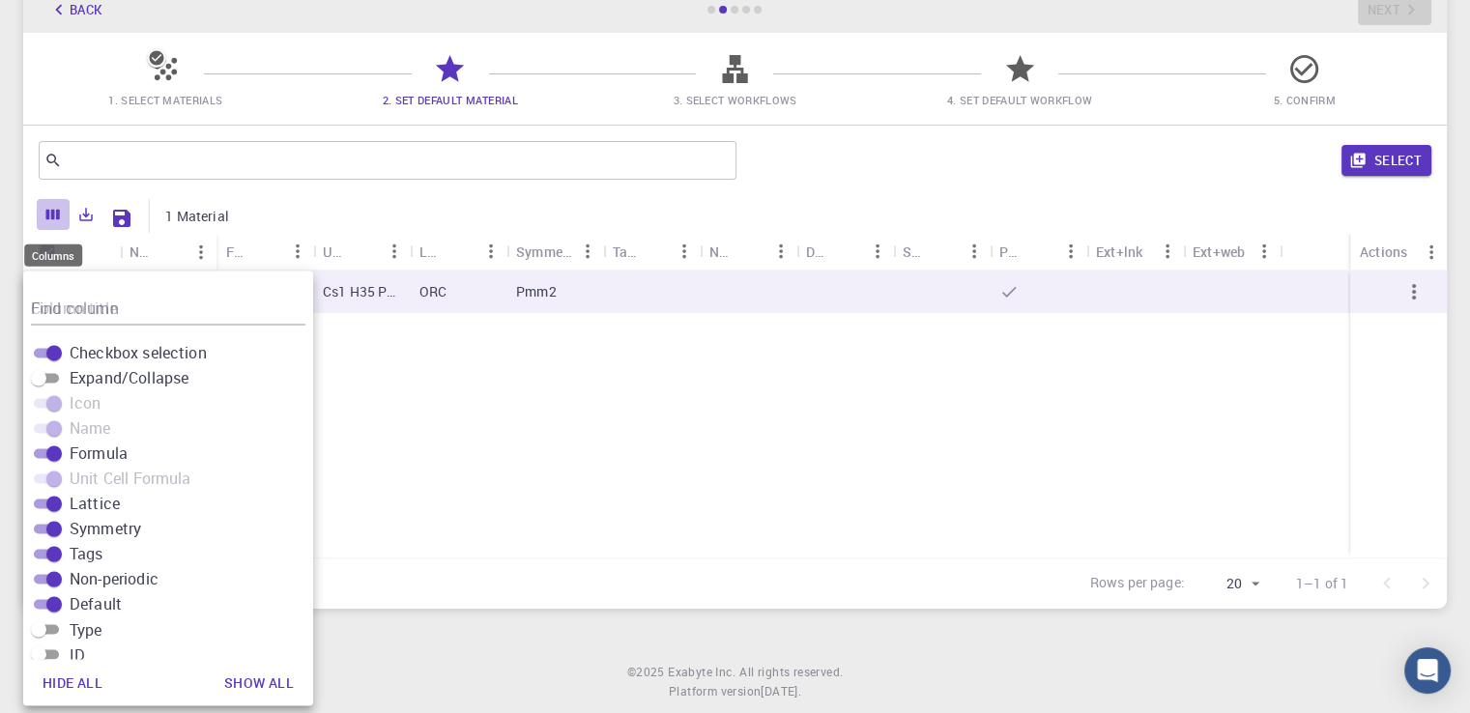
click at [52, 210] on icon "Columns" at bounding box center [53, 215] width 14 height 11
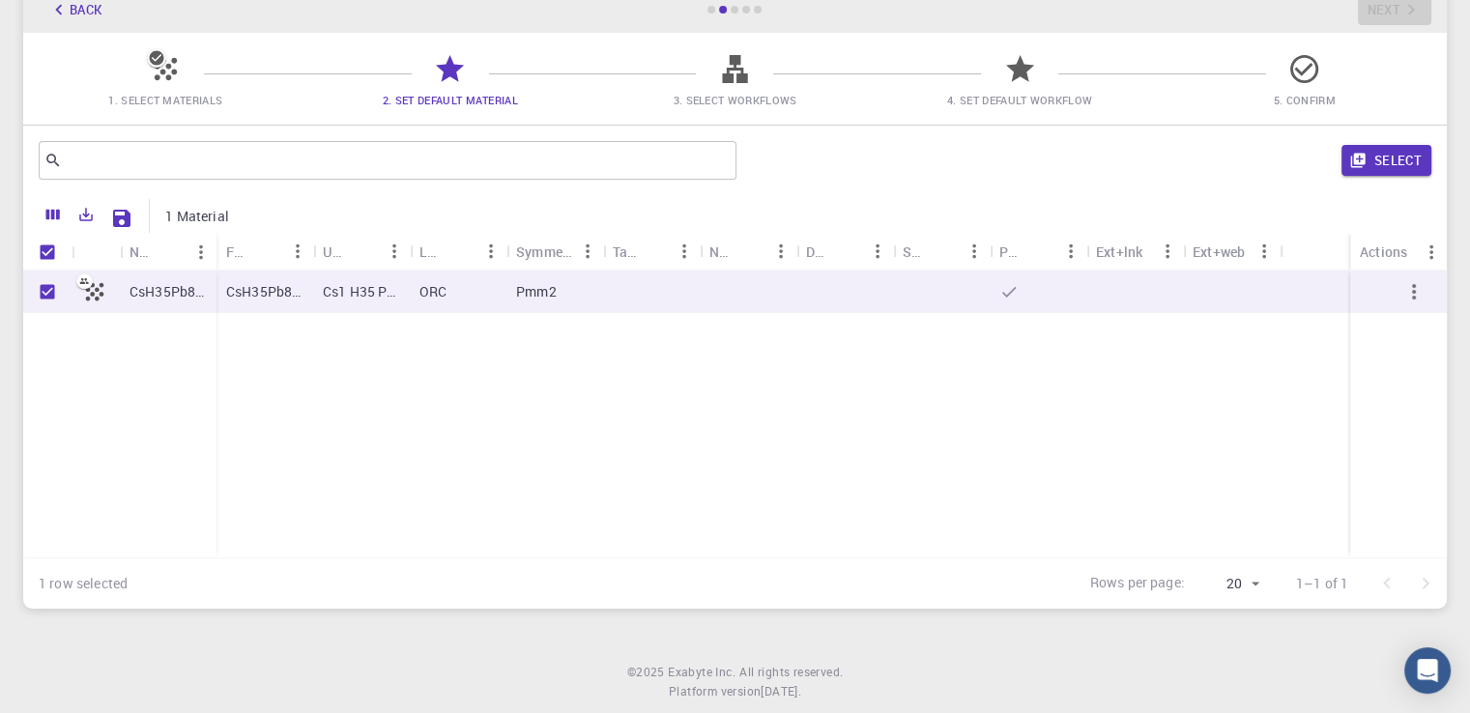
click at [741, 78] on icon at bounding box center [734, 69] width 25 height 28
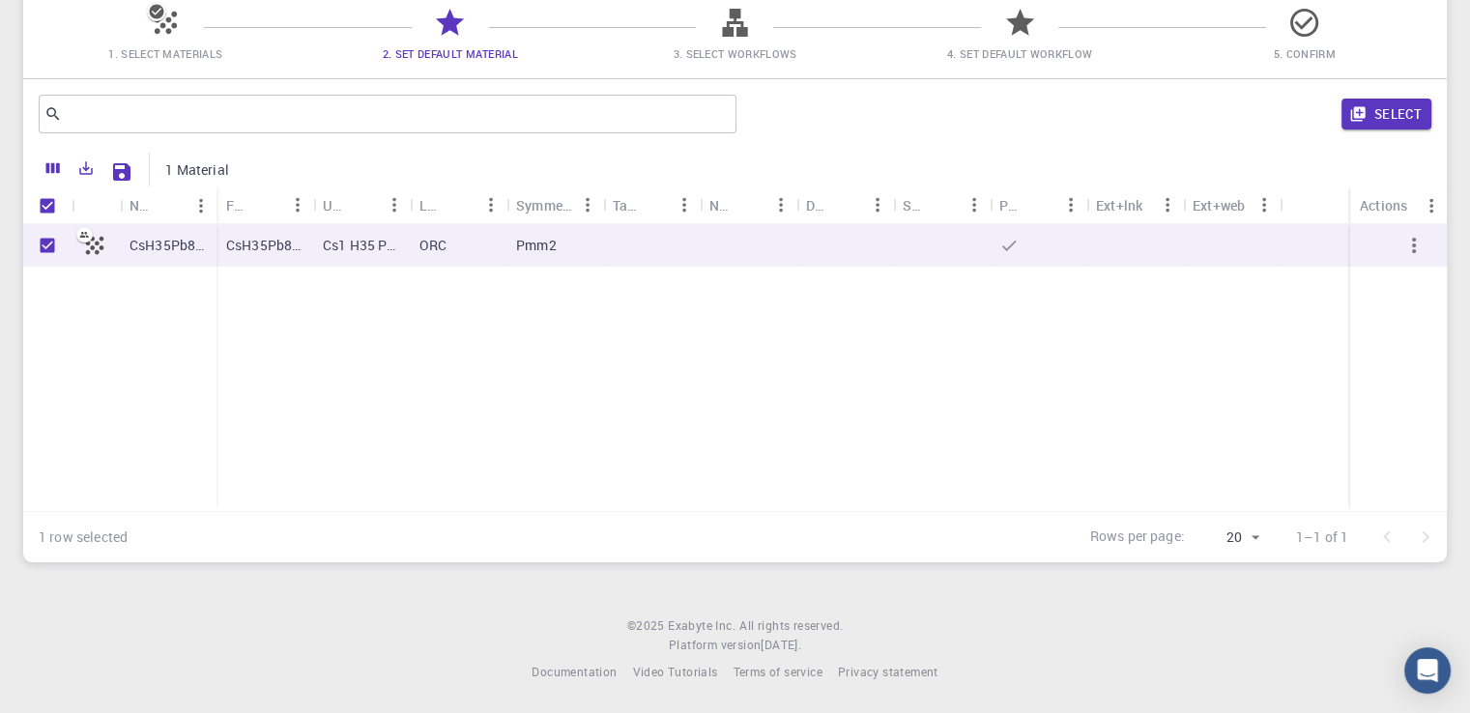
click at [543, 241] on p "Pmm2" at bounding box center [536, 245] width 41 height 19
checkbox input "false"
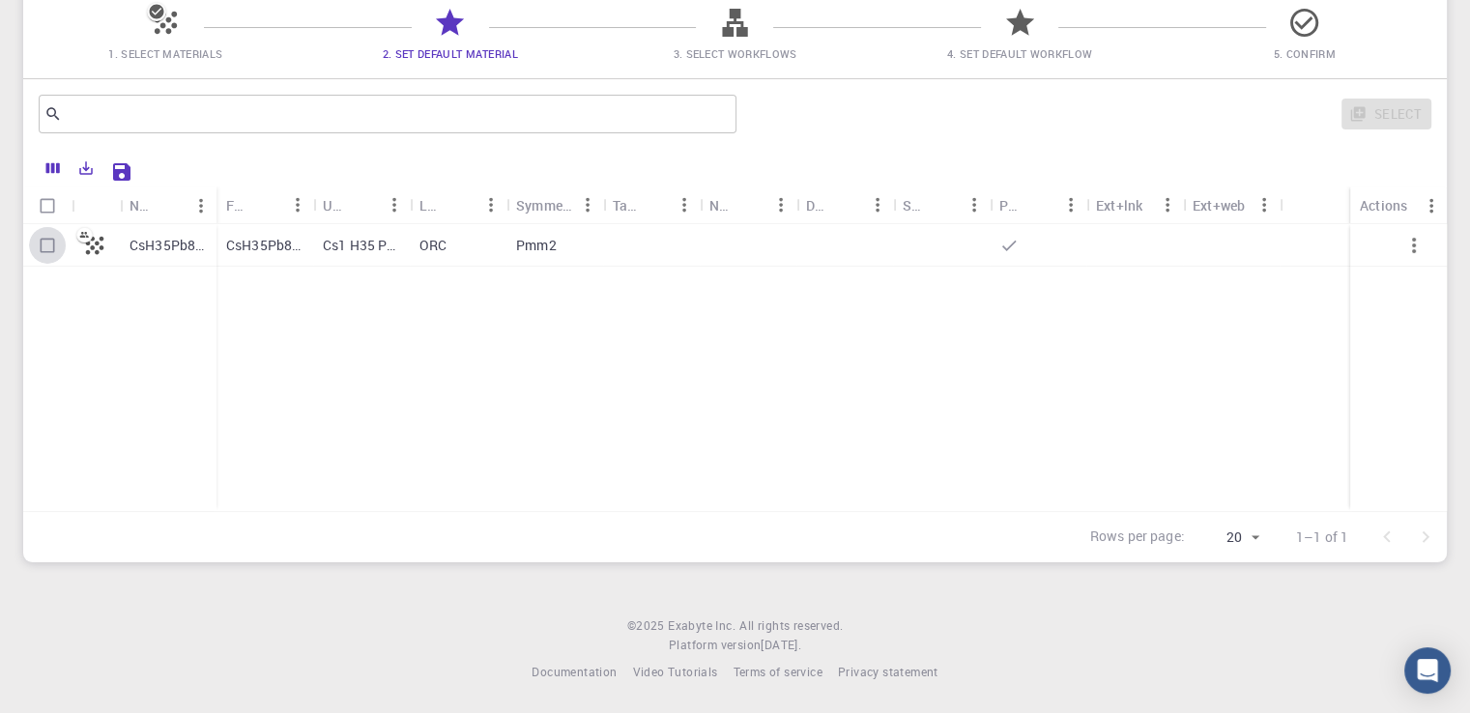
click at [46, 243] on input "Select row" at bounding box center [47, 245] width 37 height 37
checkbox input "true"
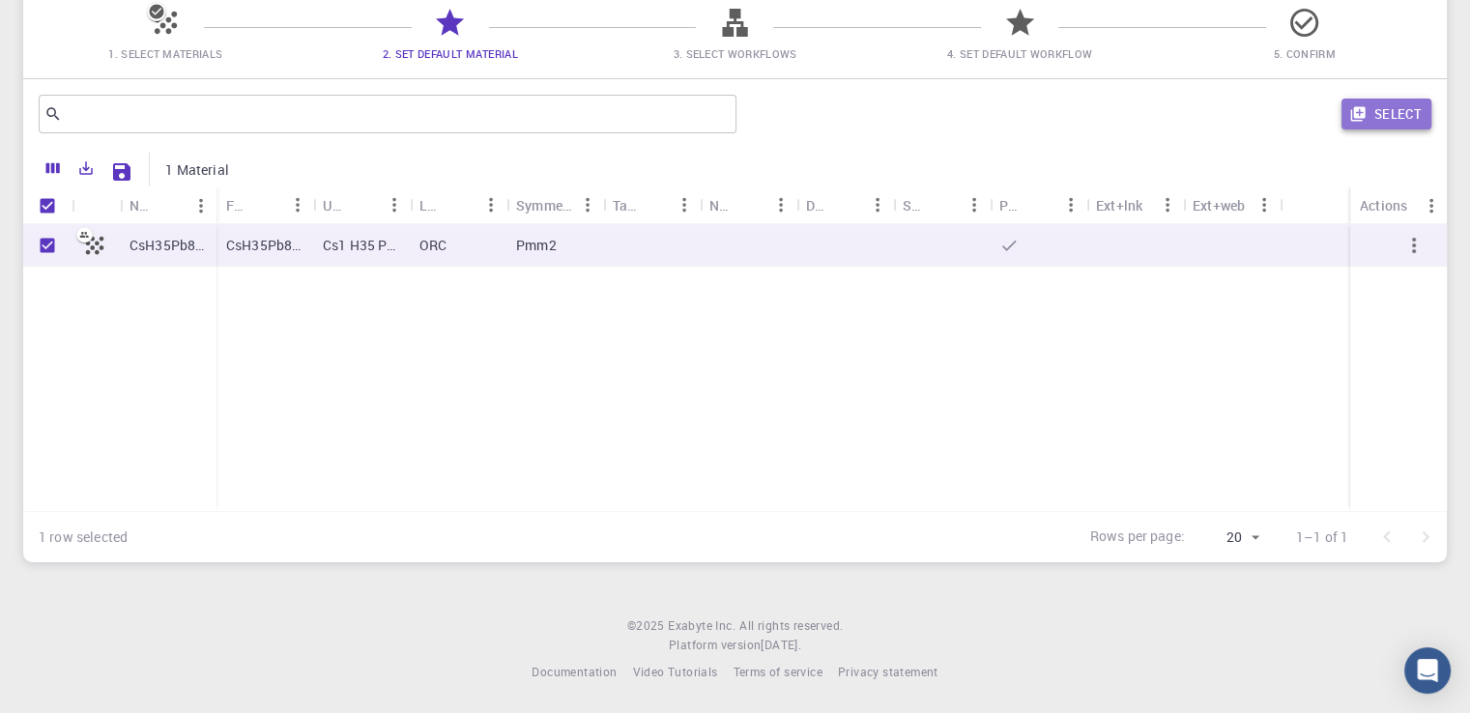
click at [1377, 116] on button "Select" at bounding box center [1386, 114] width 90 height 31
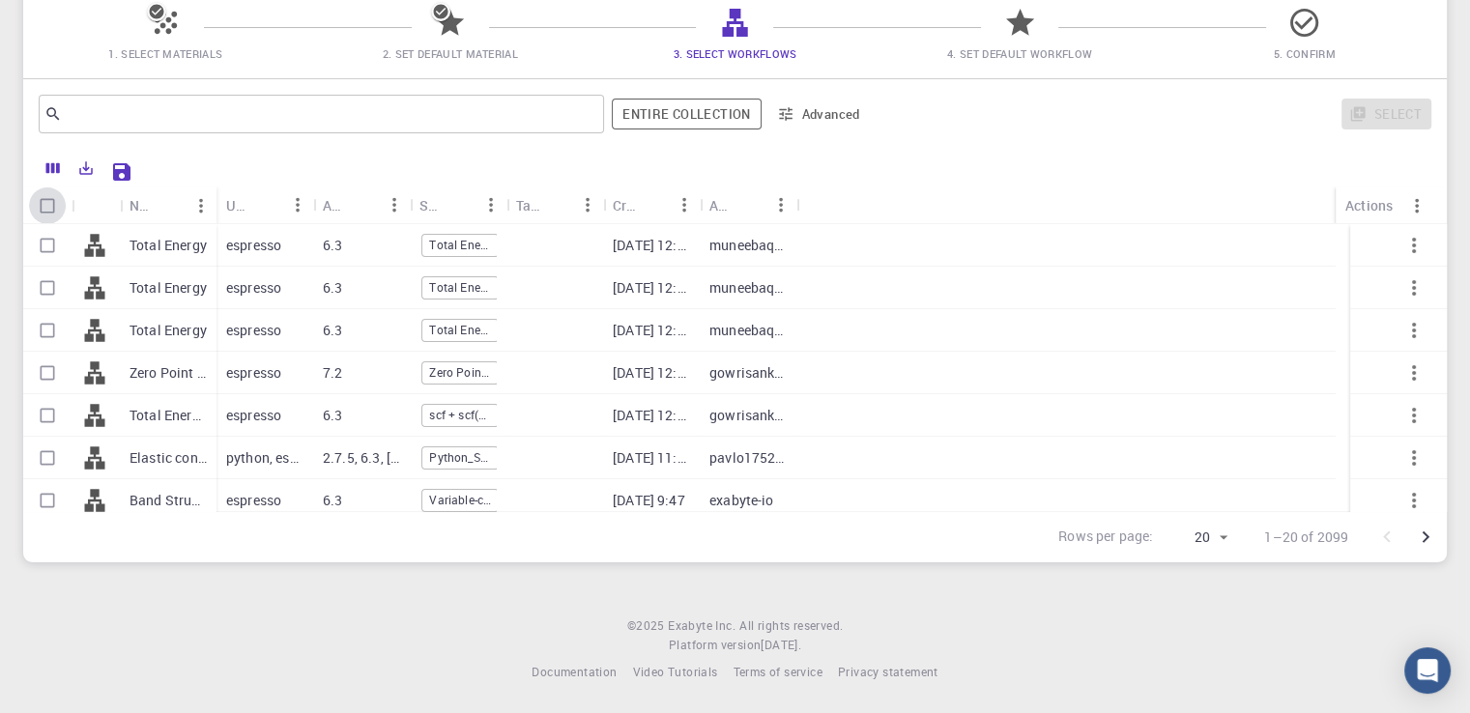
click at [43, 207] on input "Select all rows" at bounding box center [47, 205] width 37 height 37
checkbox input "true"
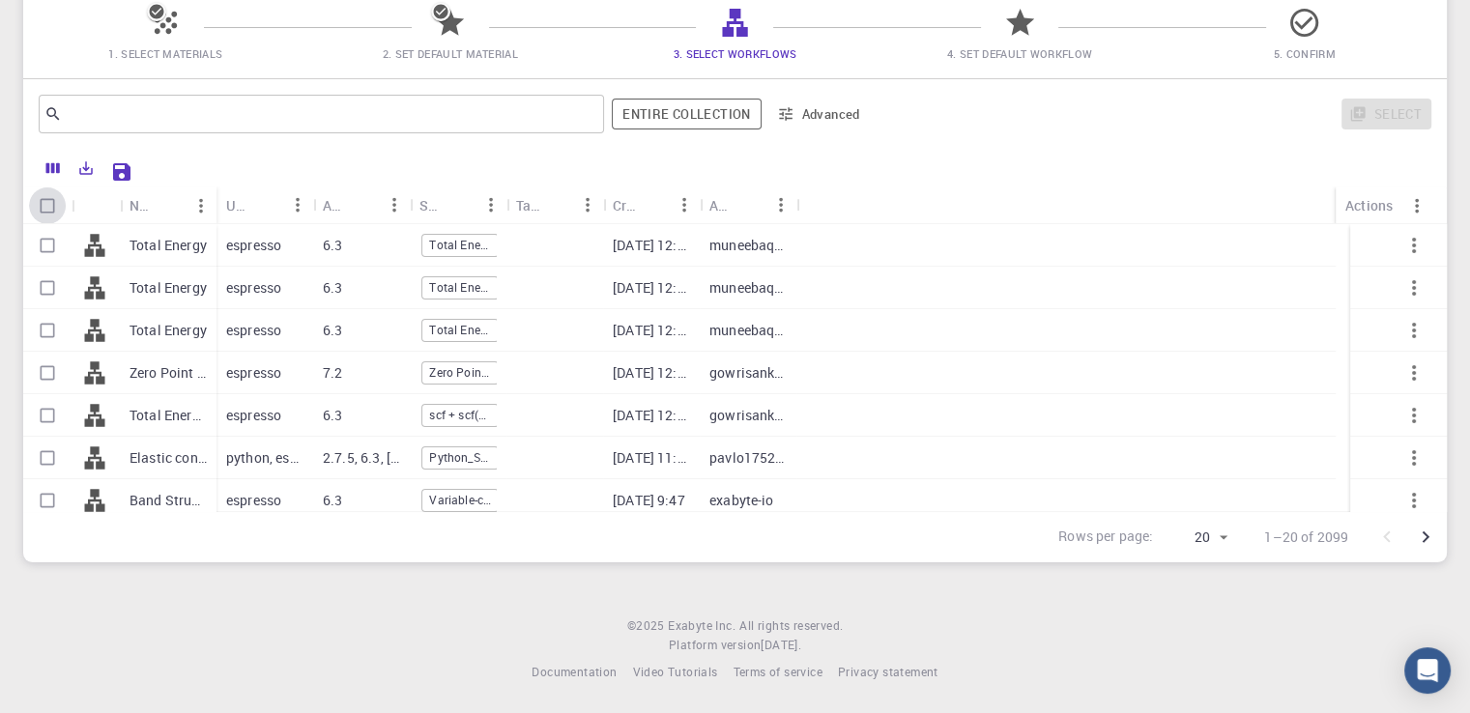
checkbox input "true"
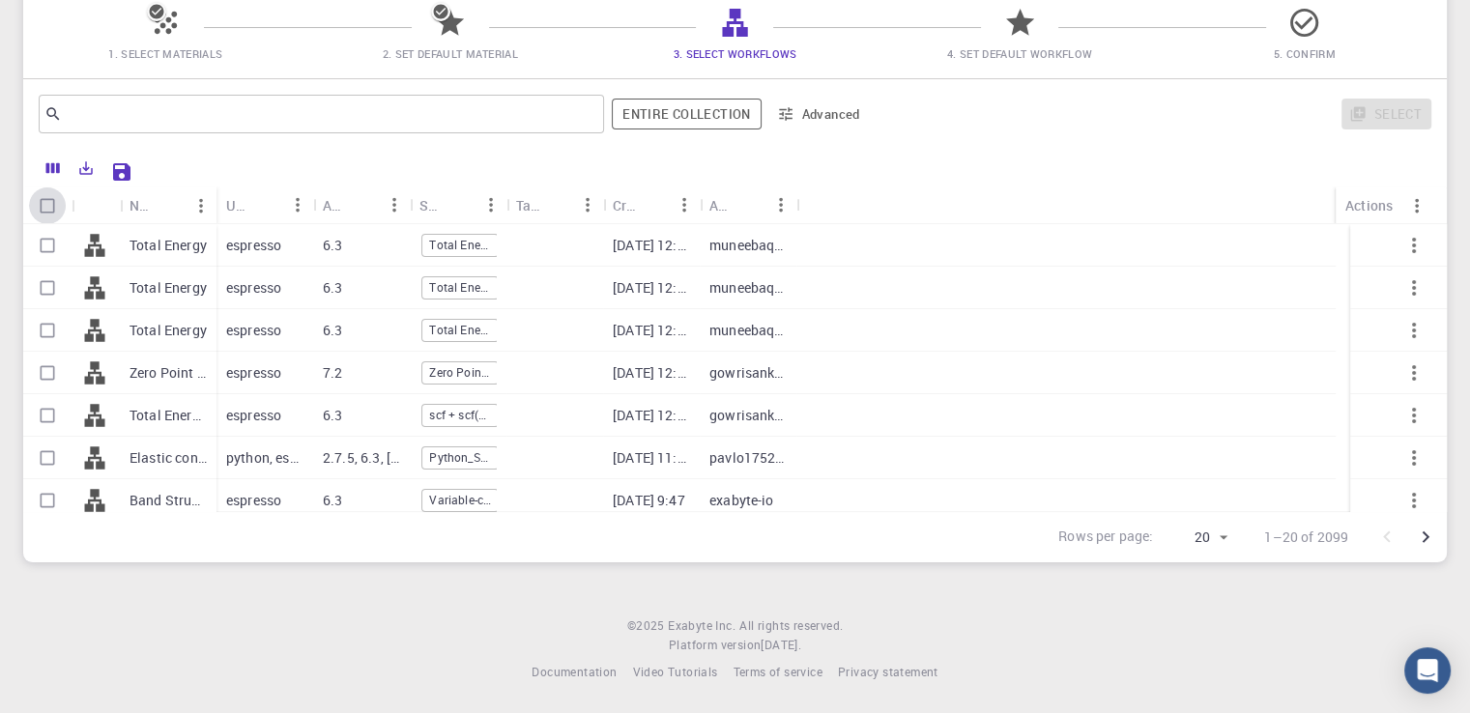
checkbox input "true"
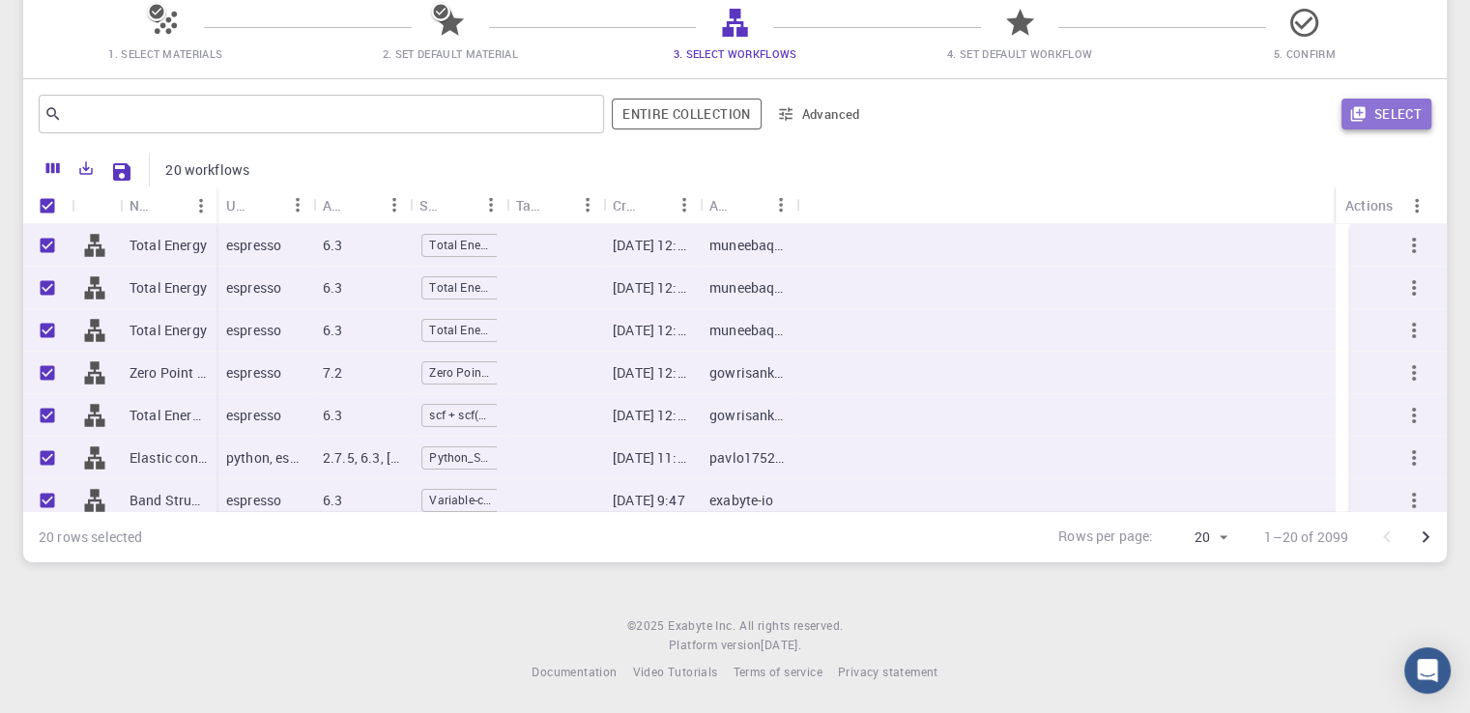
click at [1365, 109] on icon "button" at bounding box center [1357, 113] width 17 height 17
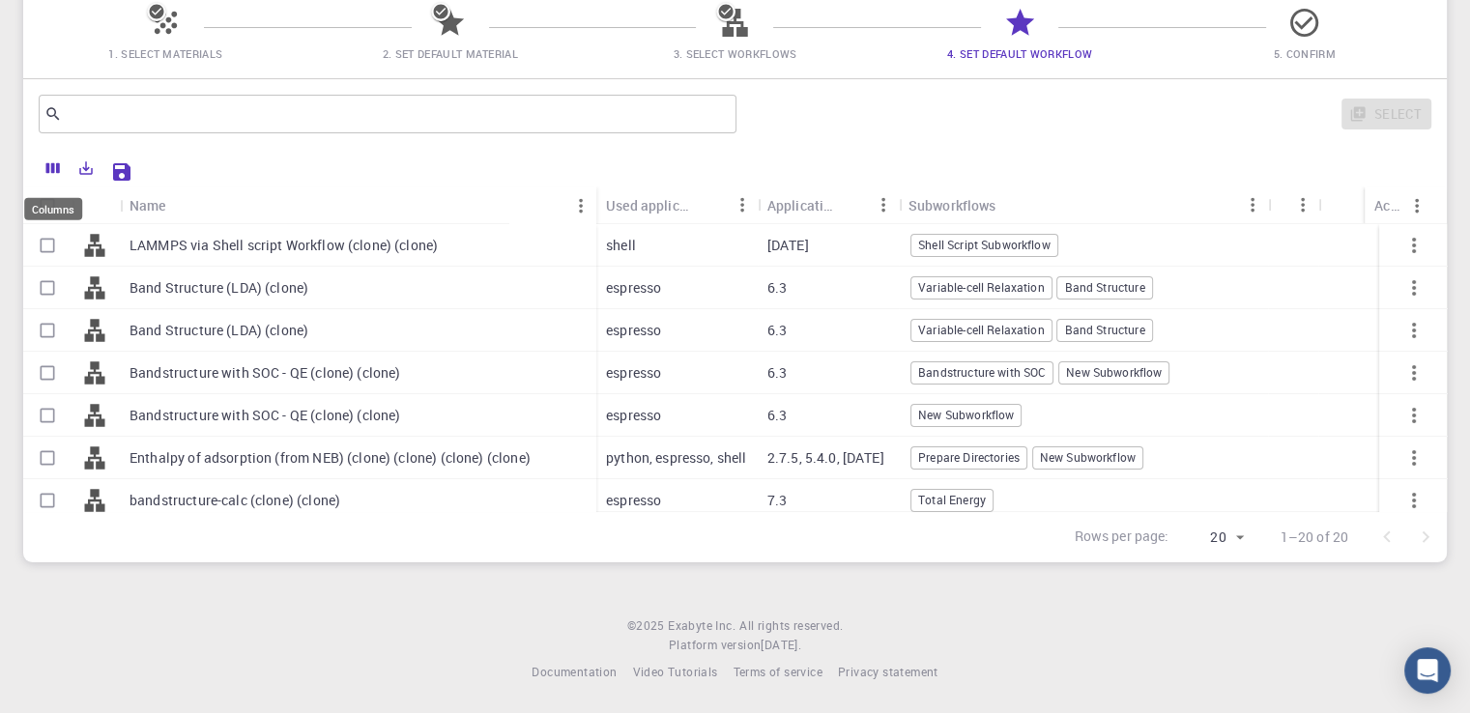
click at [43, 198] on div "Columns" at bounding box center [53, 209] width 58 height 22
click at [42, 213] on div "Columns" at bounding box center [53, 209] width 58 height 22
click at [238, 167] on div at bounding box center [786, 170] width 1291 height 34
click at [45, 216] on input "Select all rows" at bounding box center [47, 205] width 37 height 37
checkbox input "true"
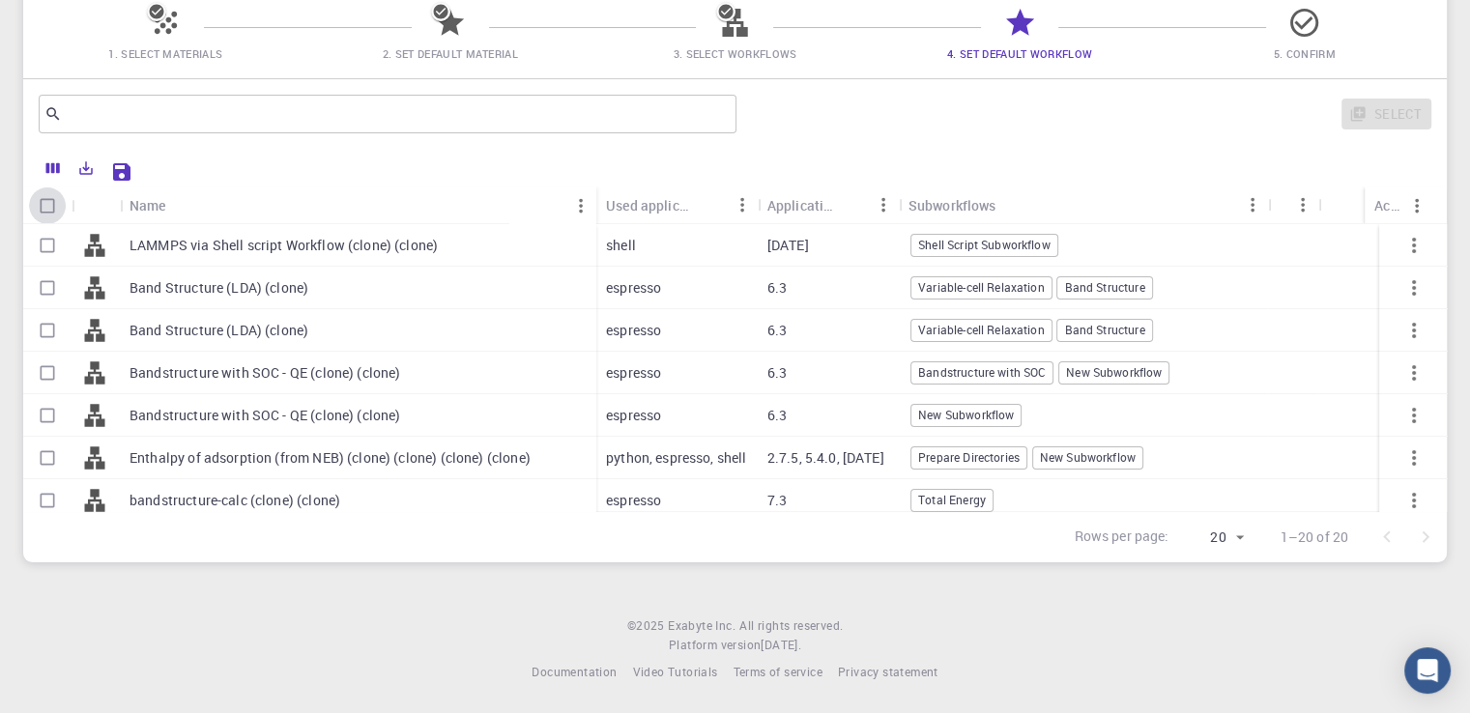
checkbox input "true"
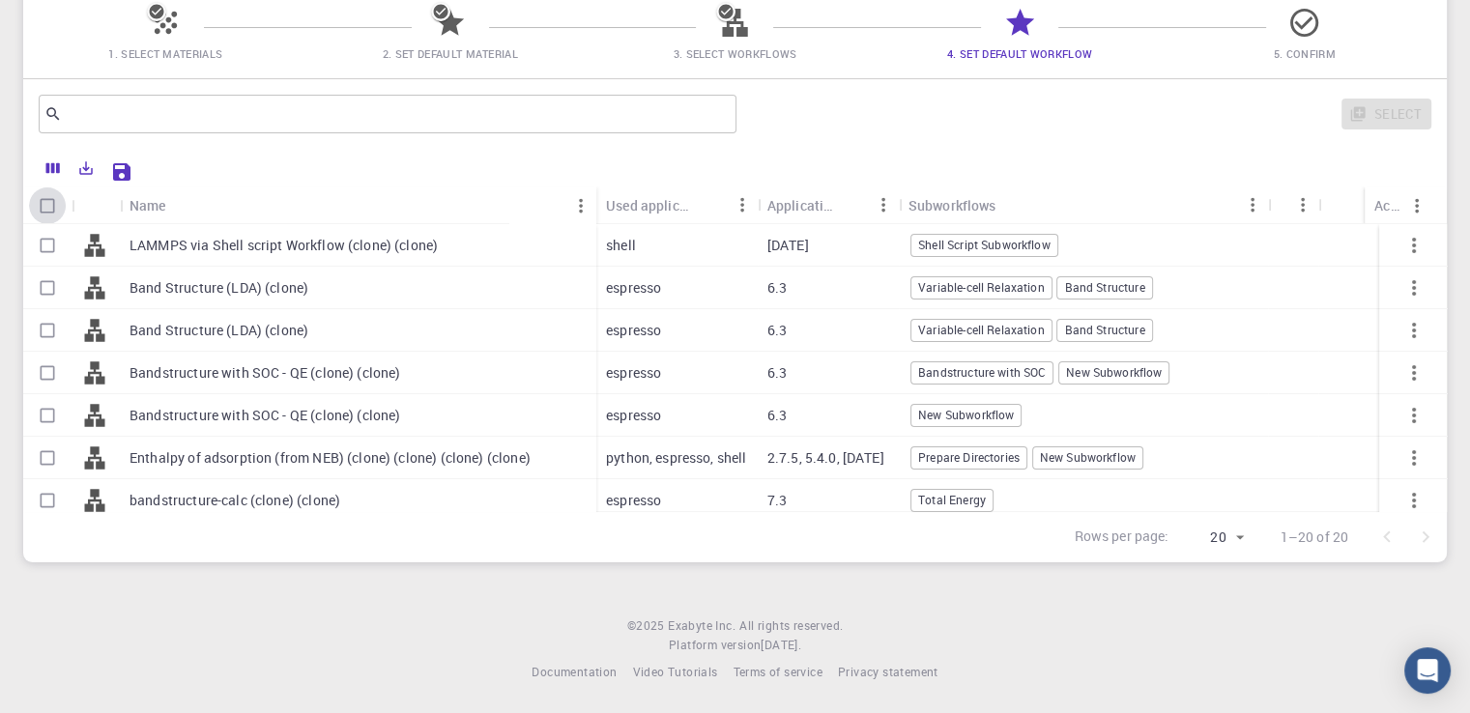
checkbox input "true"
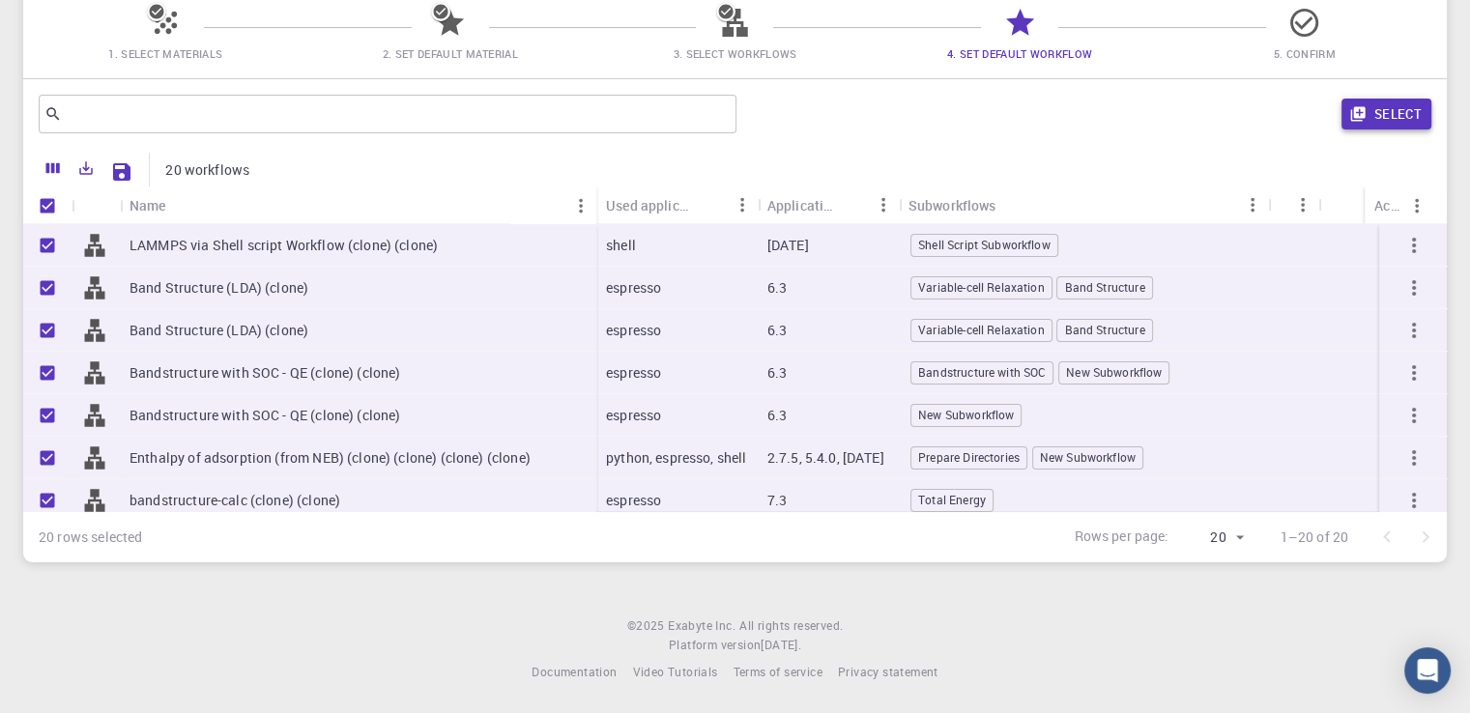
click at [1350, 121] on icon "button" at bounding box center [1357, 113] width 17 height 17
checkbox input "false"
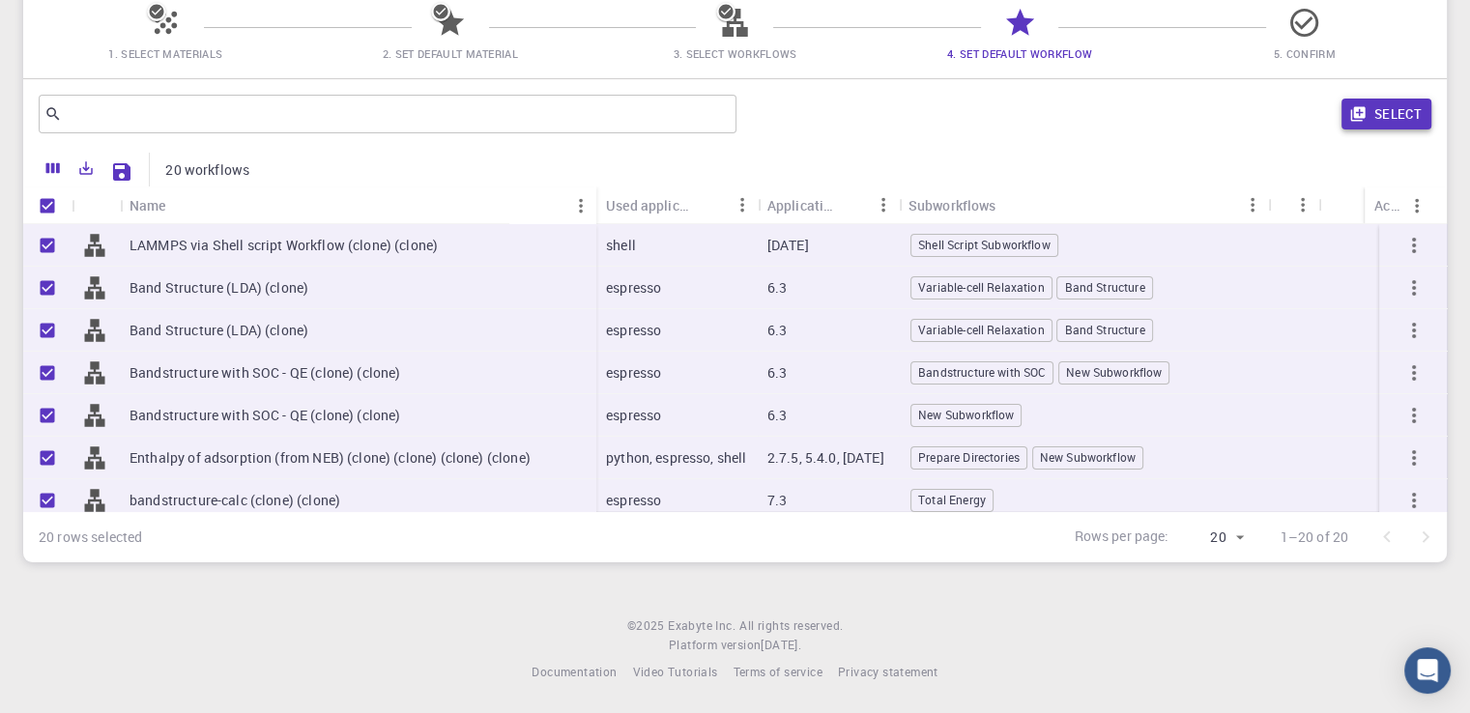
checkbox input "false"
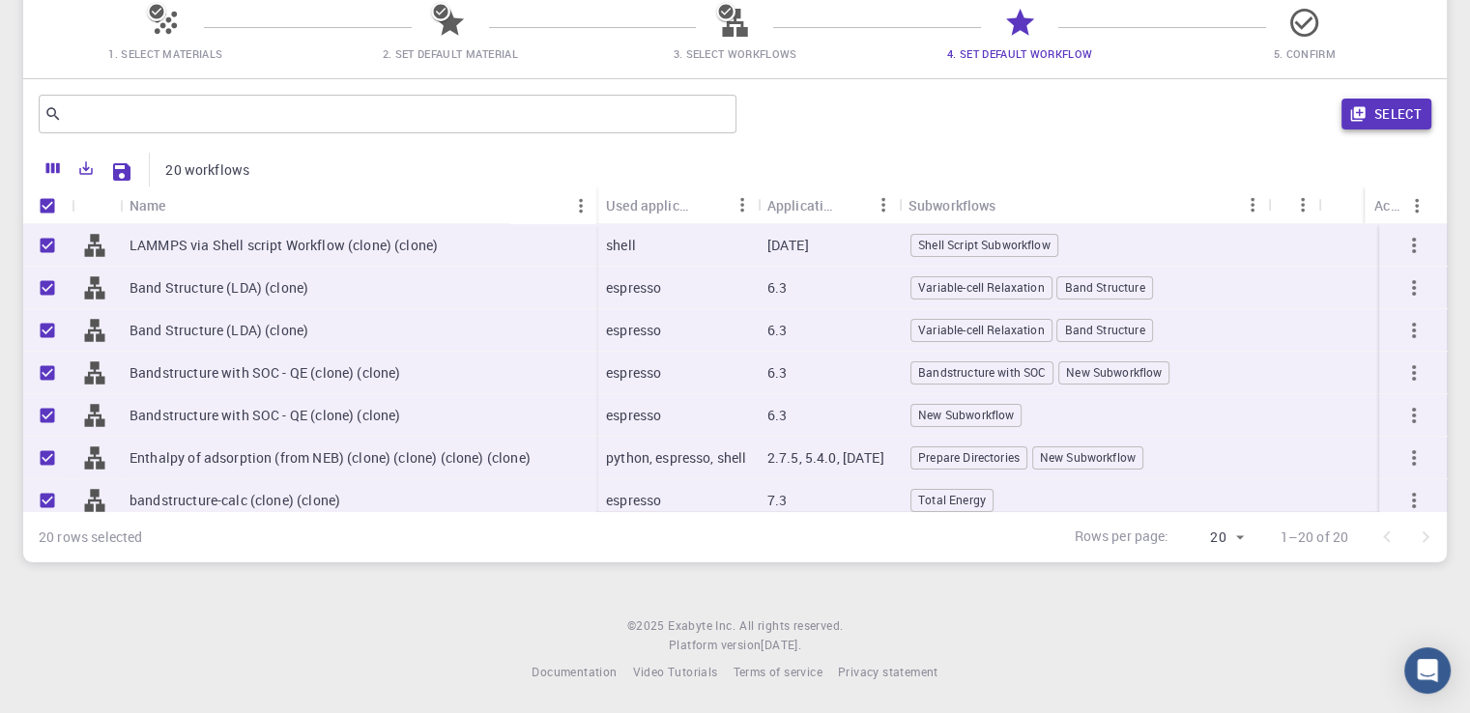
checkbox input "false"
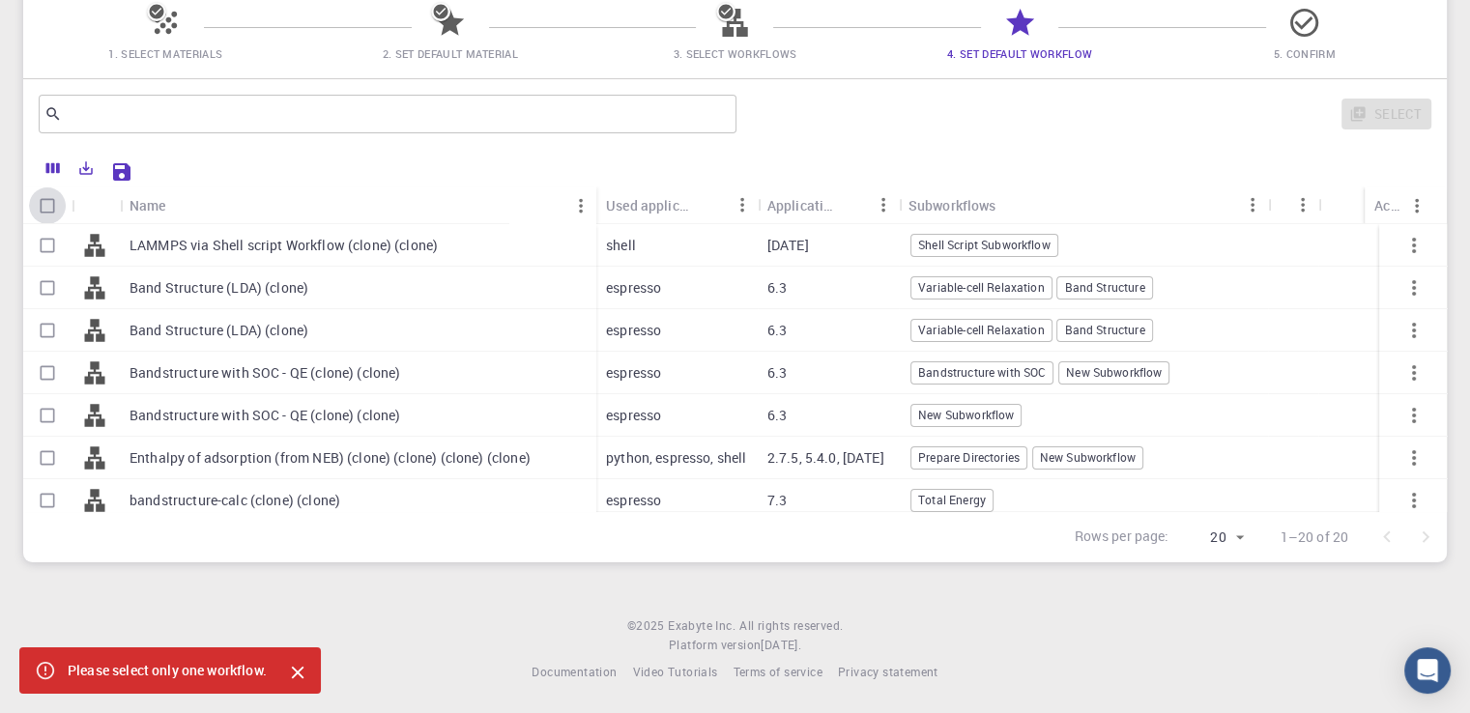
click at [33, 198] on input "Select all rows" at bounding box center [47, 205] width 37 height 37
checkbox input "true"
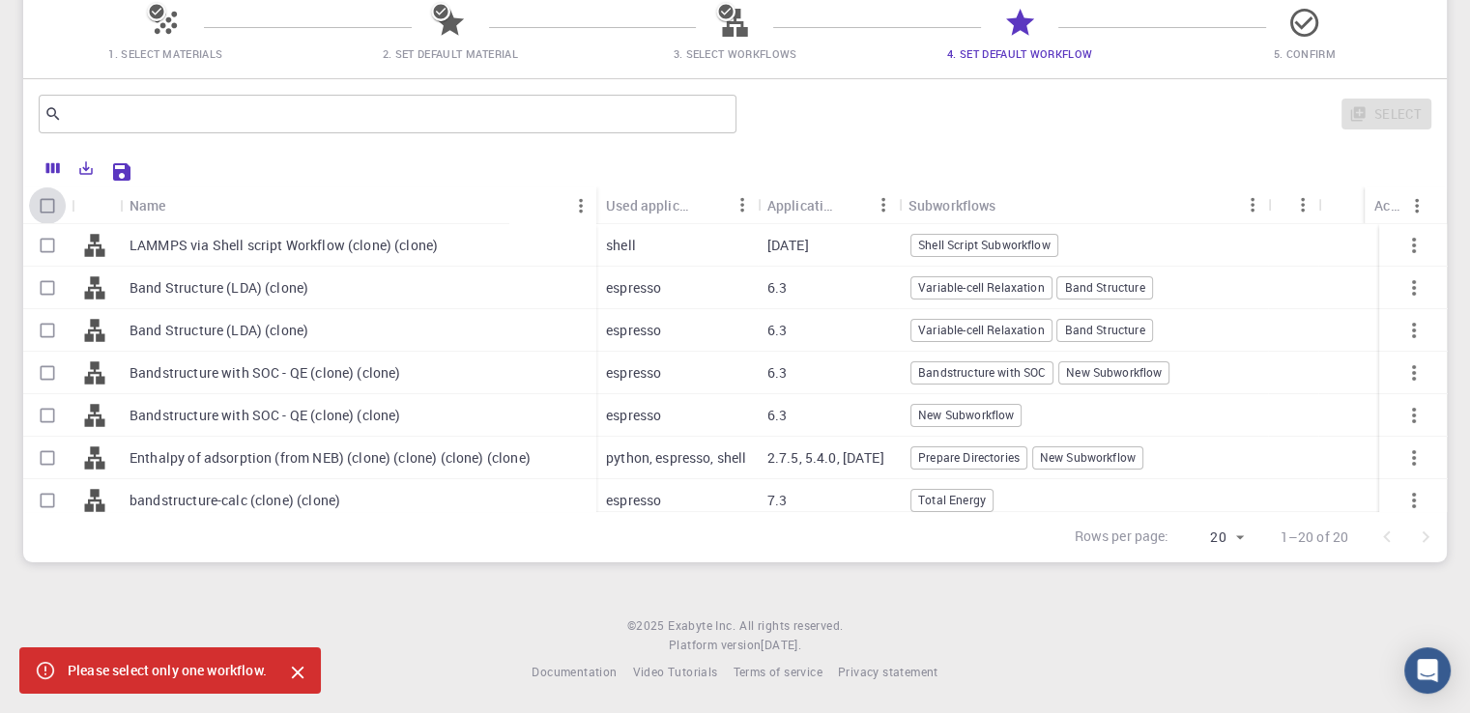
checkbox input "true"
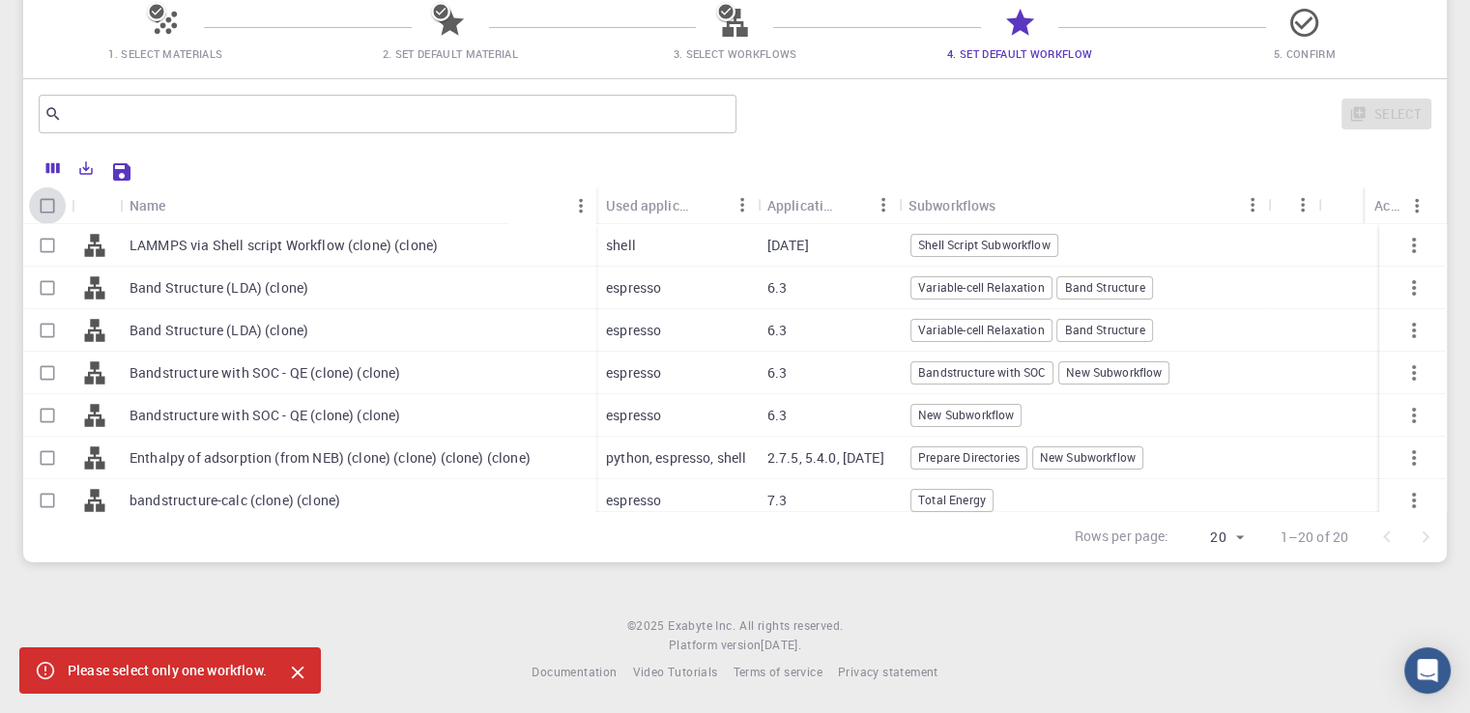
checkbox input "true"
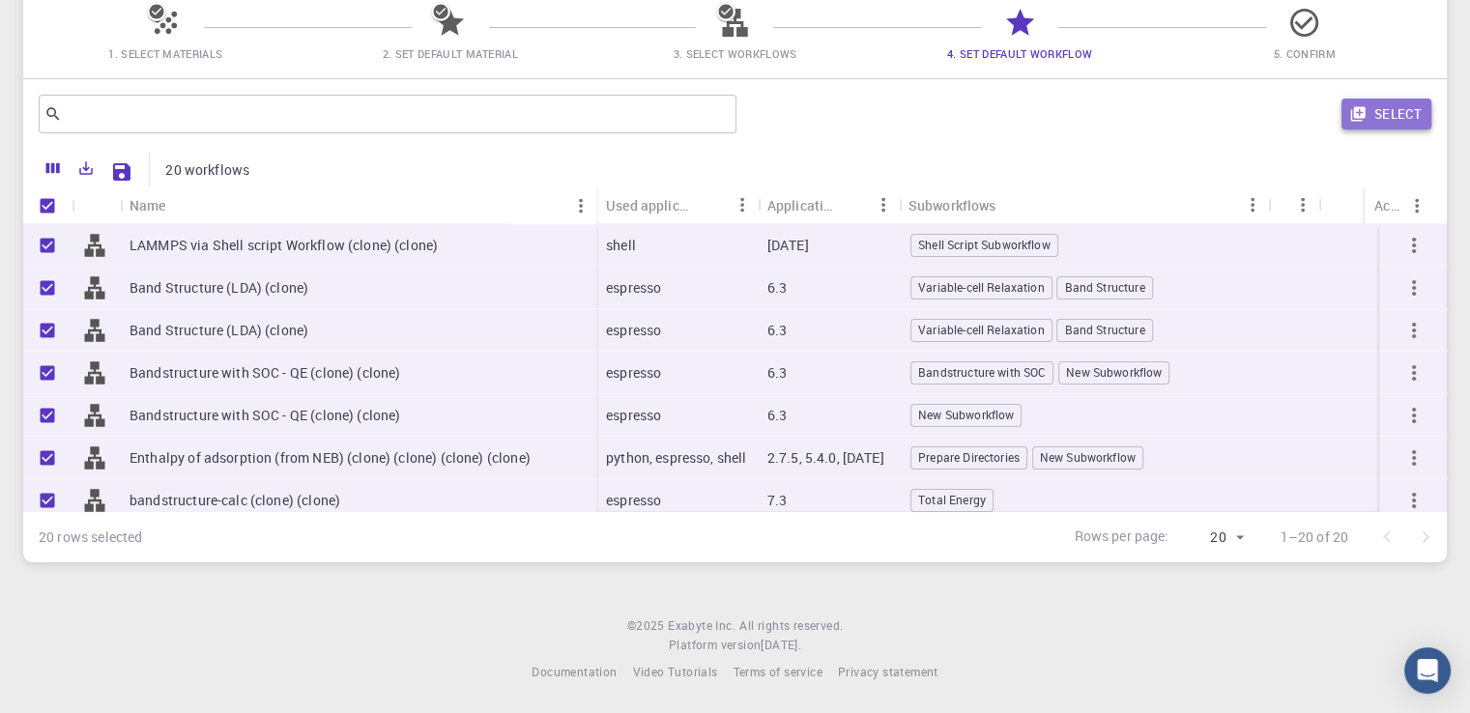
click at [1391, 101] on button "Select" at bounding box center [1386, 114] width 90 height 31
checkbox input "false"
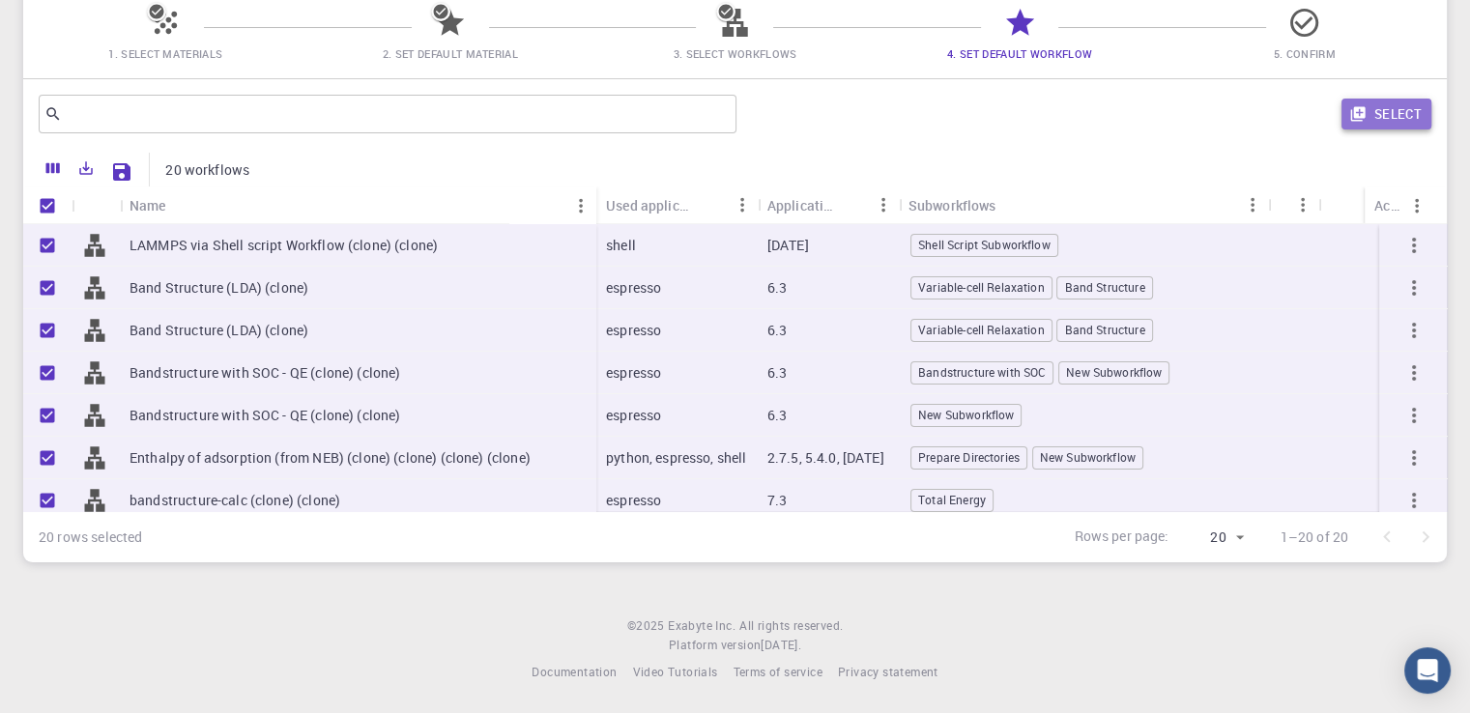
checkbox input "false"
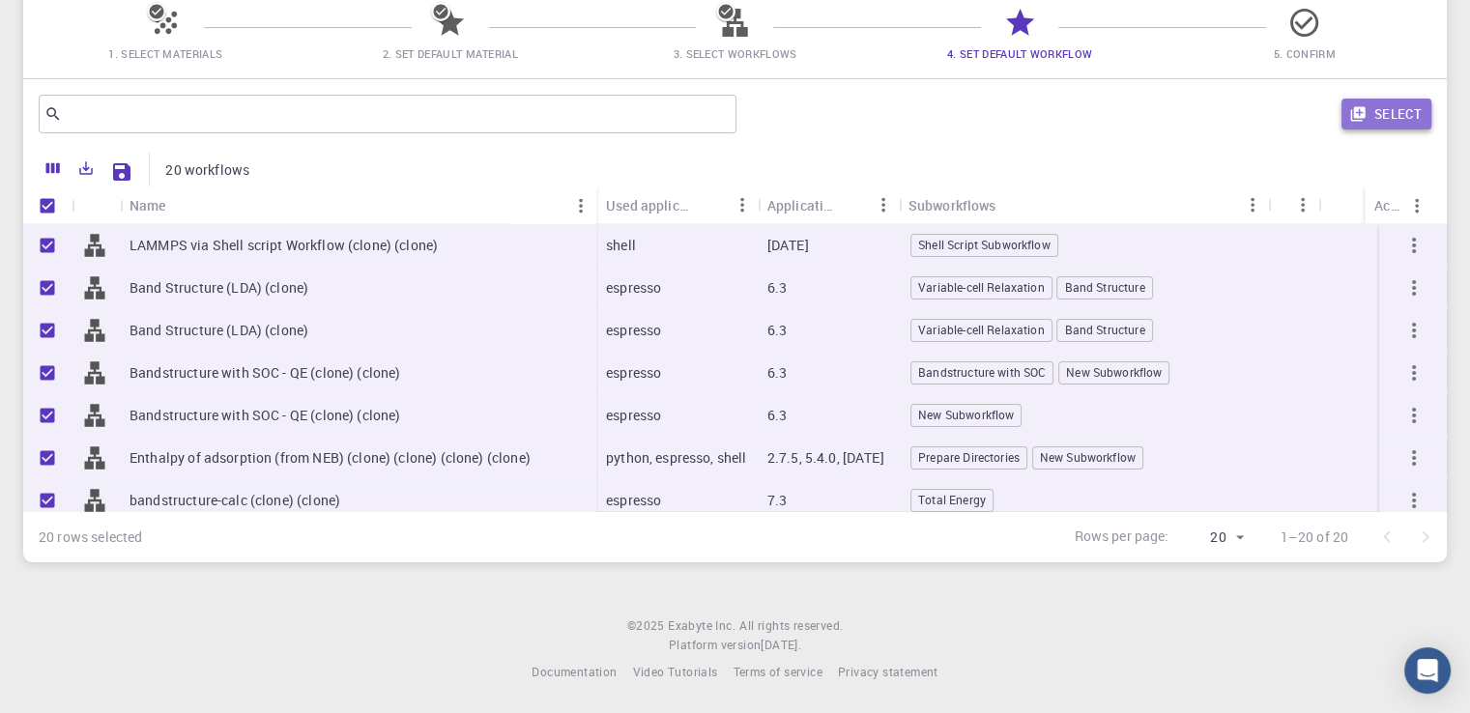
checkbox input "false"
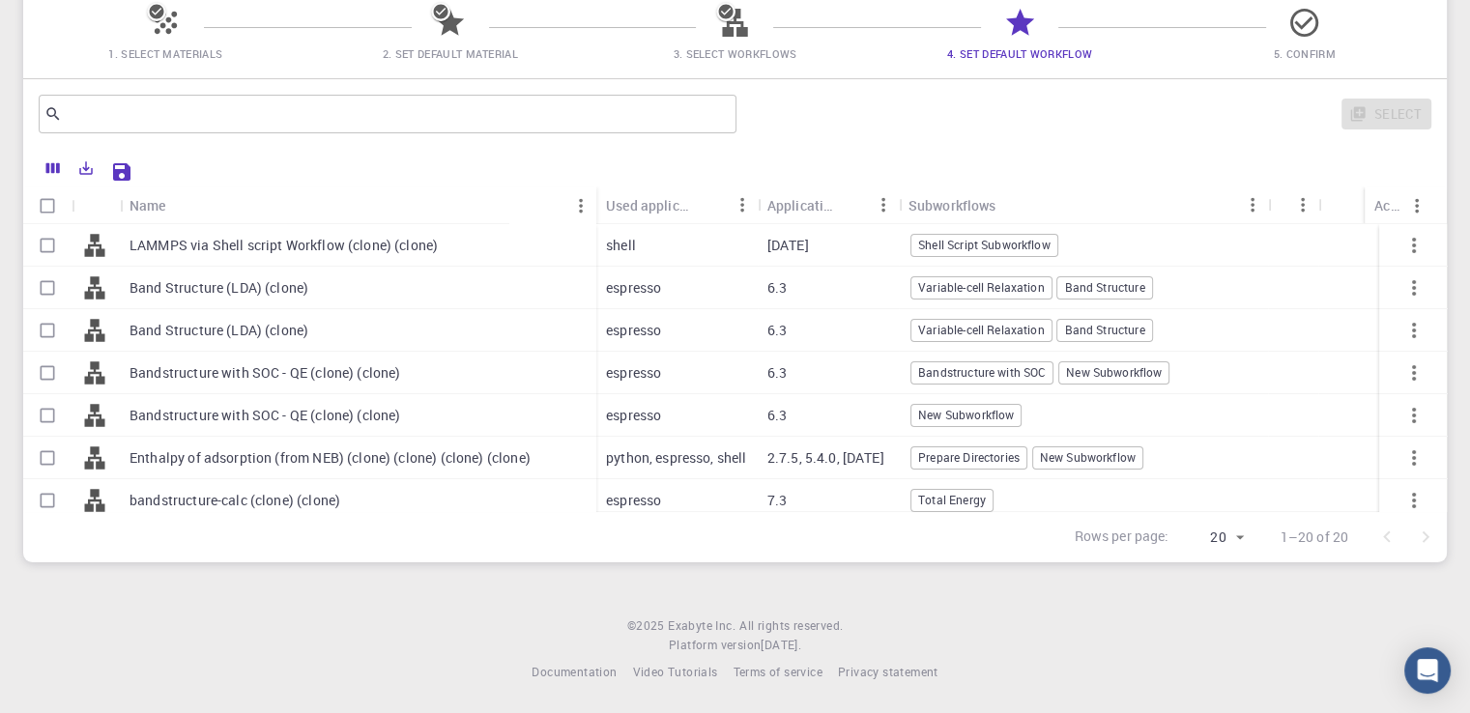
drag, startPoint x: 1450, startPoint y: 309, endPoint x: 1438, endPoint y: 453, distance: 144.5
click at [1438, 453] on div "Initial Account Setup for [PERSON_NAME] Select Materials, Workflows and assign …" at bounding box center [735, 211] width 1470 height 750
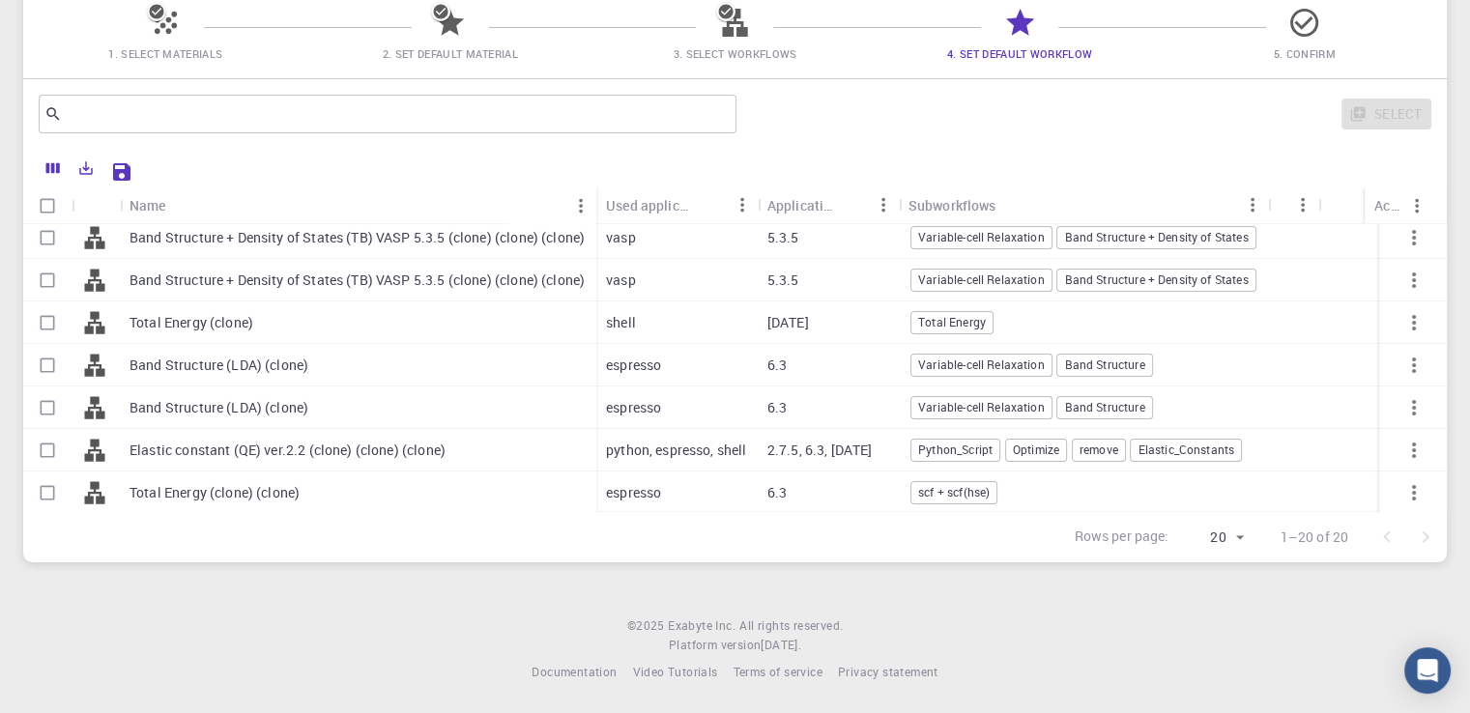
scroll to position [393, 0]
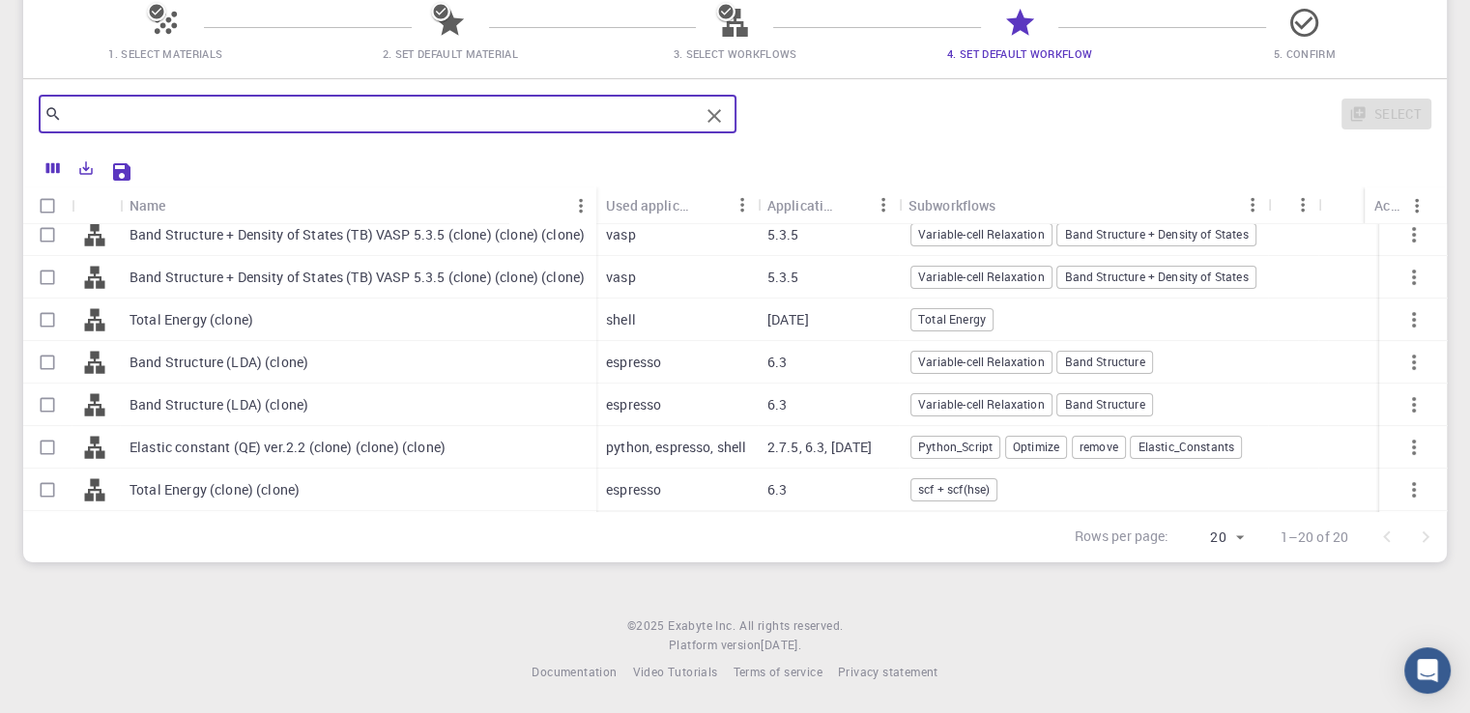
click at [437, 117] on input "text" at bounding box center [380, 113] width 637 height 27
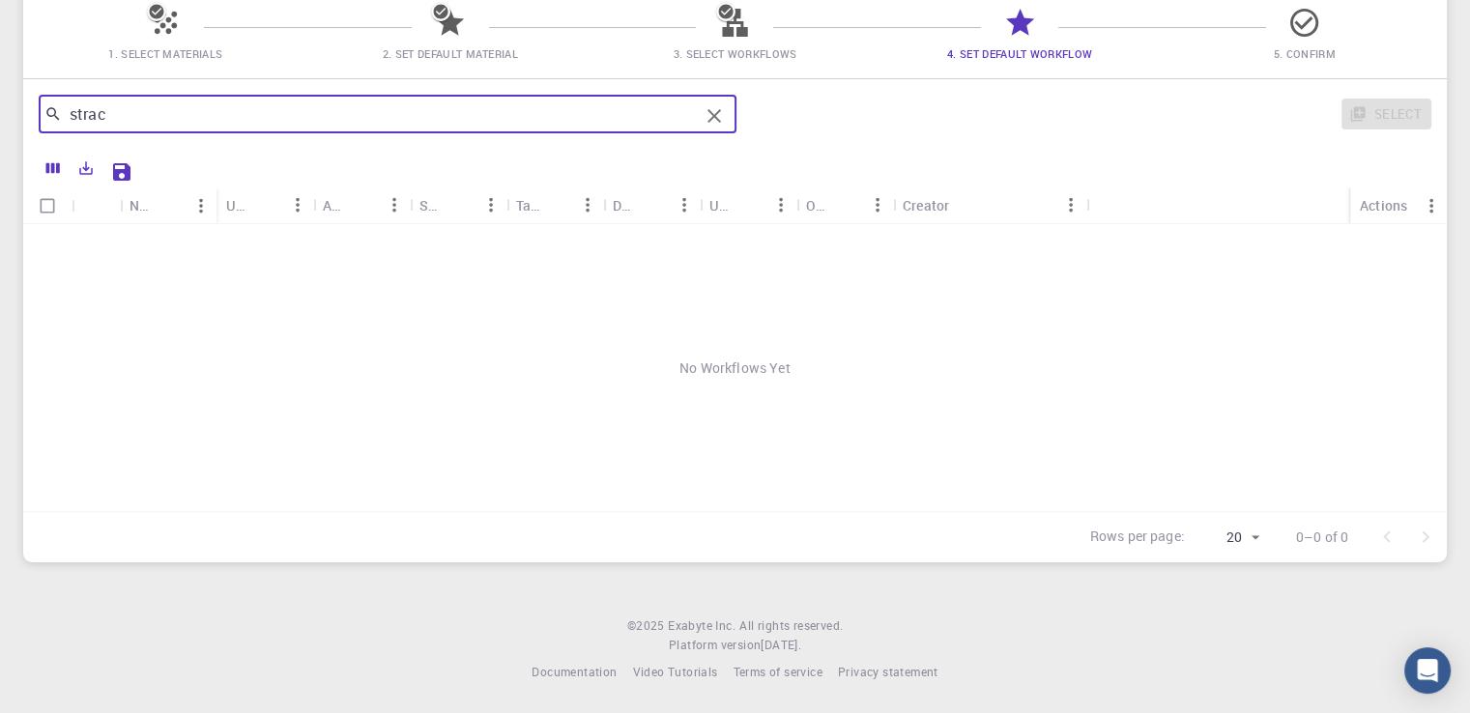
scroll to position [0, 0]
type input "s"
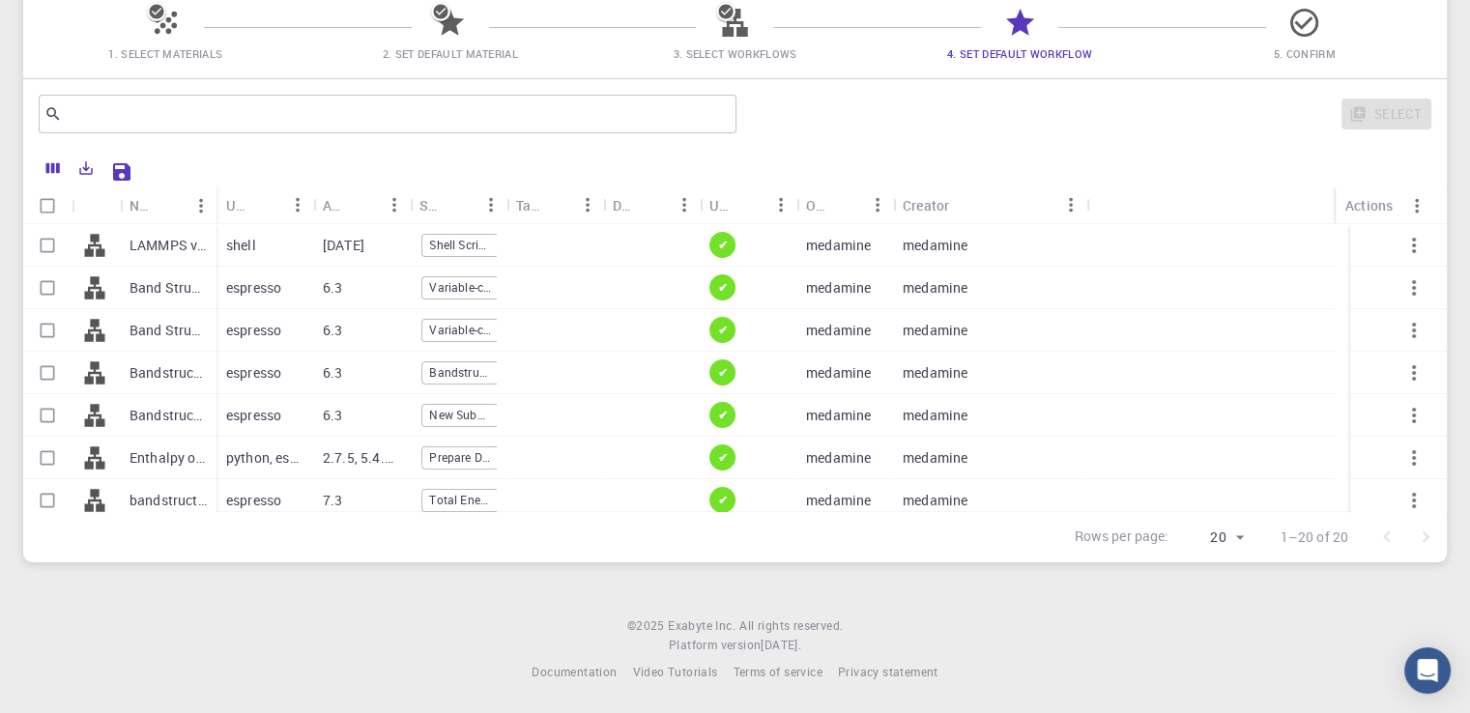
click at [251, 244] on p "shell" at bounding box center [241, 245] width 30 height 19
checkbox input "false"
click at [53, 283] on input "Select row" at bounding box center [47, 288] width 37 height 37
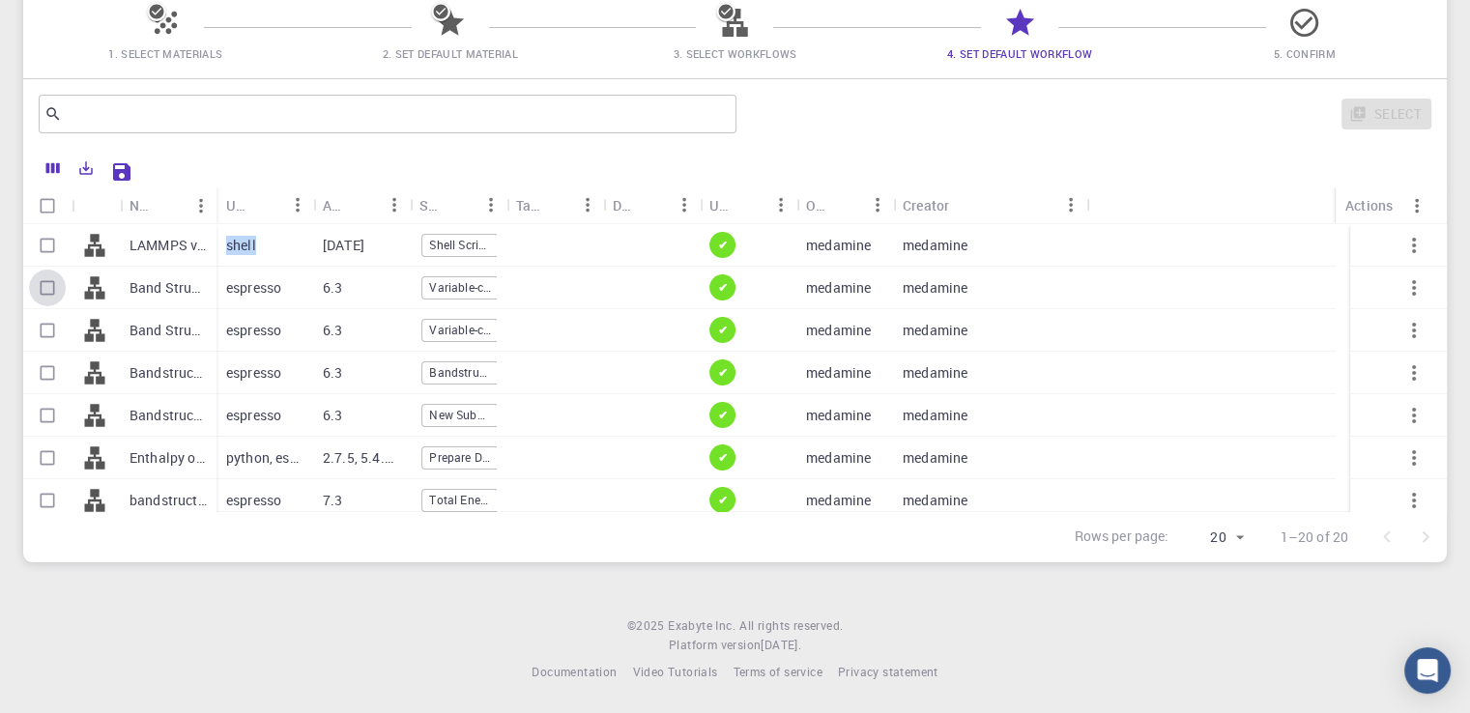
checkbox input "true"
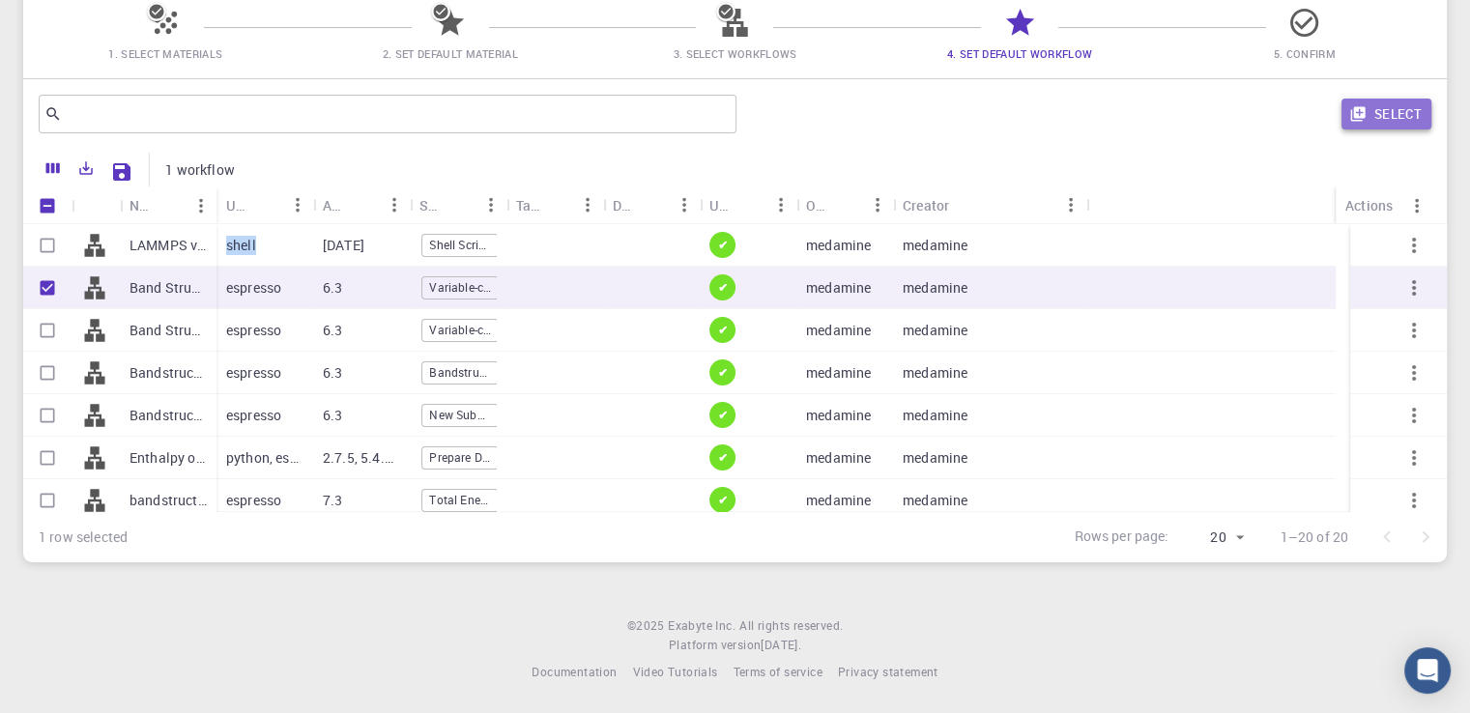
click at [1392, 129] on button "Select" at bounding box center [1386, 114] width 90 height 31
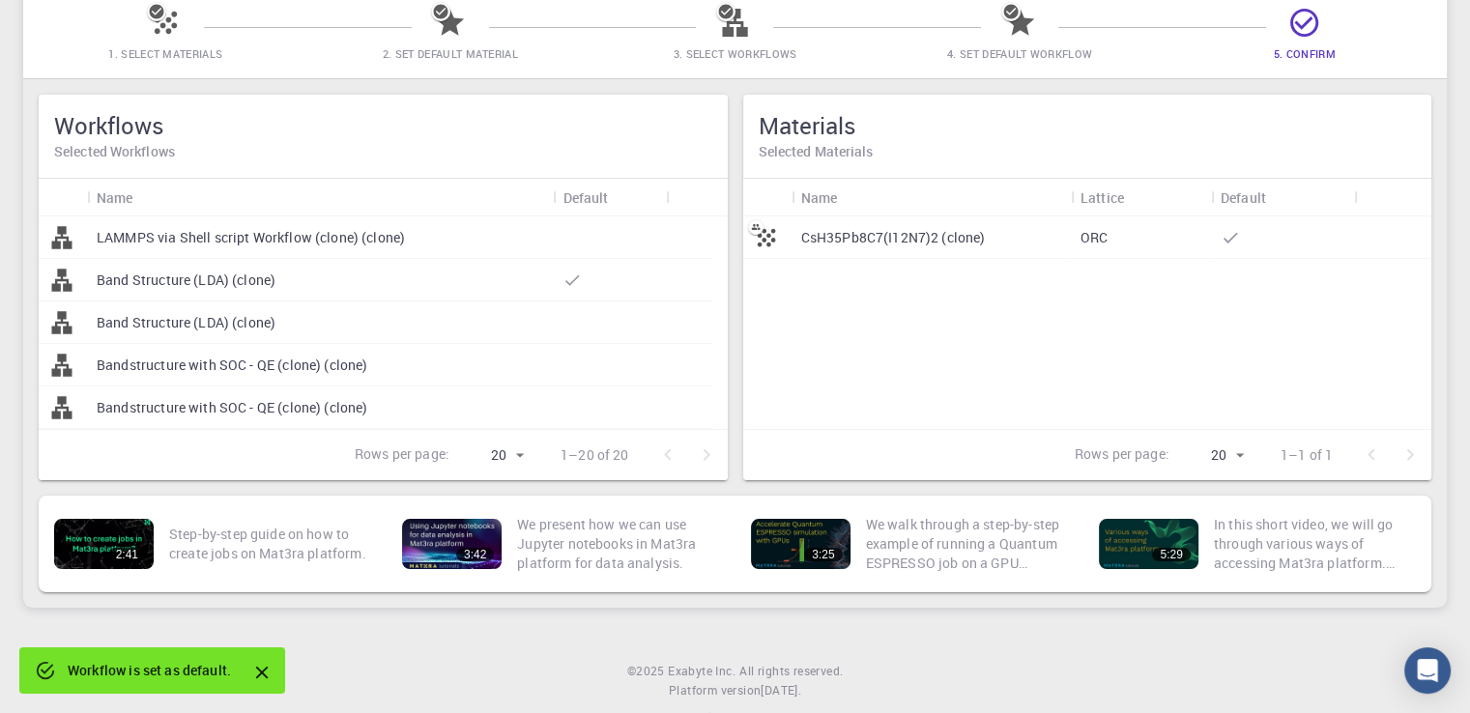
click at [904, 231] on p "CsH35Pb8C7(I12N7)2 (clone)" at bounding box center [893, 237] width 185 height 19
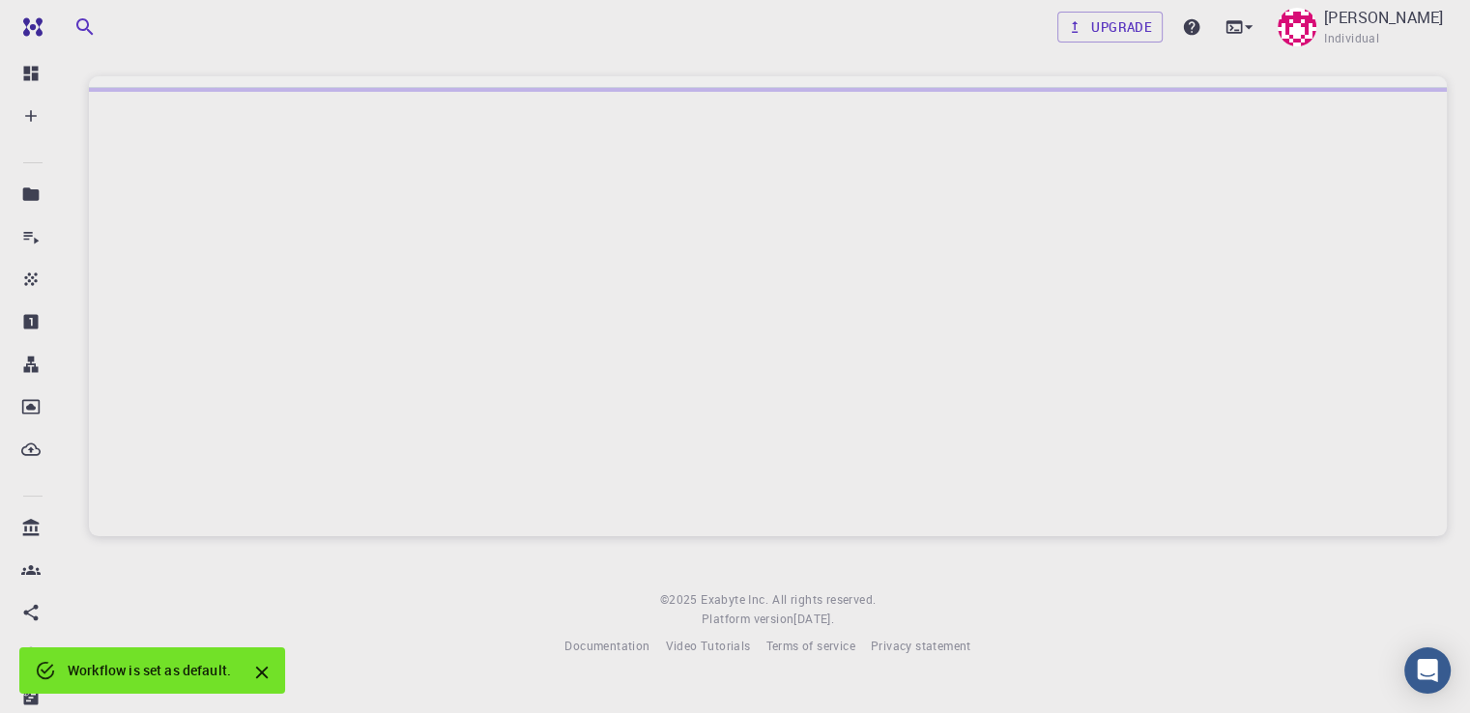
click at [904, 231] on div at bounding box center [767, 312] width 1357 height 448
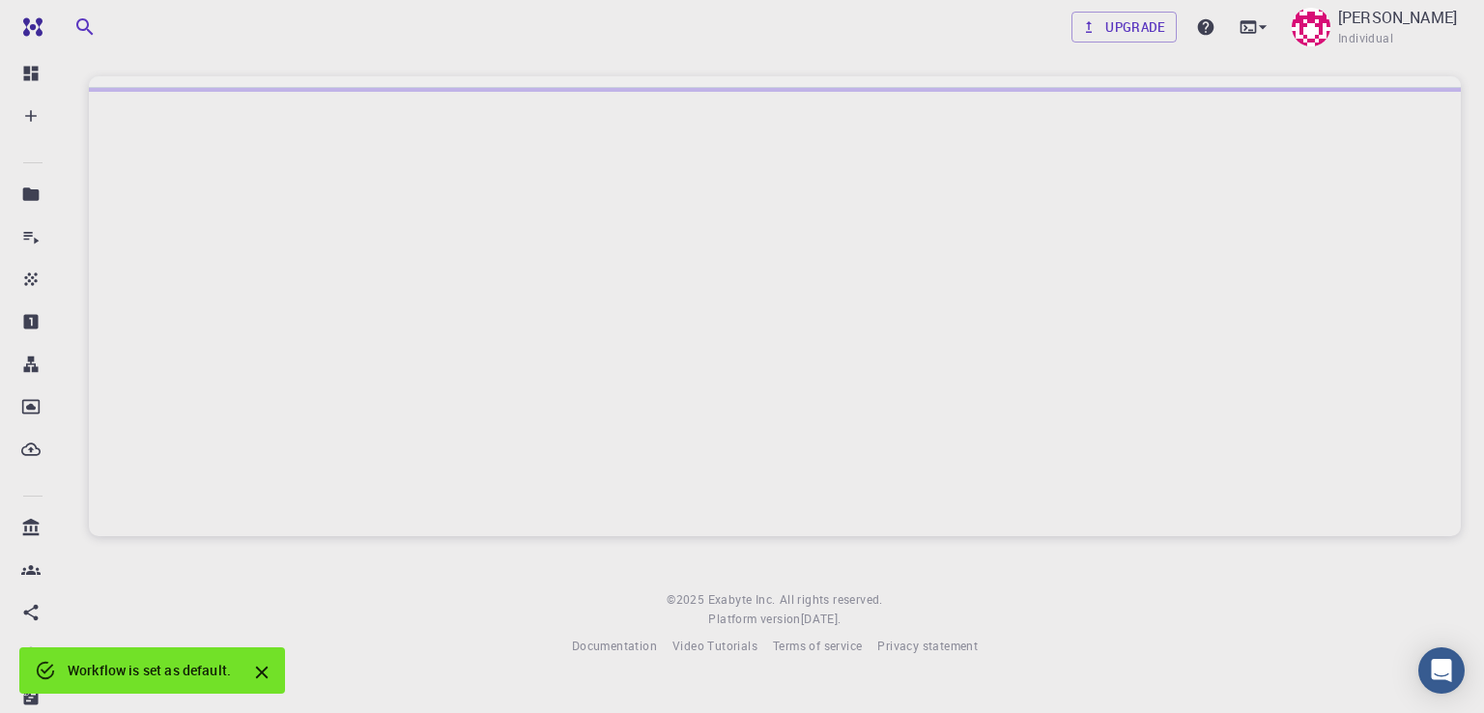
click at [904, 231] on div at bounding box center [775, 312] width 1372 height 448
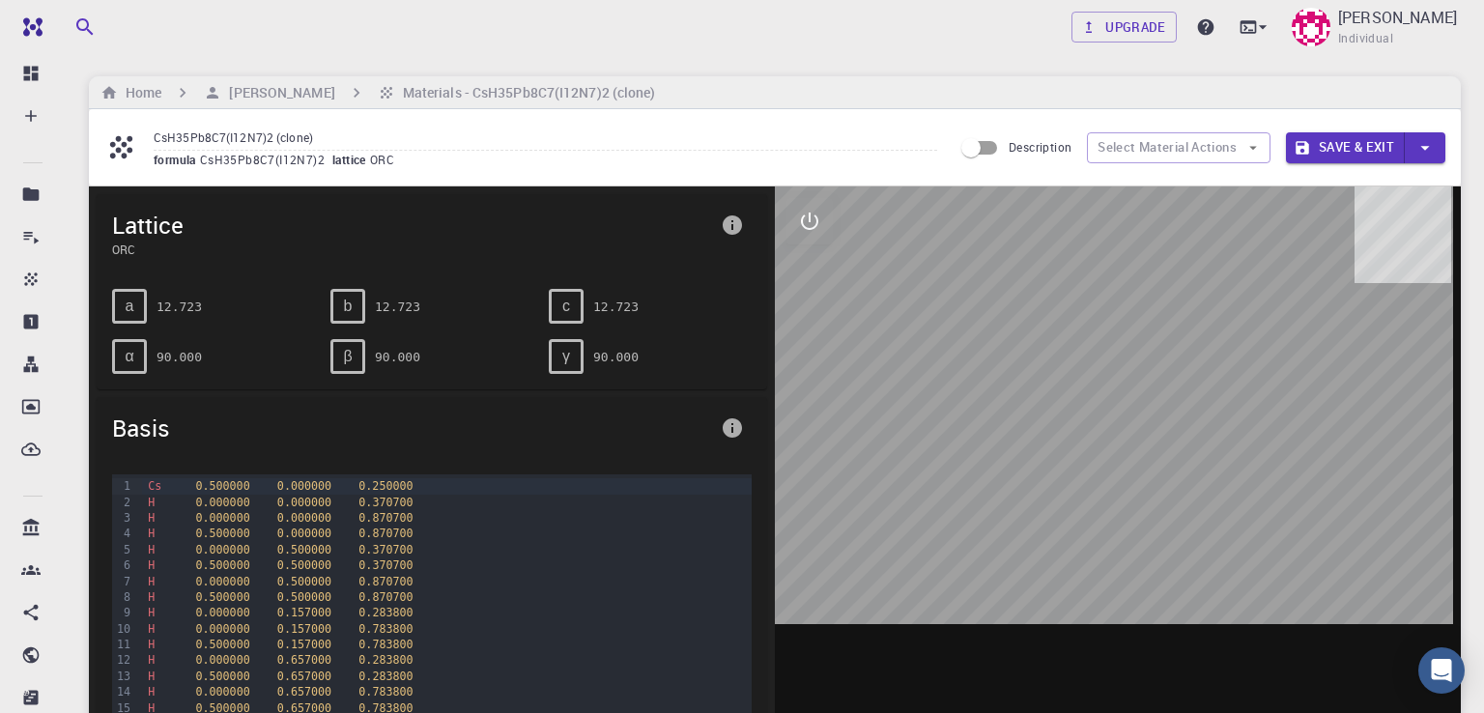
click at [1128, 432] on div at bounding box center [1118, 486] width 686 height 601
click at [1016, 478] on div at bounding box center [1118, 486] width 686 height 601
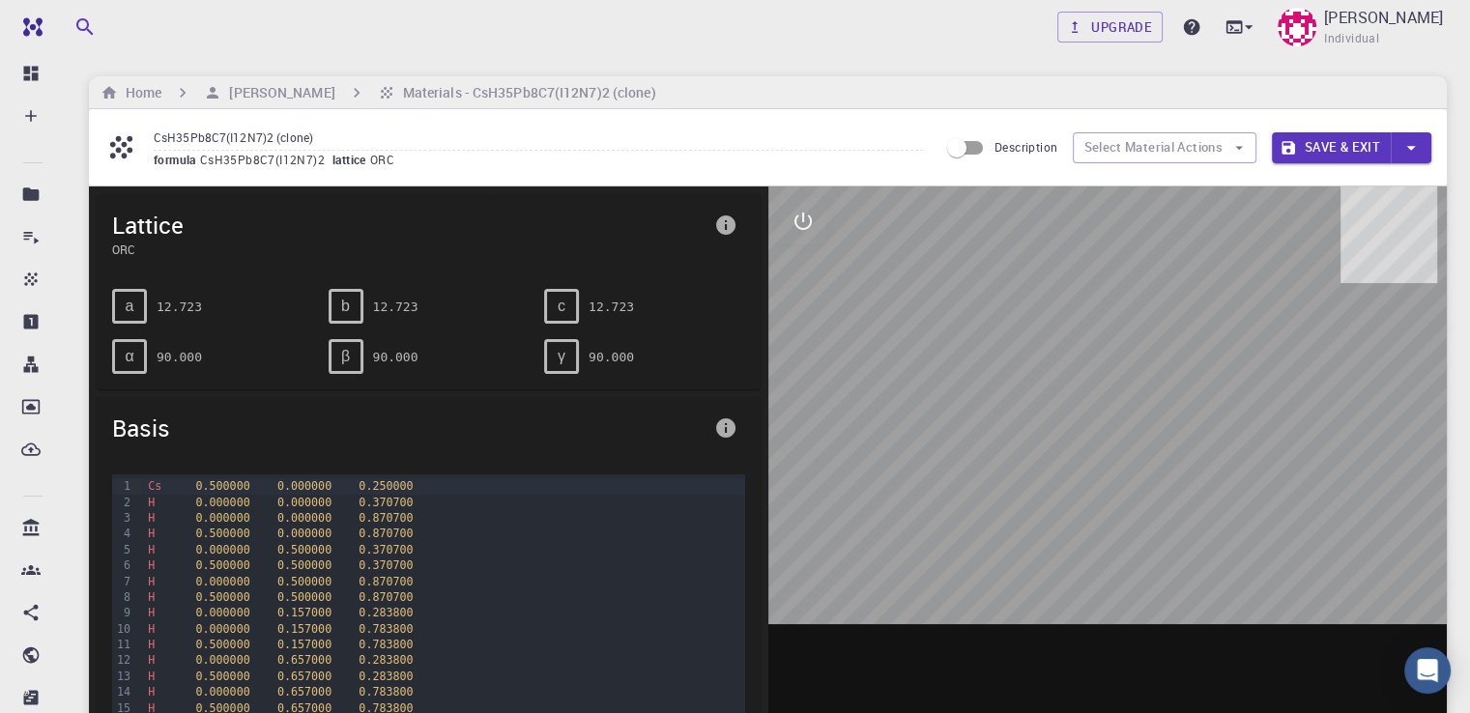
click at [134, 304] on div "a" at bounding box center [129, 306] width 35 height 35
drag, startPoint x: 134, startPoint y: 304, endPoint x: 191, endPoint y: 300, distance: 57.2
click at [191, 300] on div "a 12.723" at bounding box center [212, 306] width 201 height 35
click at [191, 300] on pre "12.723" at bounding box center [179, 307] width 45 height 34
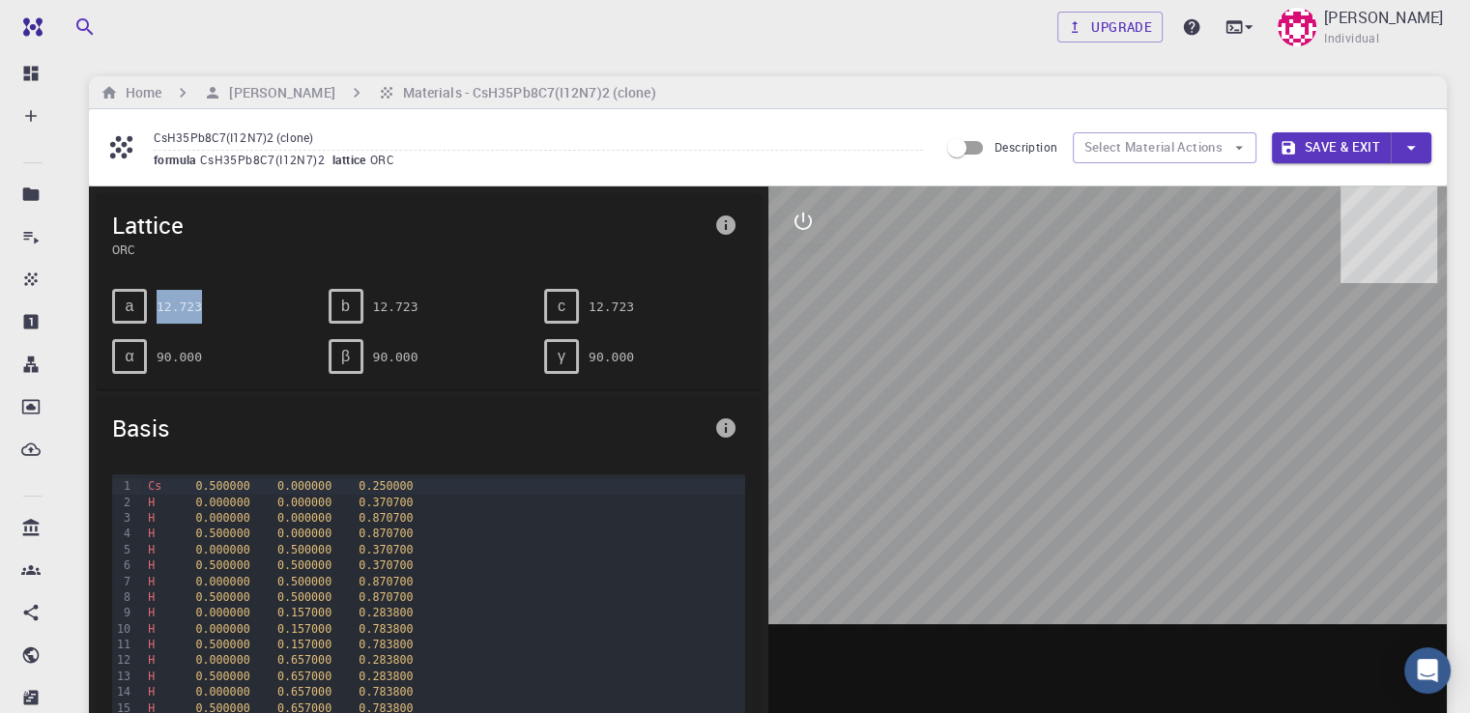
click at [191, 300] on pre "12.723" at bounding box center [179, 307] width 45 height 34
click at [832, 221] on div at bounding box center [1107, 486] width 679 height 601
click at [120, 90] on h6 "Home" at bounding box center [139, 92] width 43 height 21
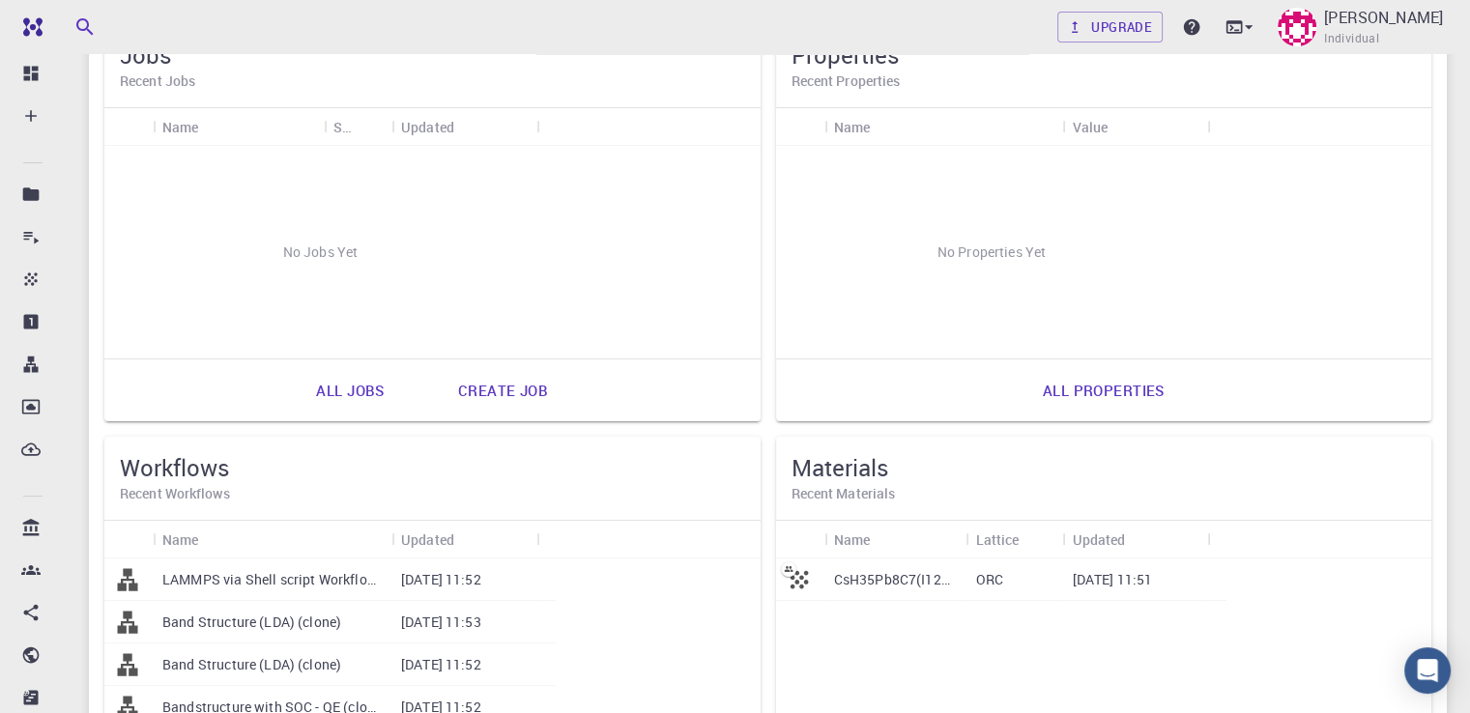
scroll to position [43, 0]
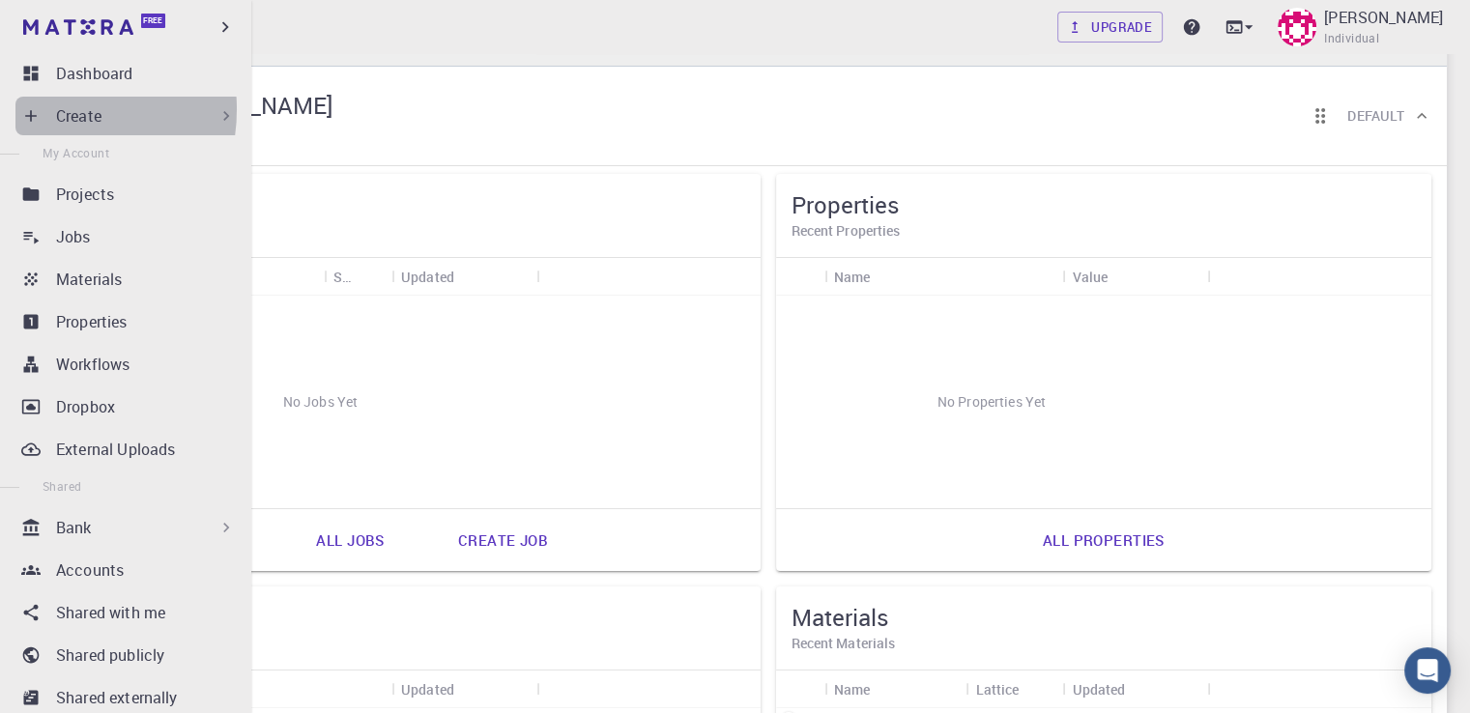
click at [43, 109] on div "Create" at bounding box center [129, 116] width 228 height 39
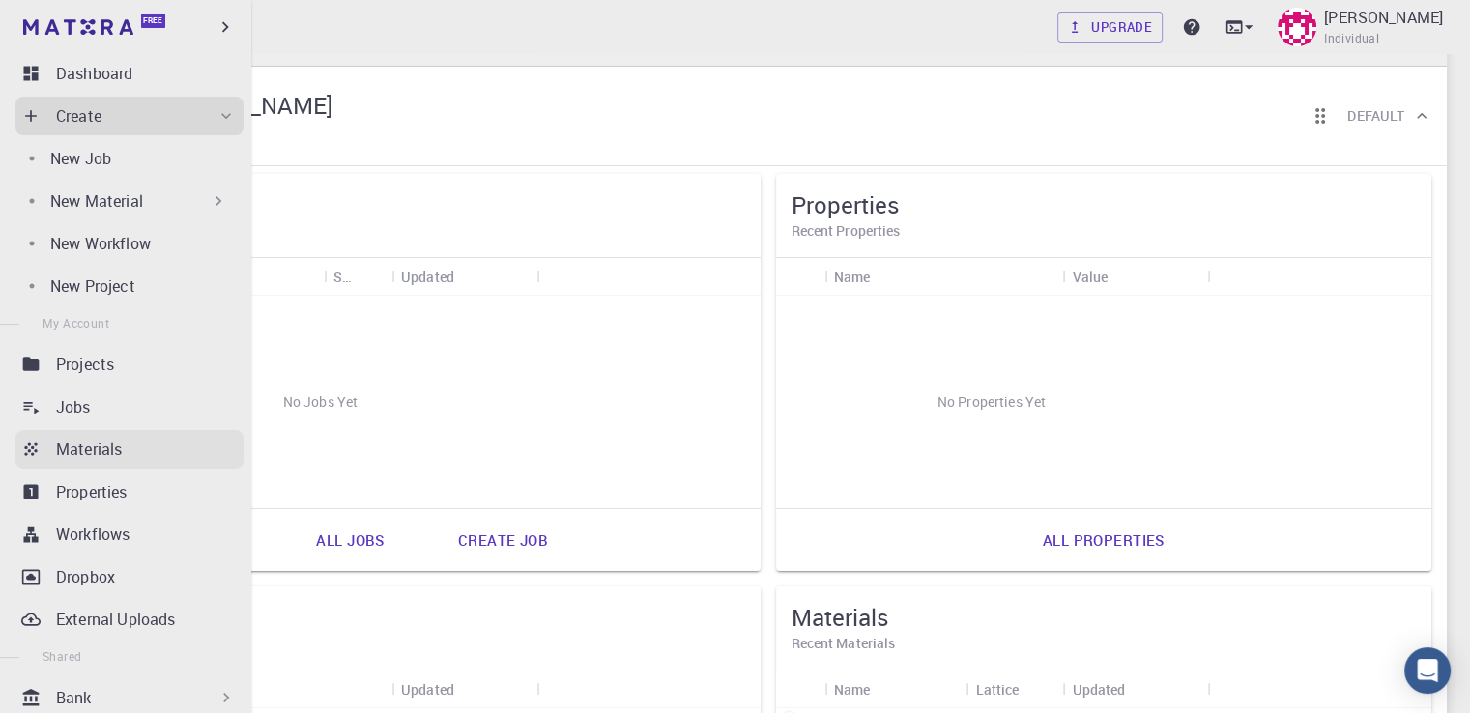
click at [81, 461] on link "Materials" at bounding box center [129, 449] width 228 height 39
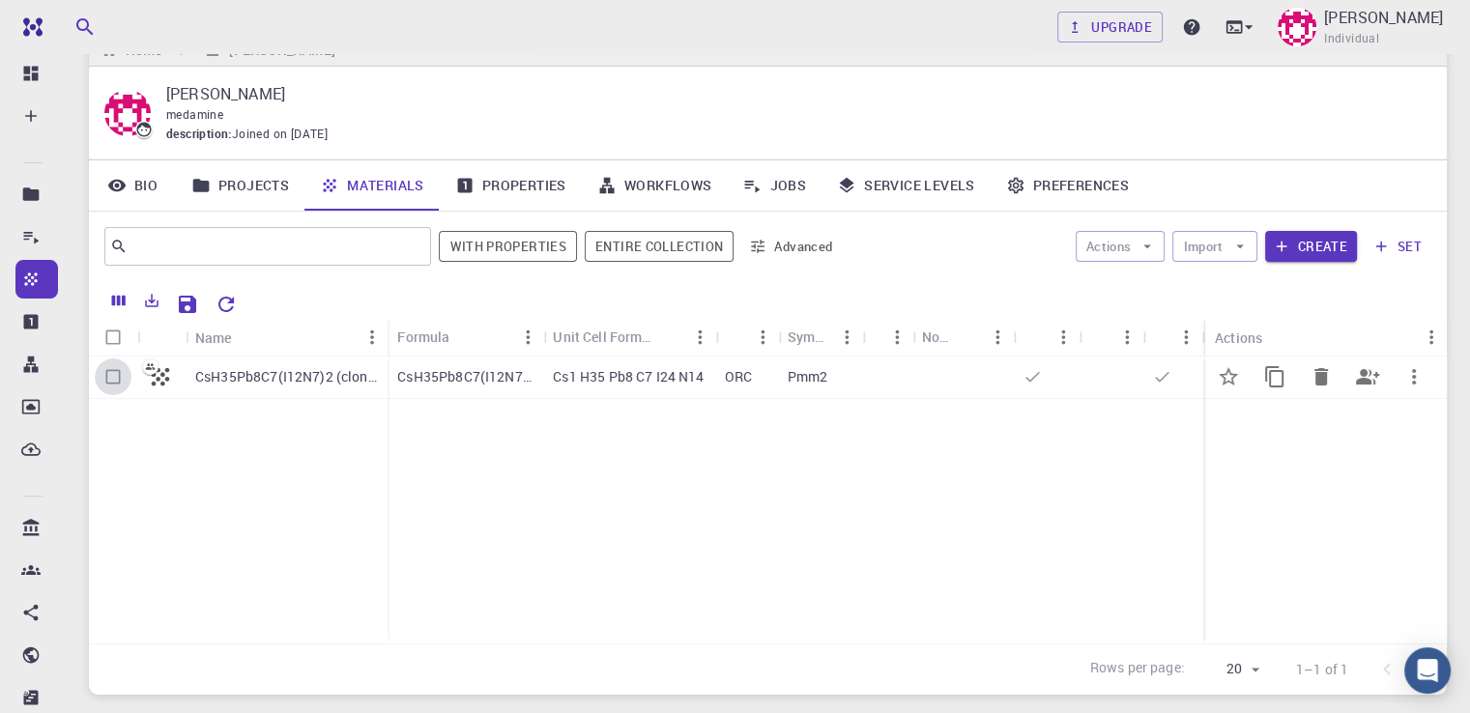
click at [111, 376] on input "Select row" at bounding box center [113, 376] width 37 height 37
checkbox input "true"
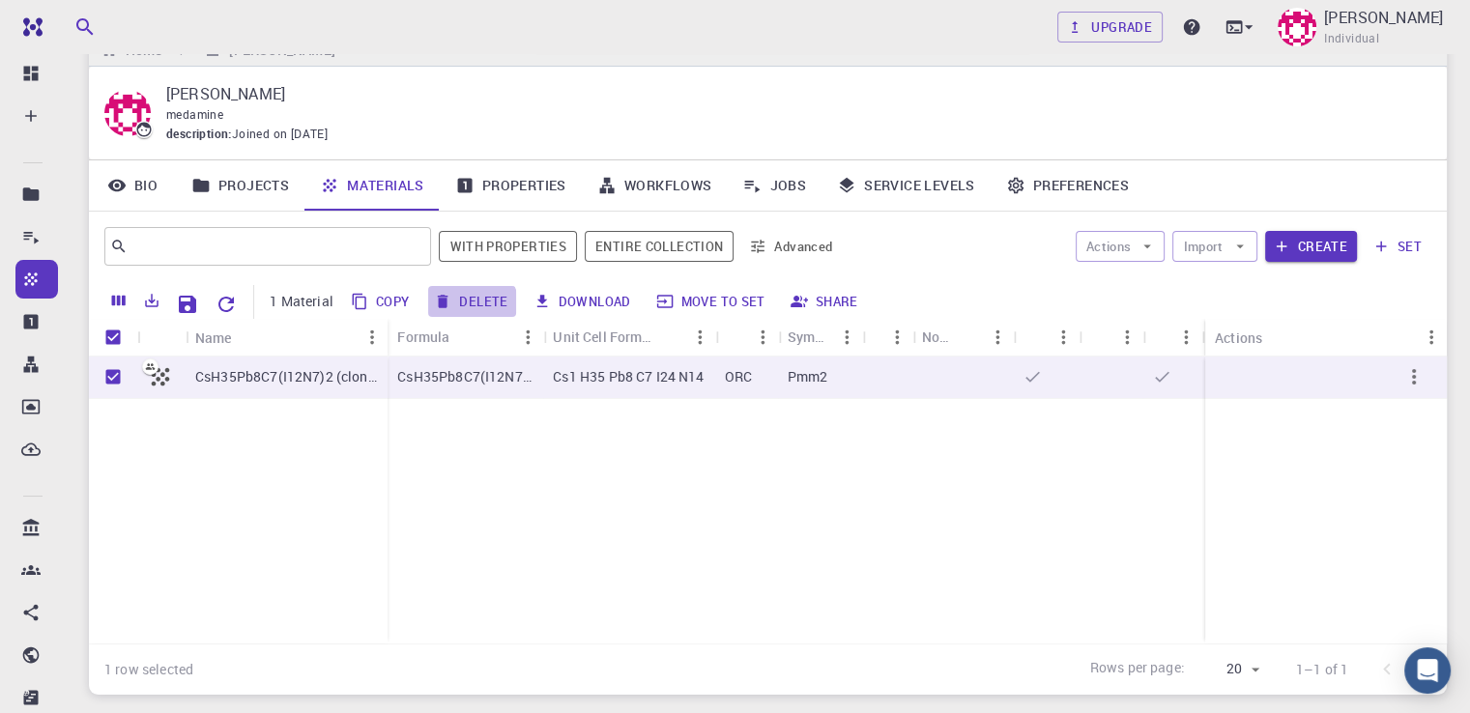
click at [469, 305] on button "Delete" at bounding box center [471, 301] width 87 height 31
checkbox input "false"
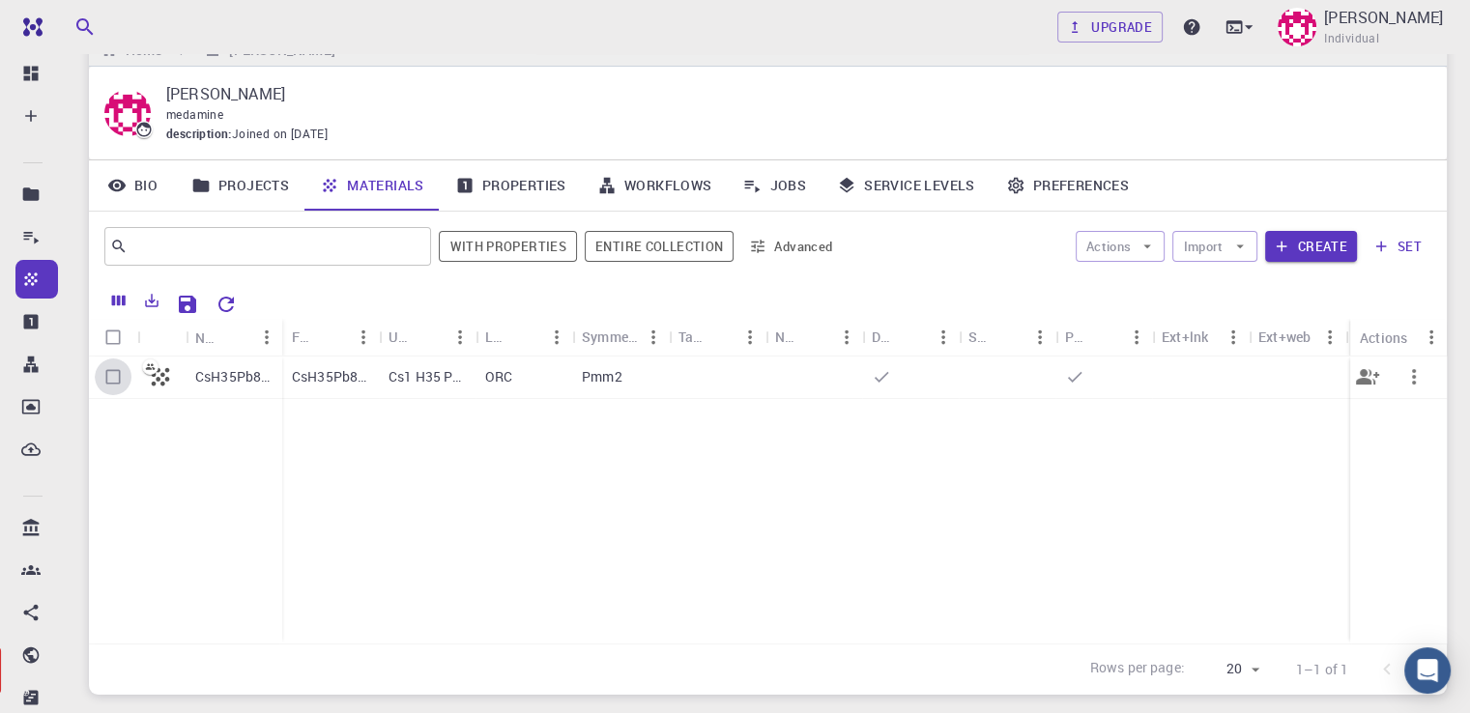
click at [118, 375] on input "Select row" at bounding box center [113, 376] width 37 height 37
checkbox input "true"
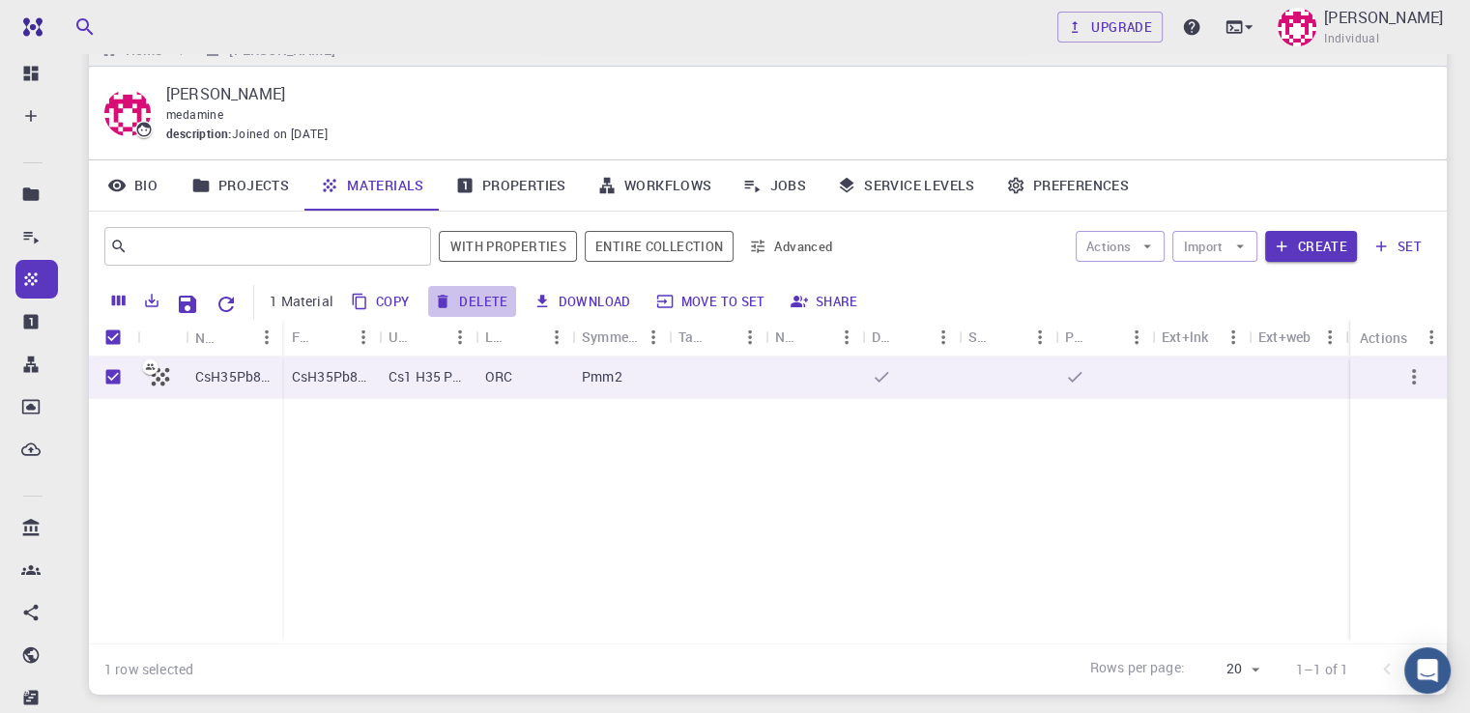
click at [464, 293] on button "Delete" at bounding box center [471, 301] width 87 height 31
checkbox input "false"
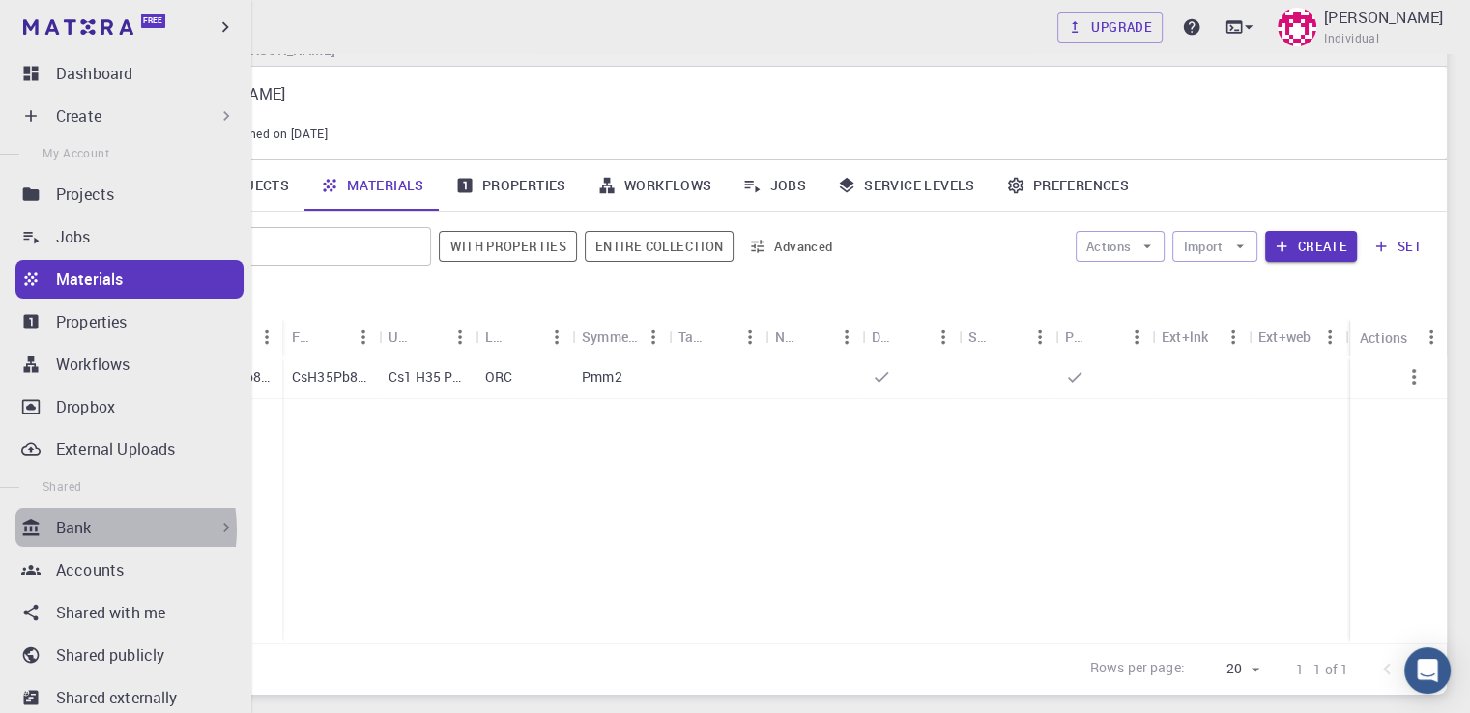
click at [96, 529] on div "Bank" at bounding box center [146, 527] width 180 height 23
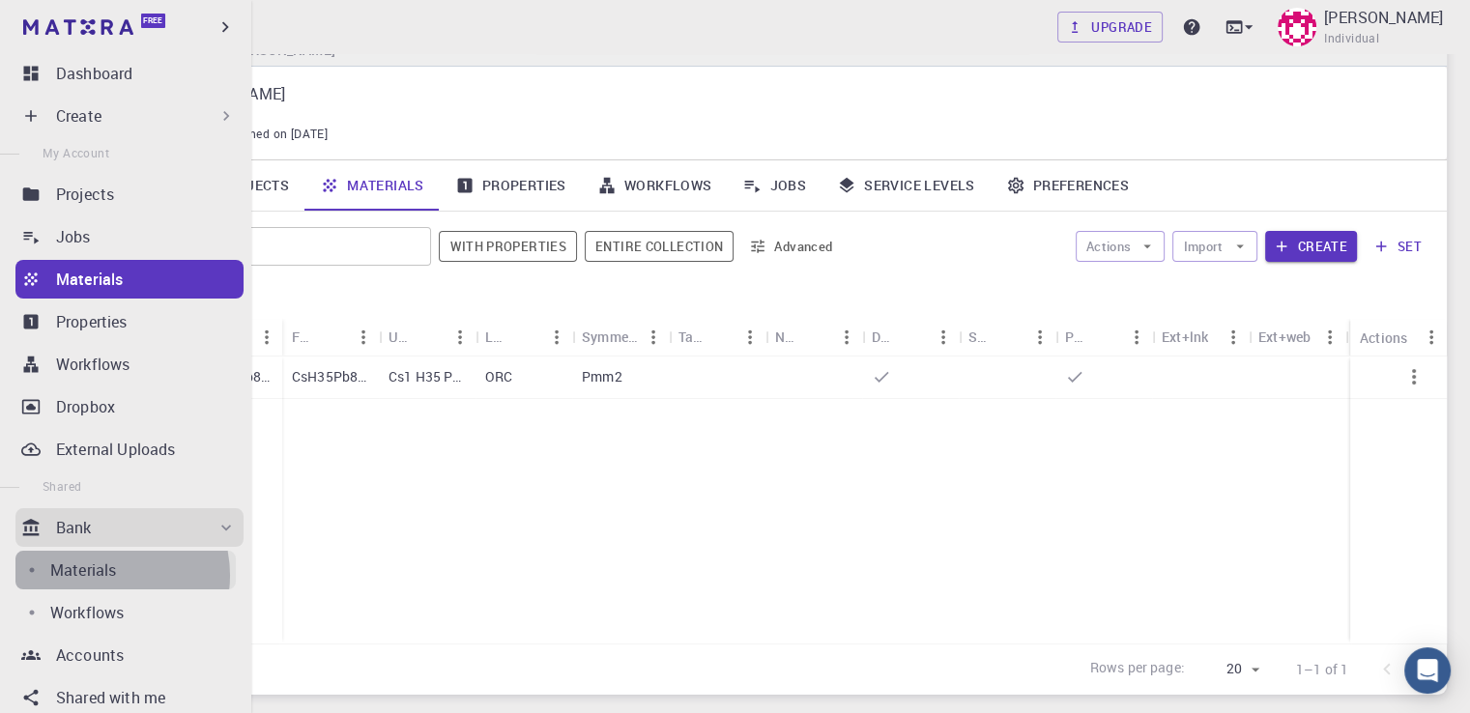
click at [98, 575] on p "Materials" at bounding box center [83, 569] width 66 height 23
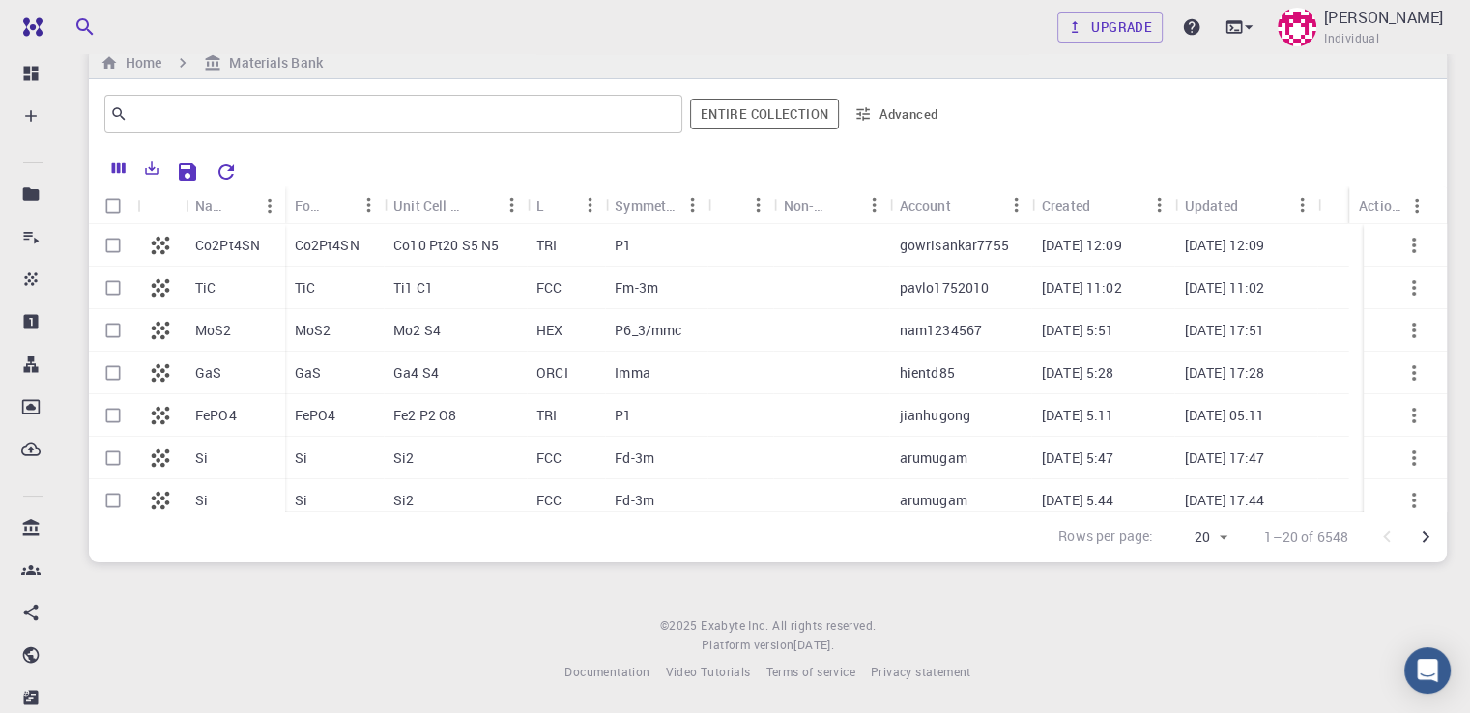
click at [234, 241] on p "Co2Pt4SN" at bounding box center [227, 245] width 65 height 19
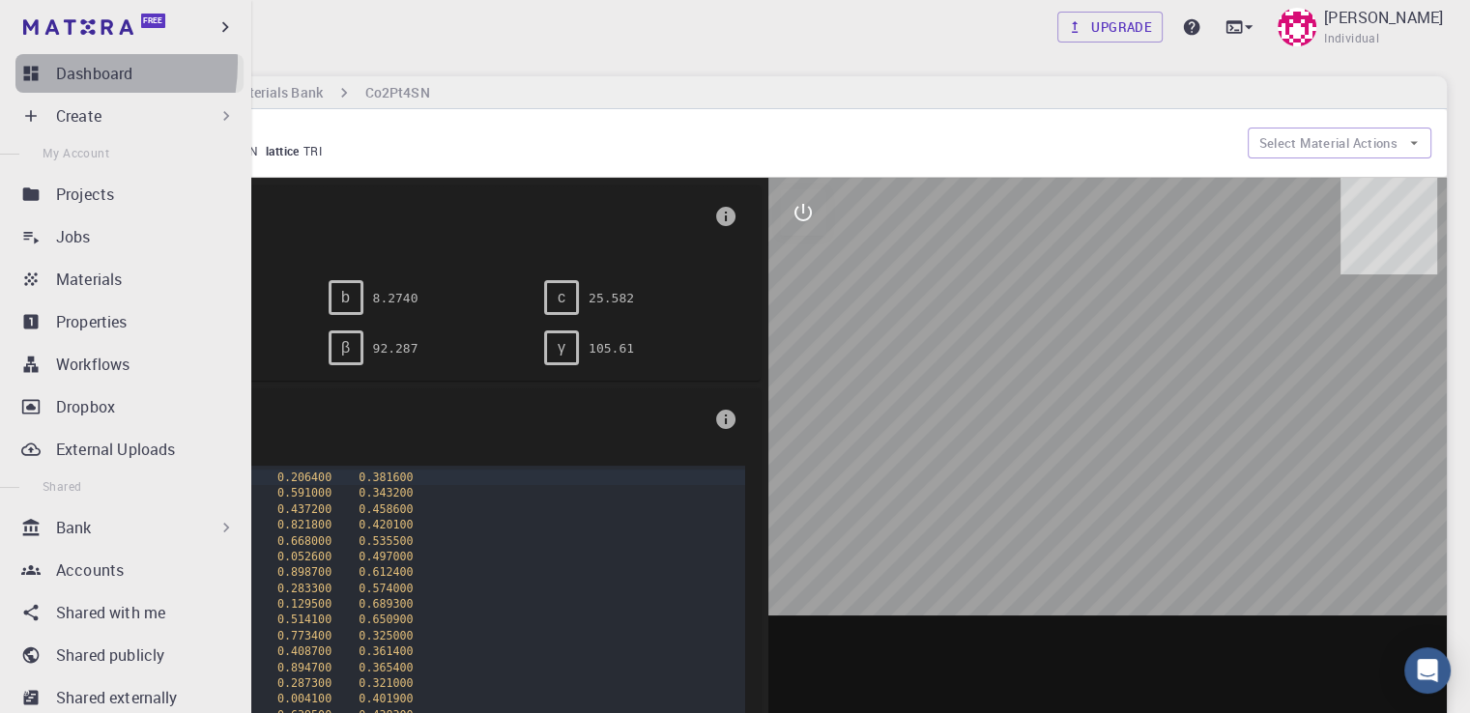
click at [31, 62] on link "Dashboard" at bounding box center [129, 73] width 228 height 39
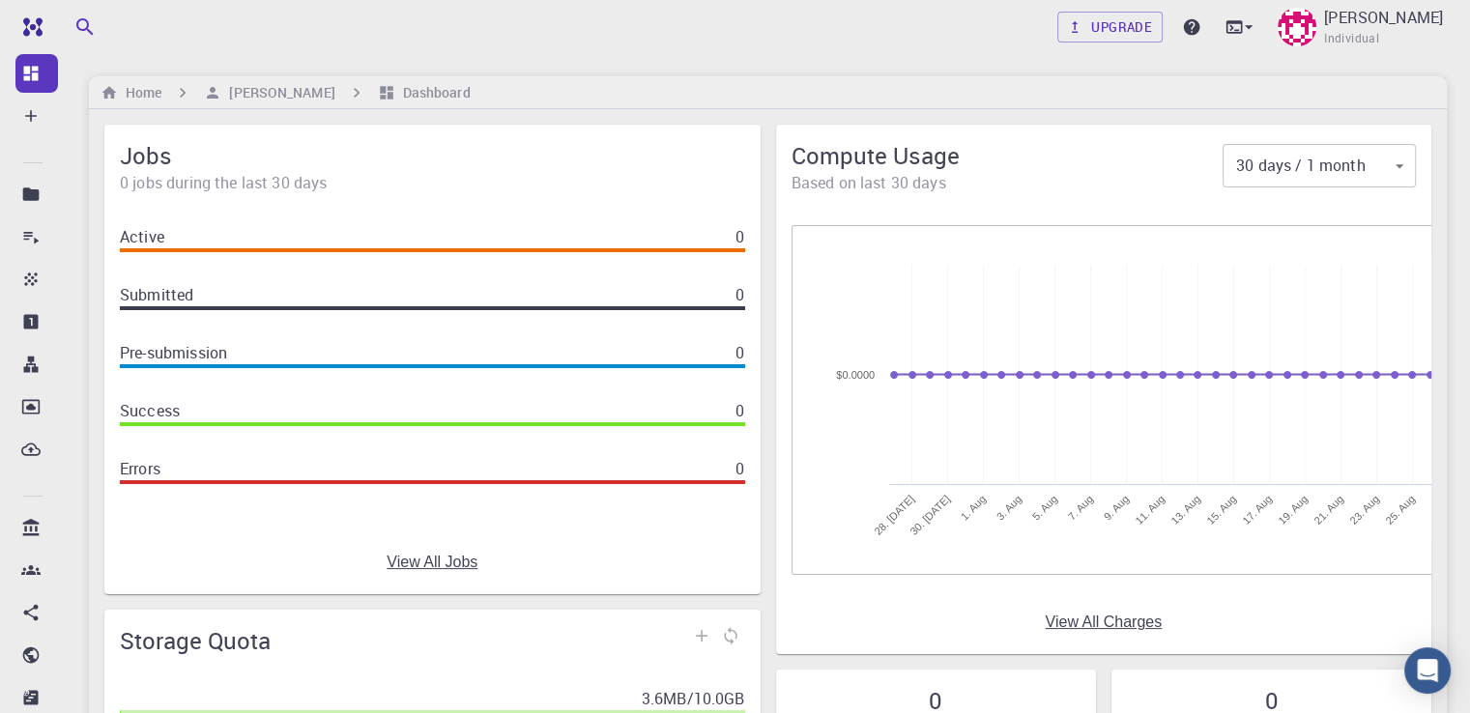
drag, startPoint x: 336, startPoint y: 37, endPoint x: 80, endPoint y: 21, distance: 256.5
click at [80, 21] on div "Upgrade [PERSON_NAME] Individual" at bounding box center [768, 27] width 1404 height 50
click at [80, 21] on icon "button" at bounding box center [84, 26] width 23 height 23
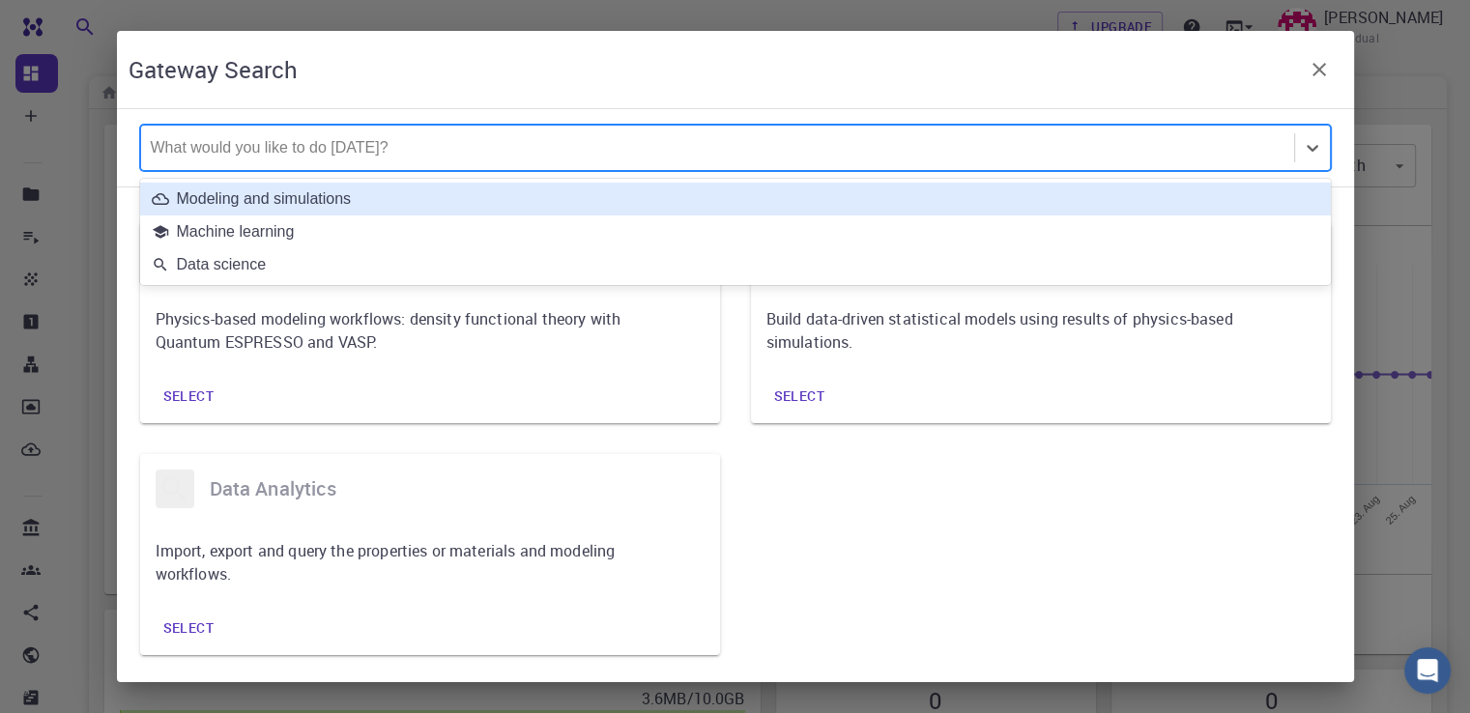
click at [355, 157] on div at bounding box center [717, 147] width 1133 height 21
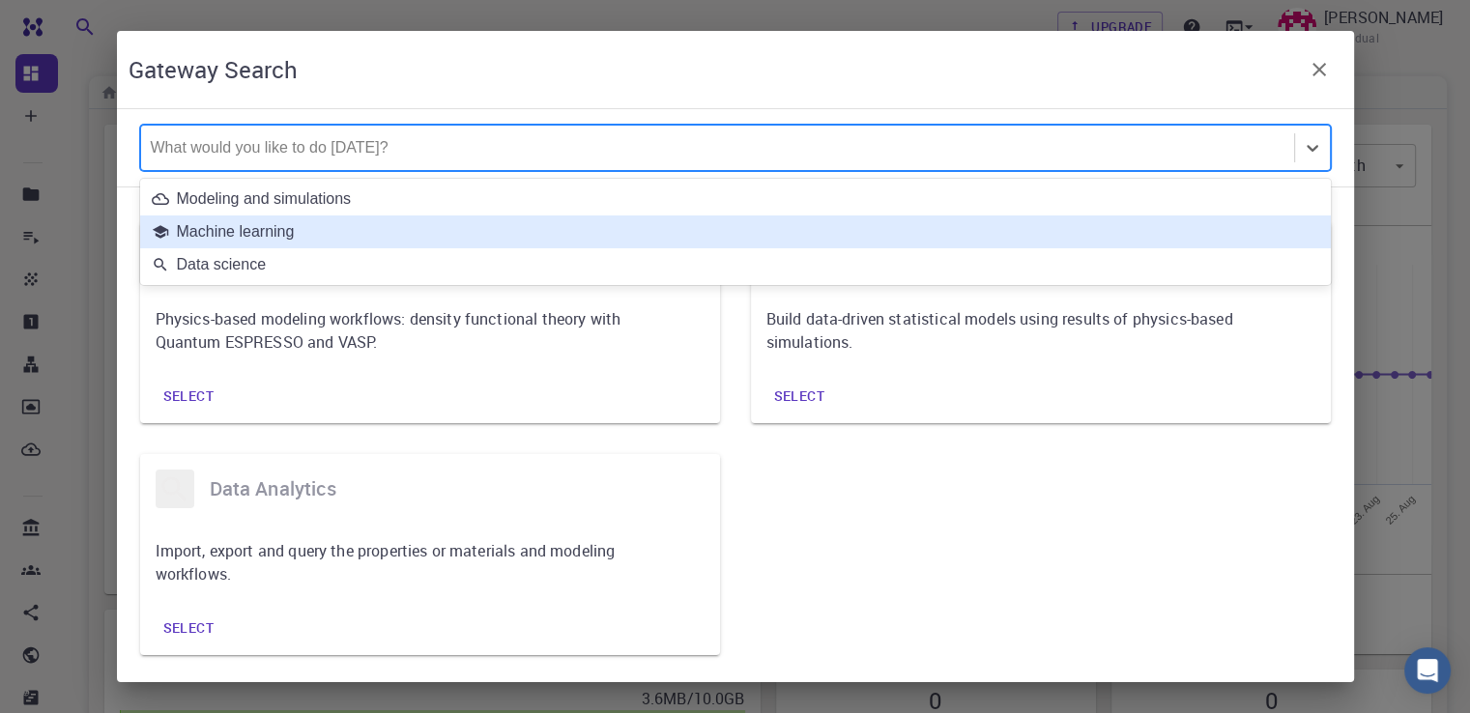
click at [282, 236] on div "Machine learning" at bounding box center [735, 231] width 1167 height 17
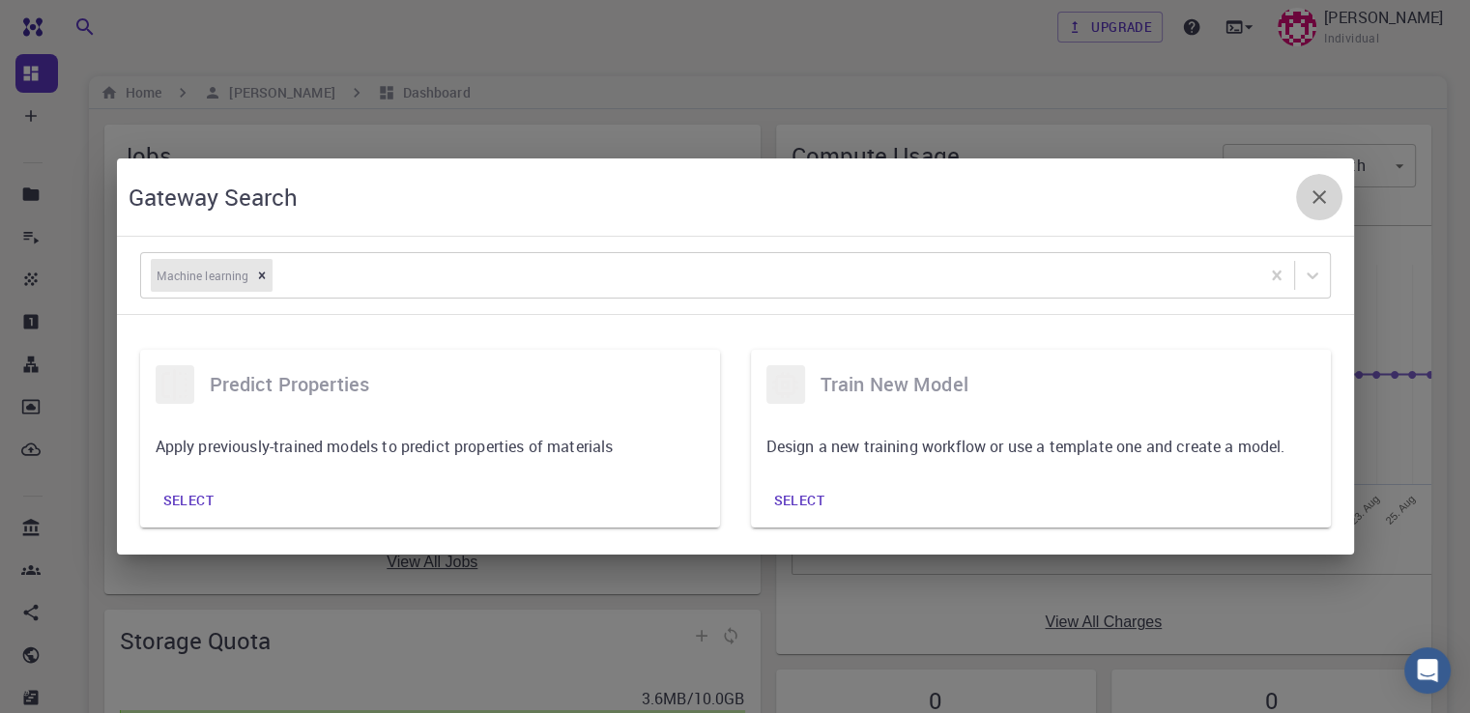
click at [1324, 186] on icon "button" at bounding box center [1318, 197] width 23 height 23
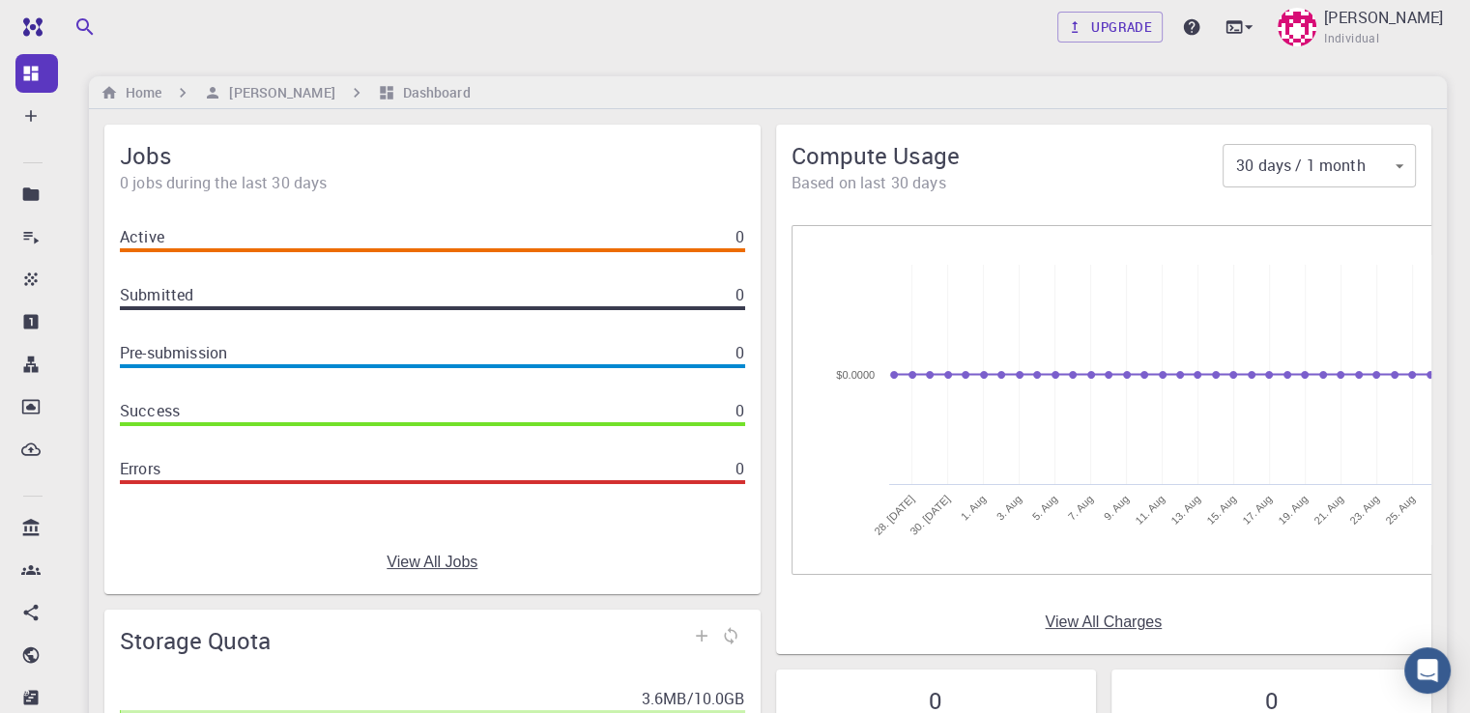
click at [305, 45] on div "Upgrade [PERSON_NAME] Individual" at bounding box center [768, 27] width 1404 height 50
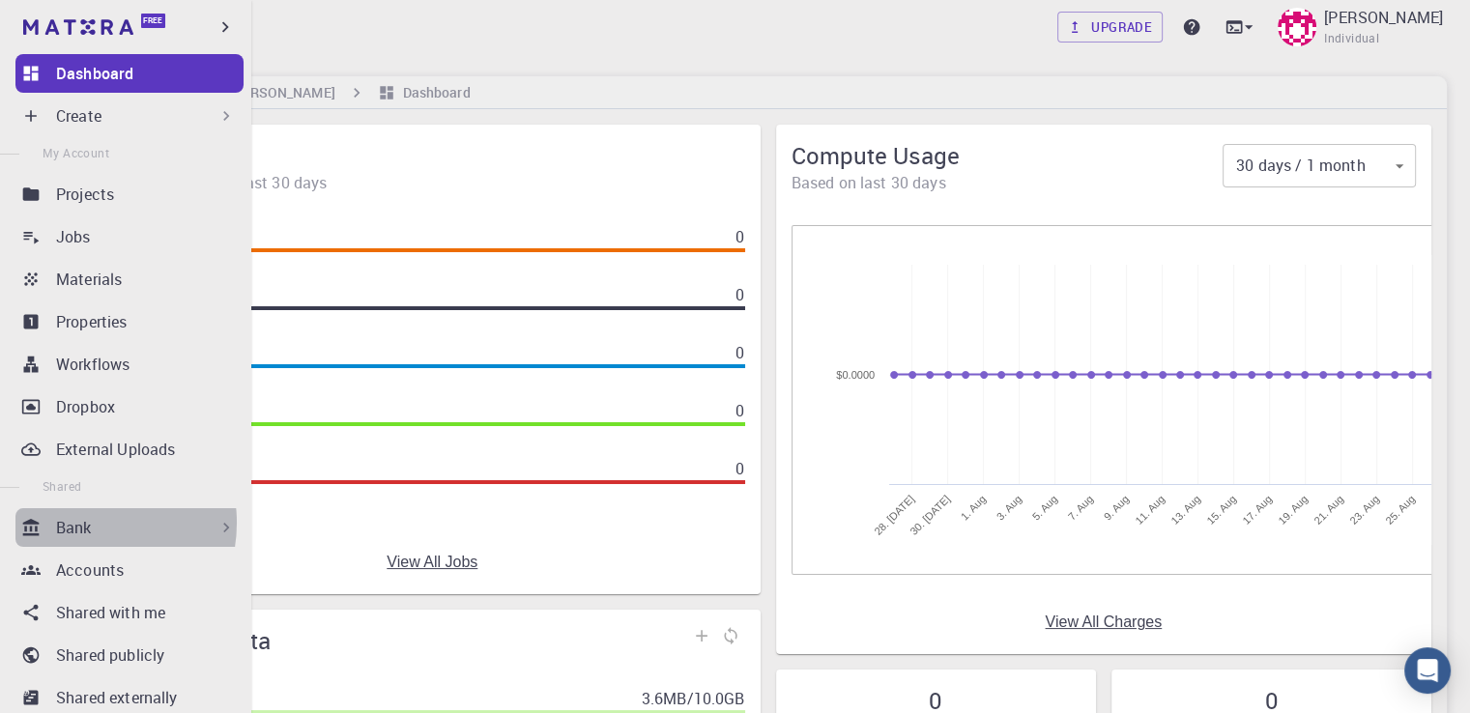
click at [80, 523] on p "Bank" at bounding box center [74, 527] width 36 height 23
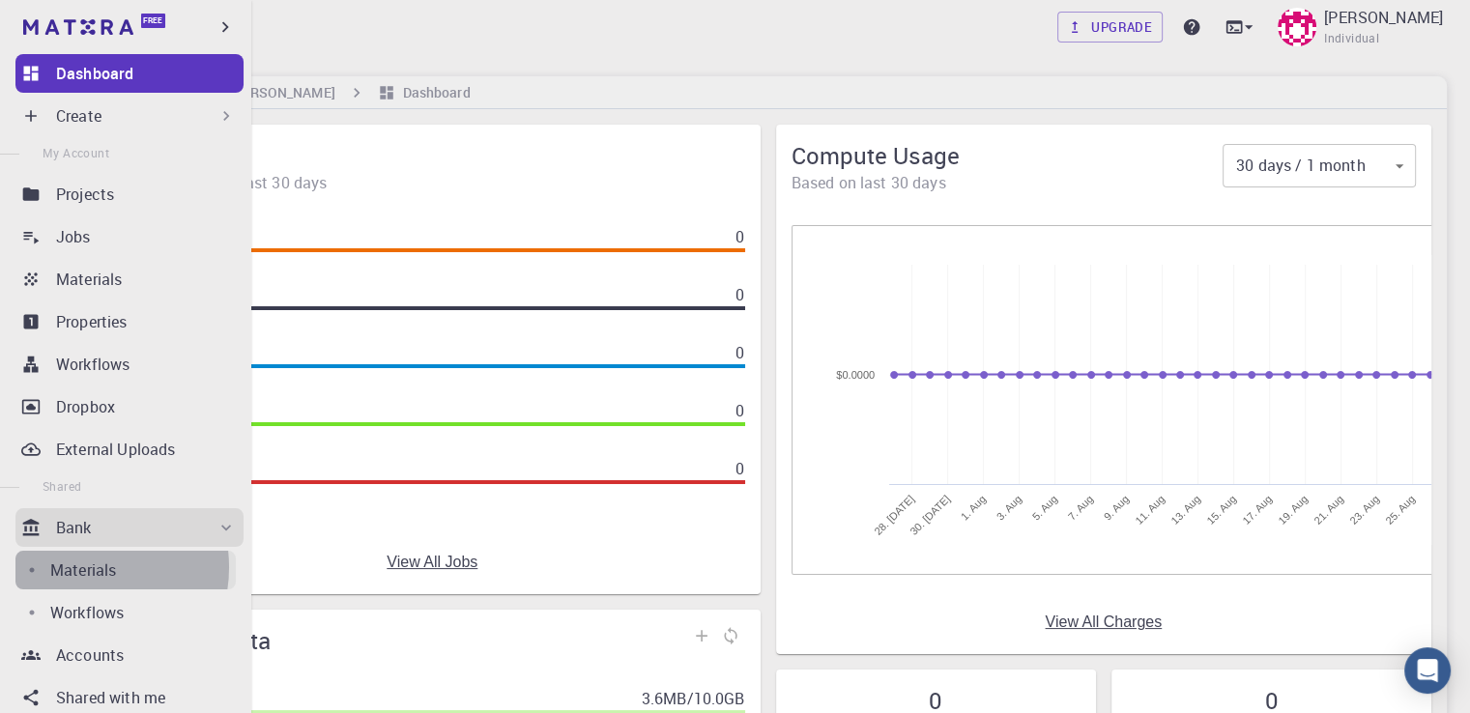
click at [79, 567] on p "Materials" at bounding box center [83, 569] width 66 height 23
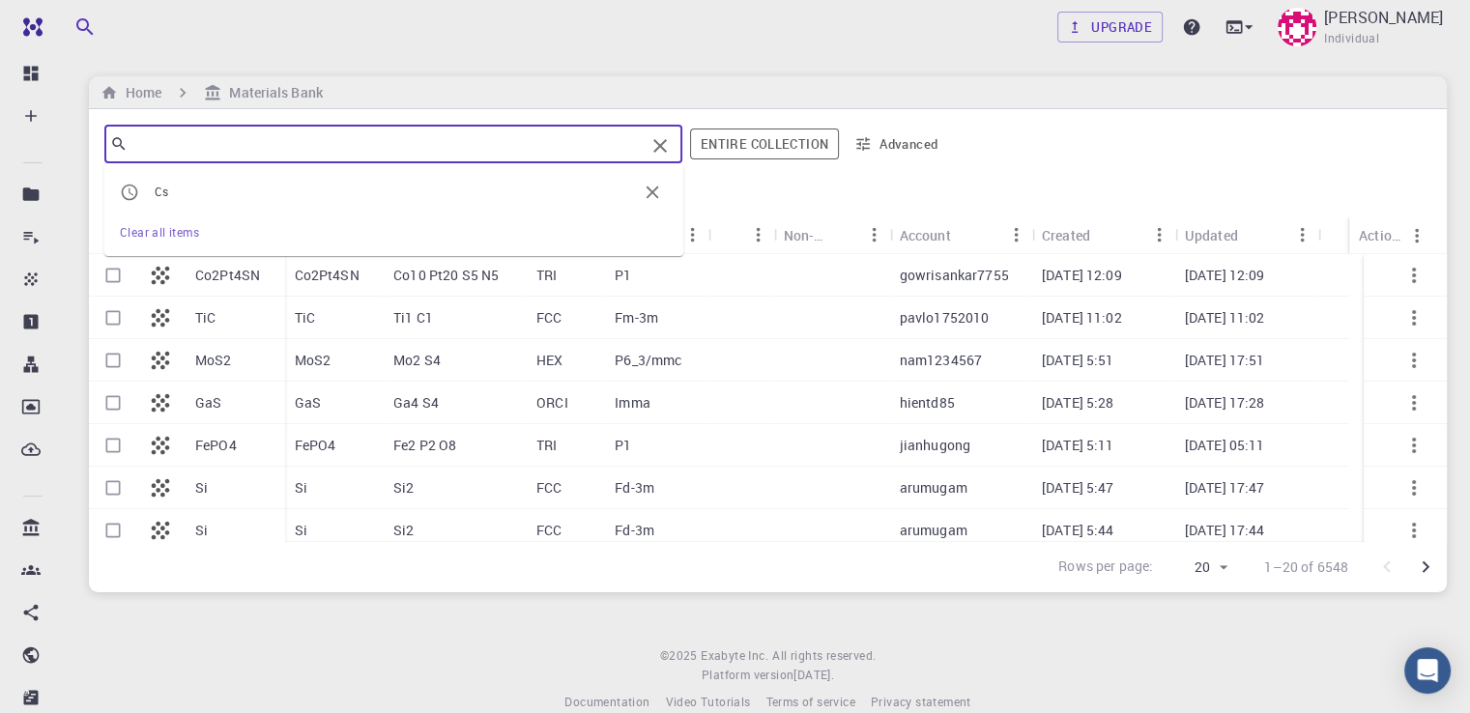
click at [417, 146] on input "text" at bounding box center [386, 143] width 517 height 27
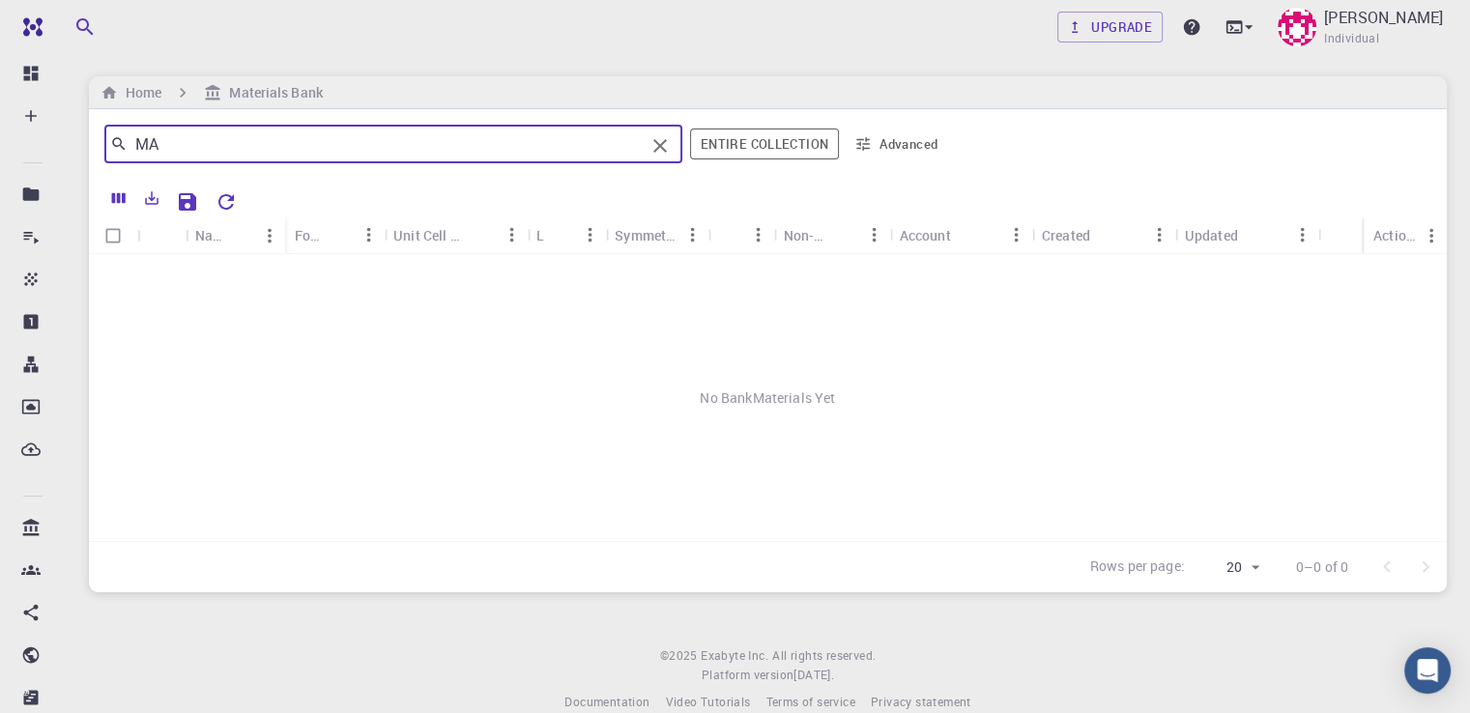
type input "M"
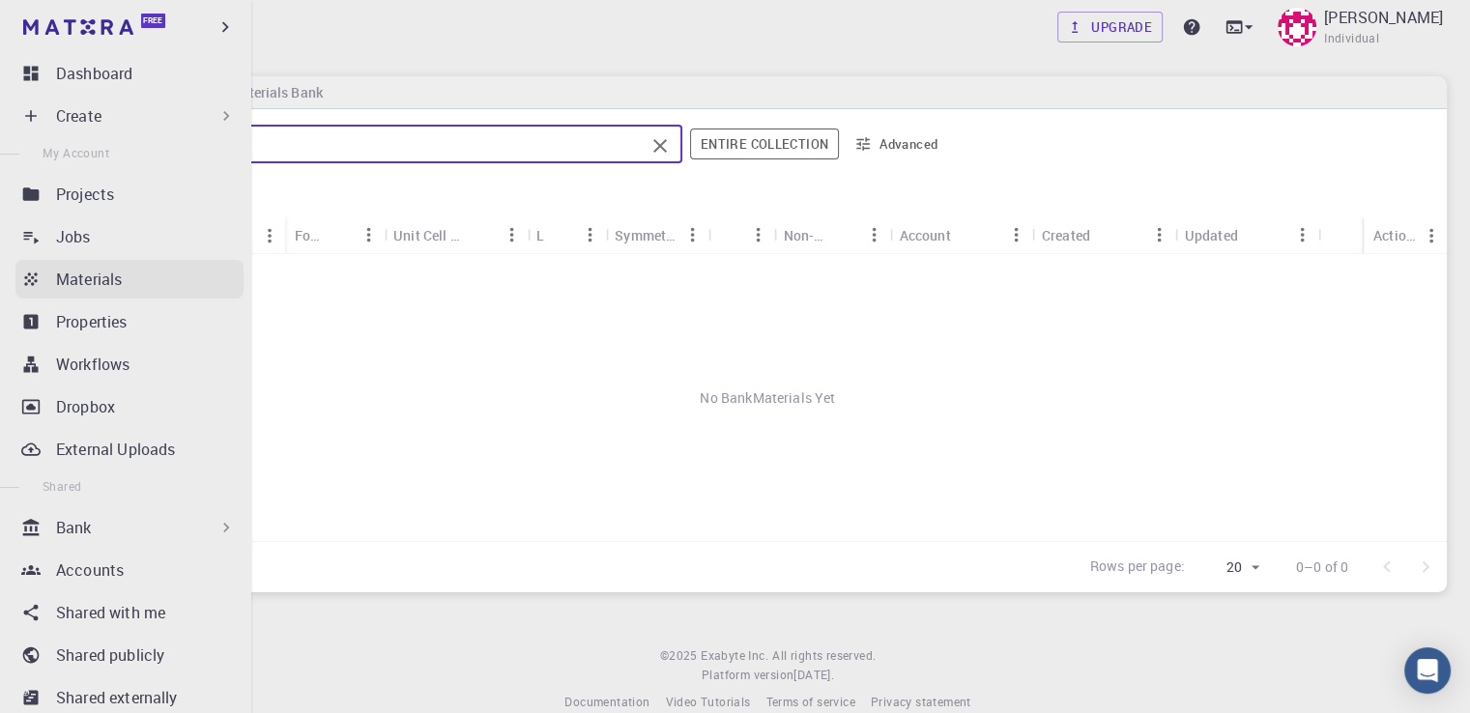
type input "perovskite"
click at [39, 280] on icon at bounding box center [30, 279] width 19 height 19
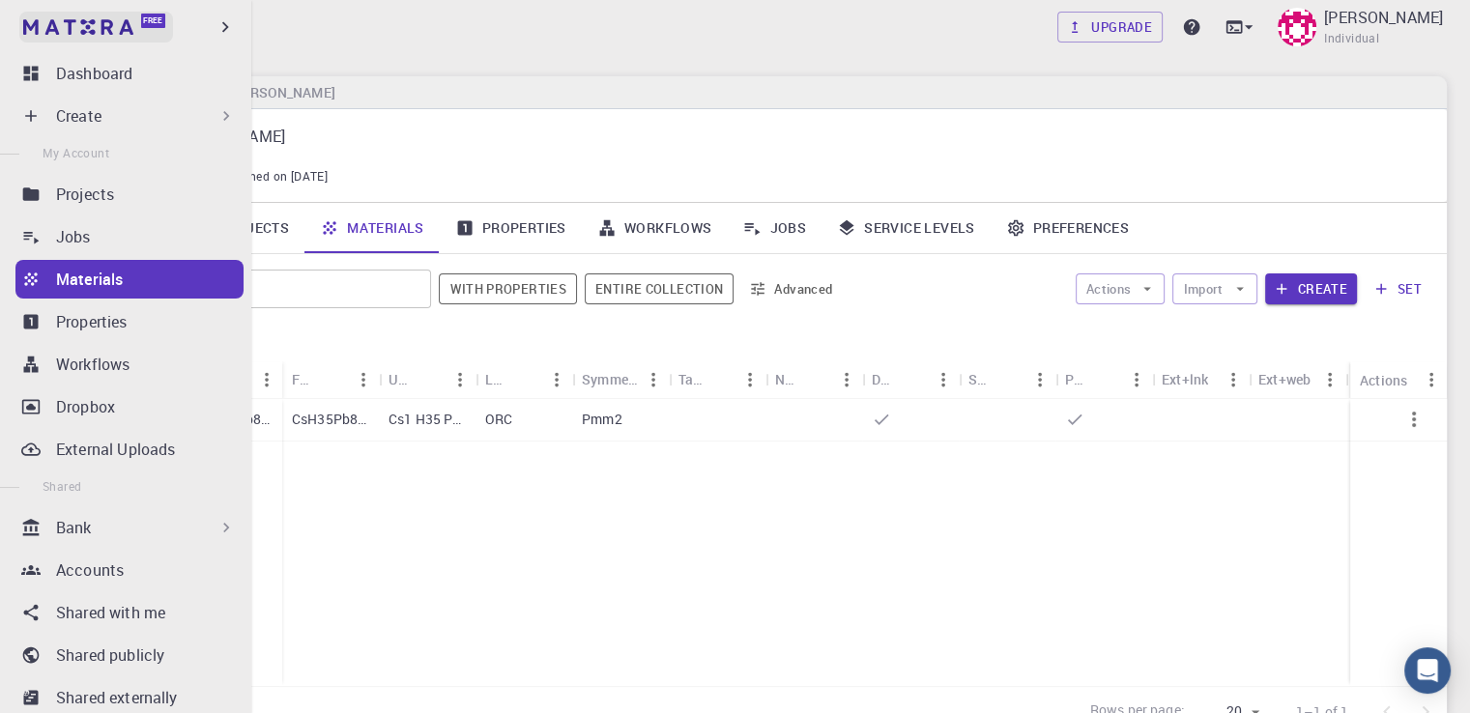
click at [43, 26] on img at bounding box center [36, 26] width 27 height 19
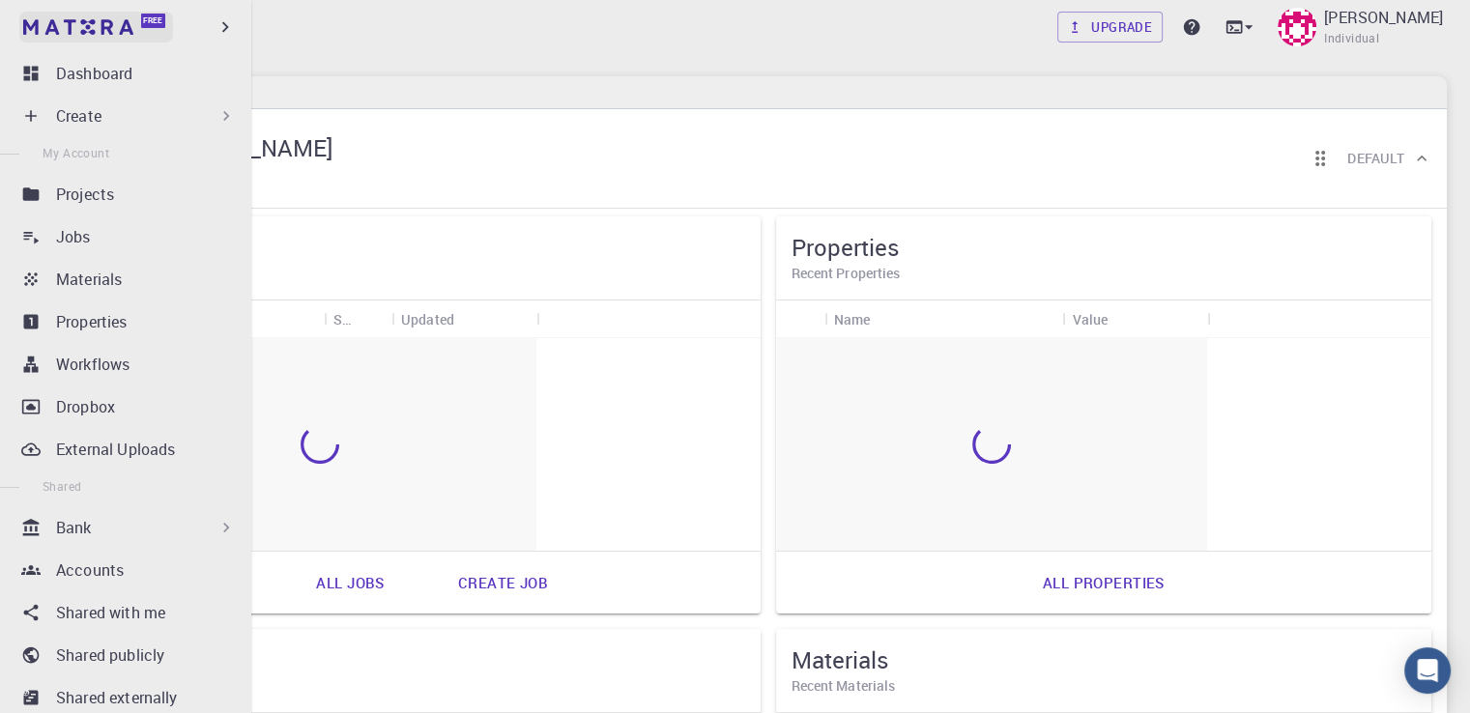
click at [43, 26] on img at bounding box center [36, 26] width 27 height 19
